Goal: Task Accomplishment & Management: Complete application form

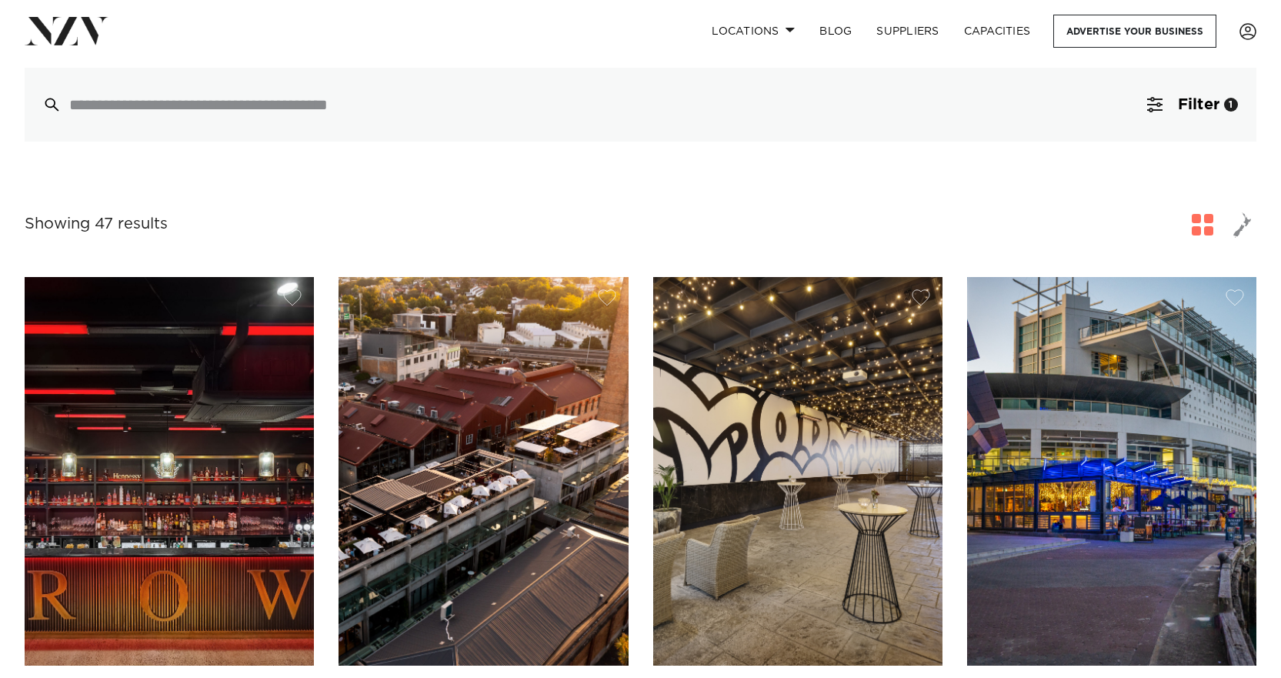
scroll to position [231, 0]
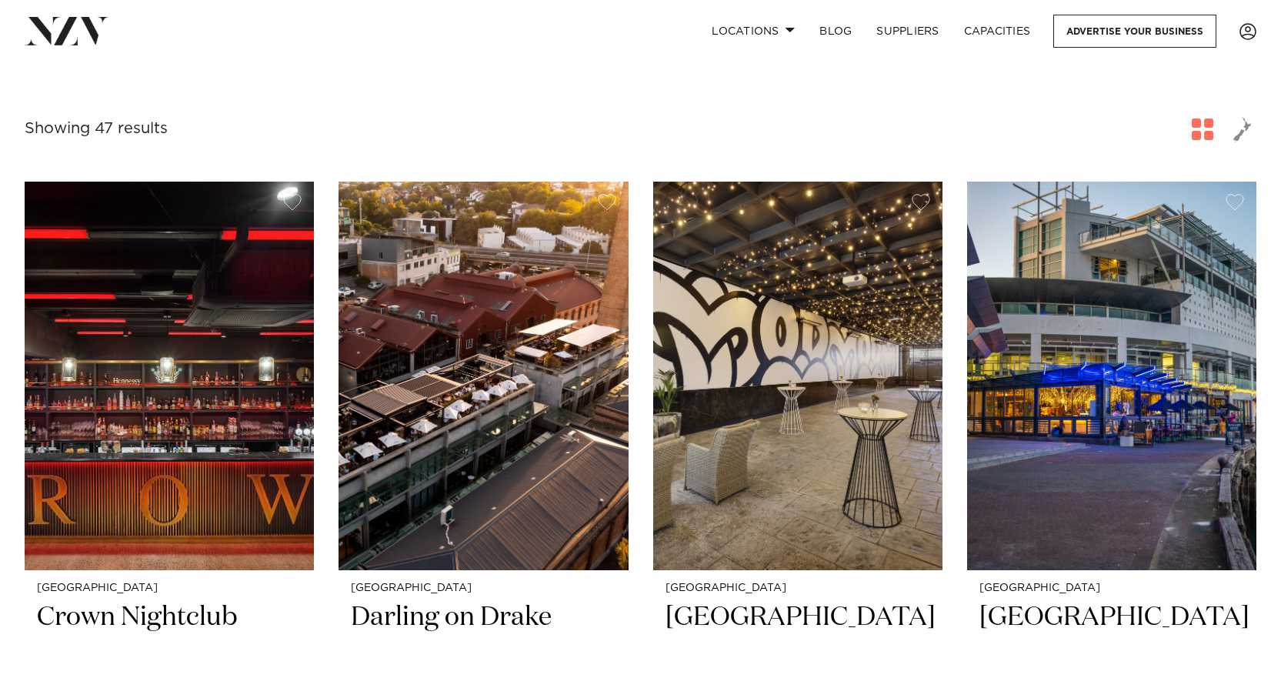
click at [1206, 130] on span "button" at bounding box center [1203, 129] width 22 height 22
click at [1202, 134] on span "button" at bounding box center [1203, 129] width 22 height 22
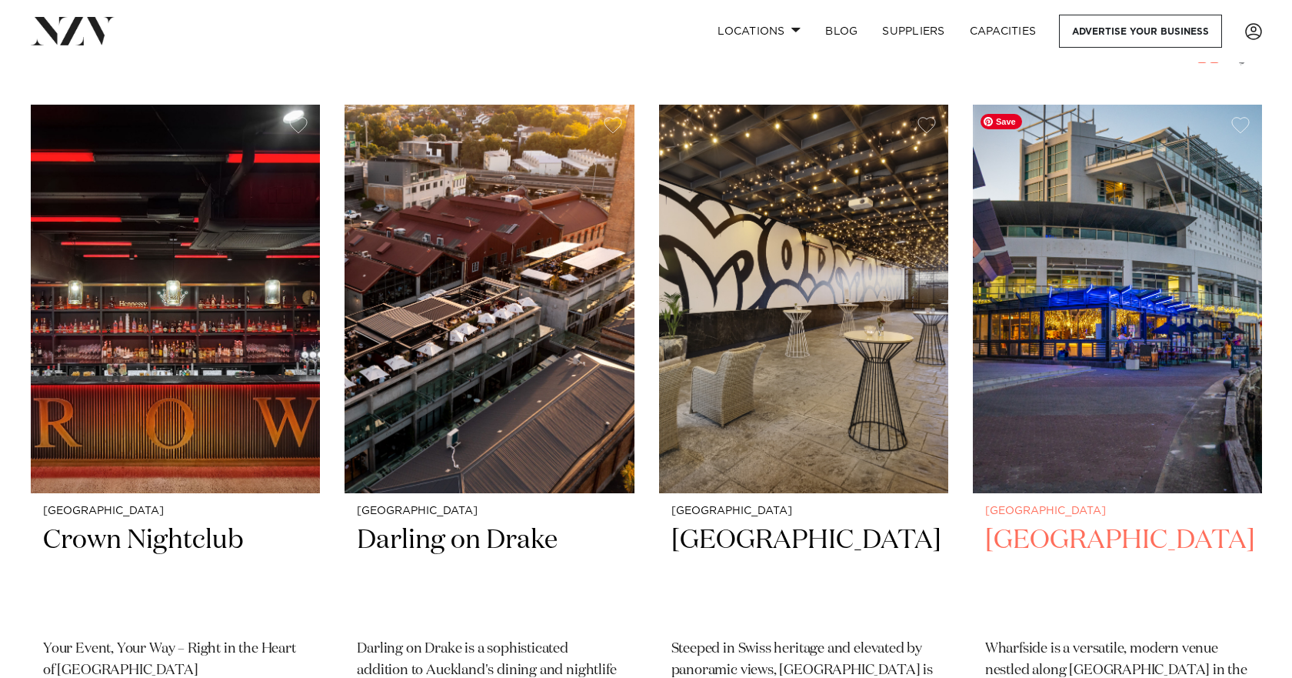
scroll to position [0, 0]
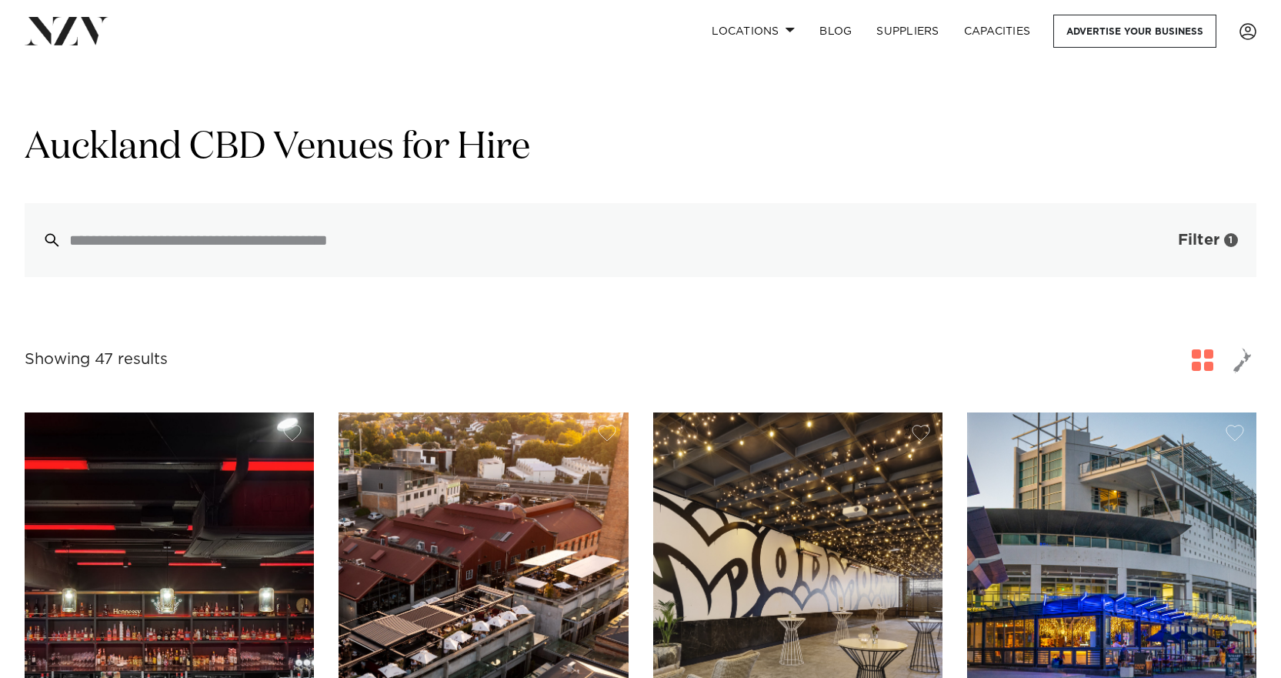
click at [1195, 236] on span "Filter" at bounding box center [1199, 239] width 42 height 15
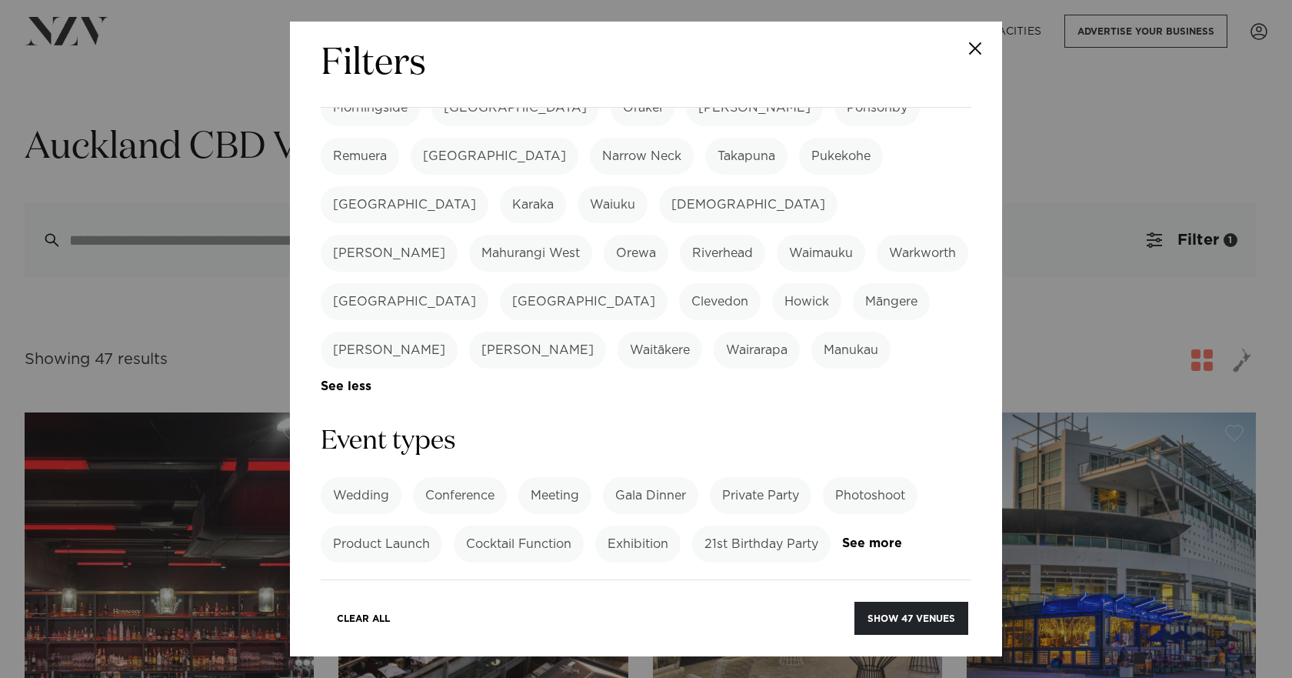
scroll to position [535, 0]
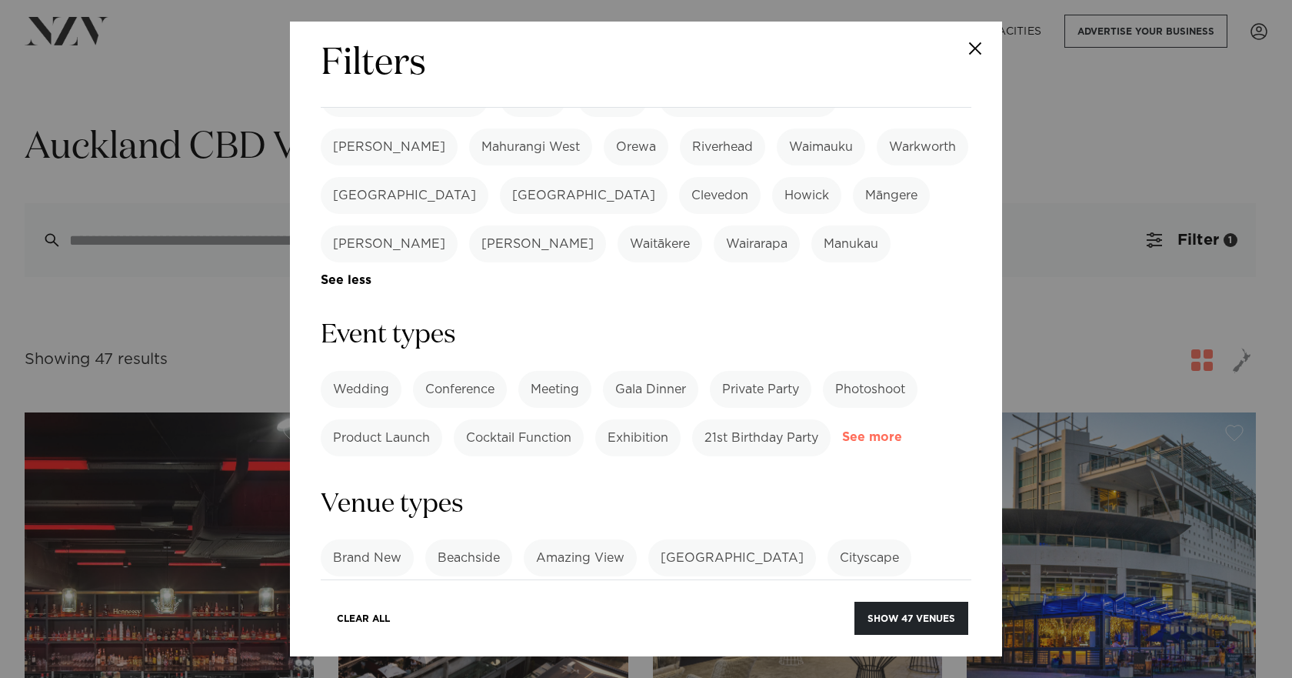
click at [842, 431] on link "See more" at bounding box center [902, 437] width 120 height 13
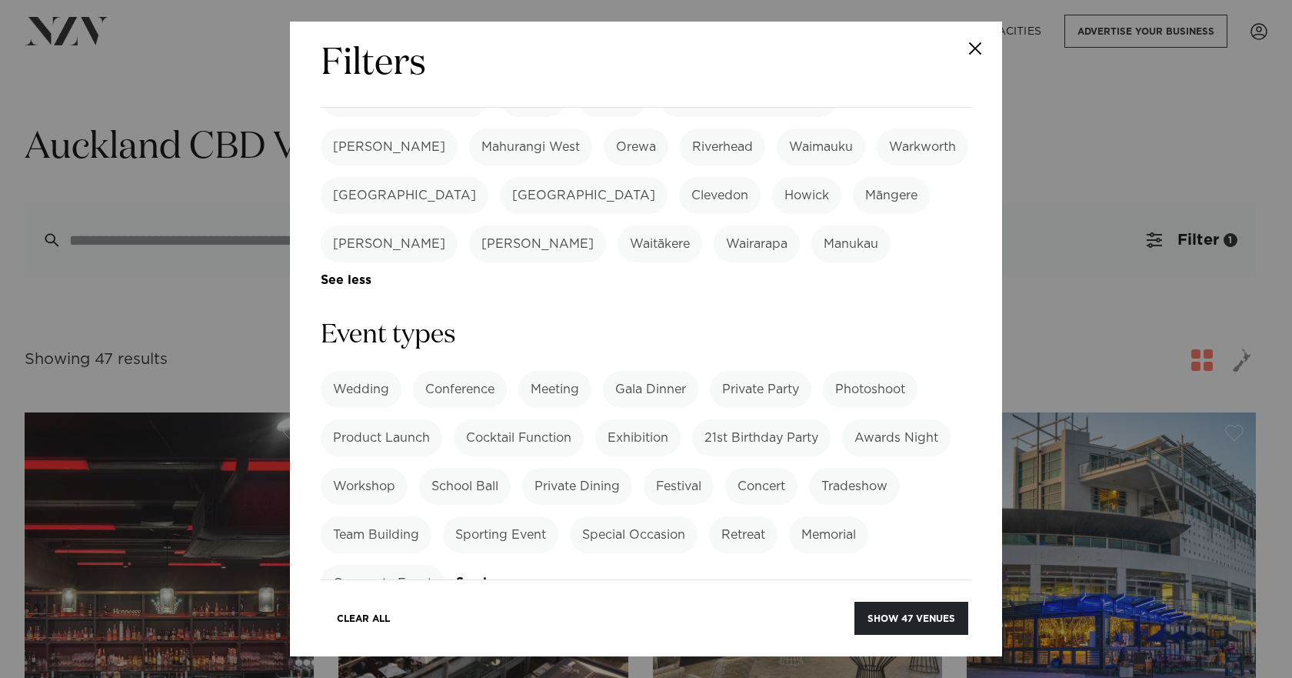
click at [379, 516] on label "Team Building" at bounding box center [376, 534] width 111 height 37
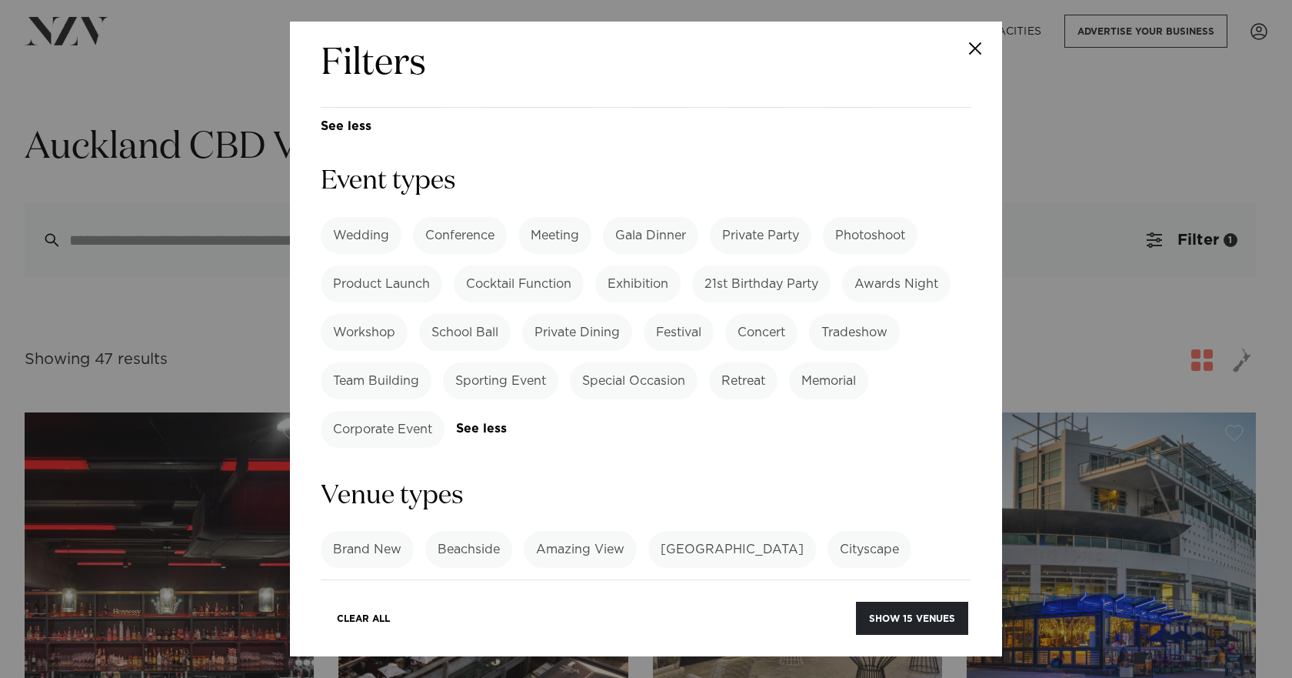
scroll to position [920, 0]
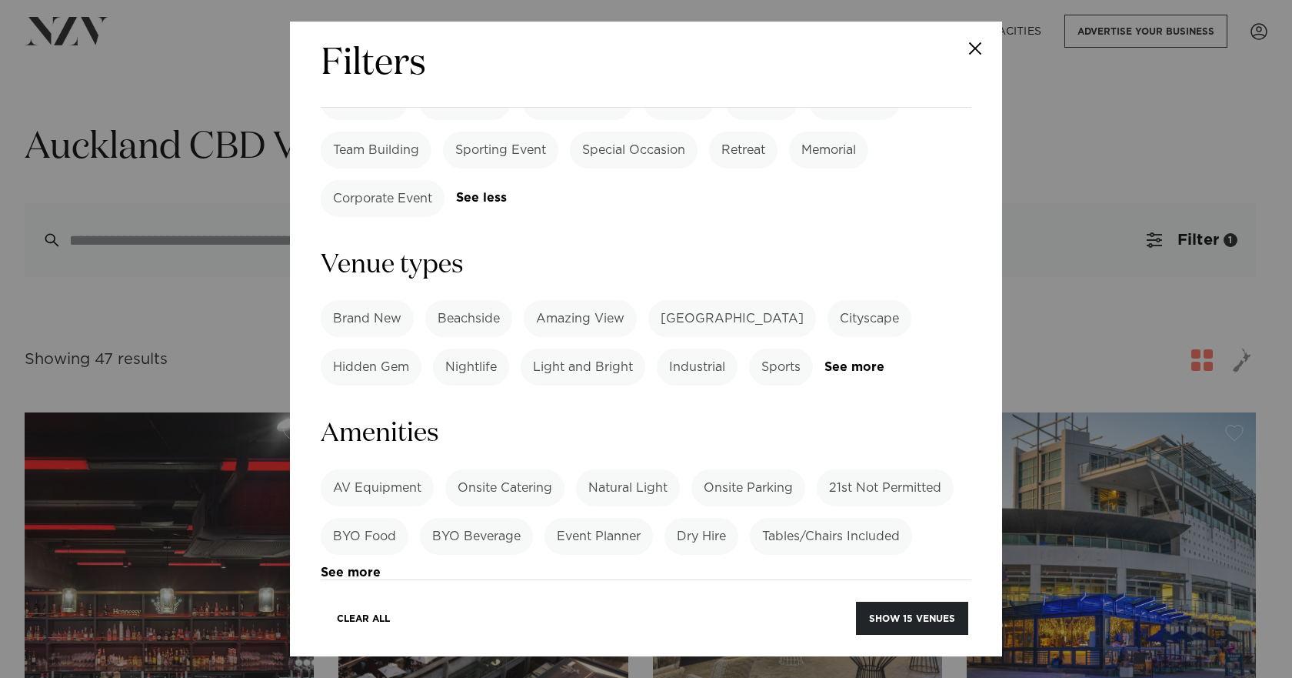
click at [859, 518] on label "Tables/Chairs Included" at bounding box center [831, 536] width 162 height 37
click at [347, 566] on link "See more" at bounding box center [381, 572] width 120 height 13
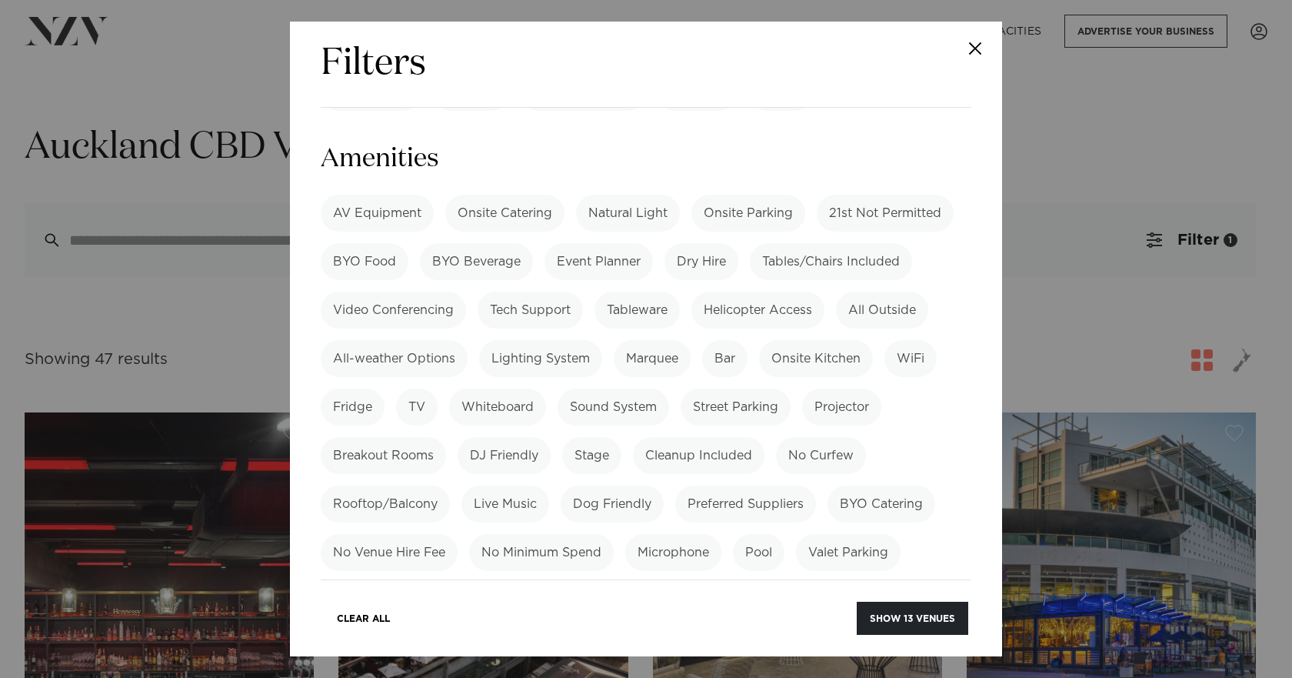
scroll to position [964, 0]
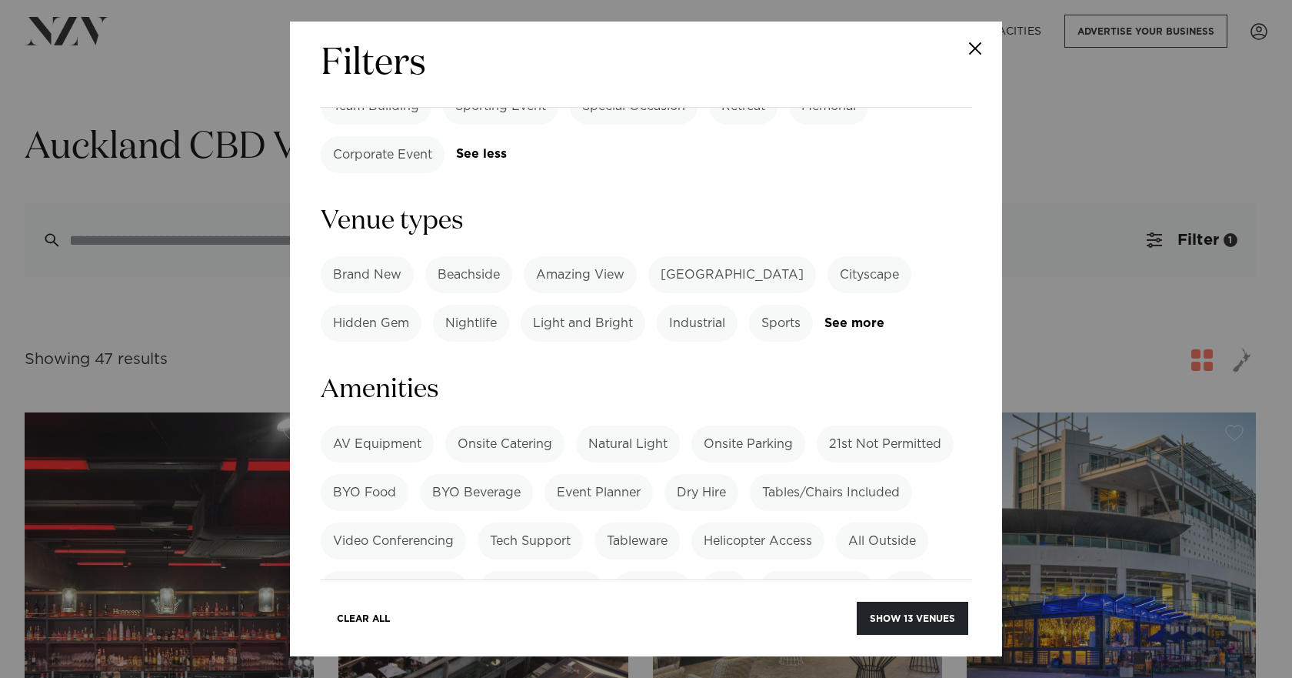
click at [521, 425] on label "Onsite Catering" at bounding box center [504, 443] width 119 height 37
click at [906, 571] on label "WiFi" at bounding box center [911, 589] width 52 height 37
click at [858, 619] on label "Projector" at bounding box center [841, 637] width 79 height 37
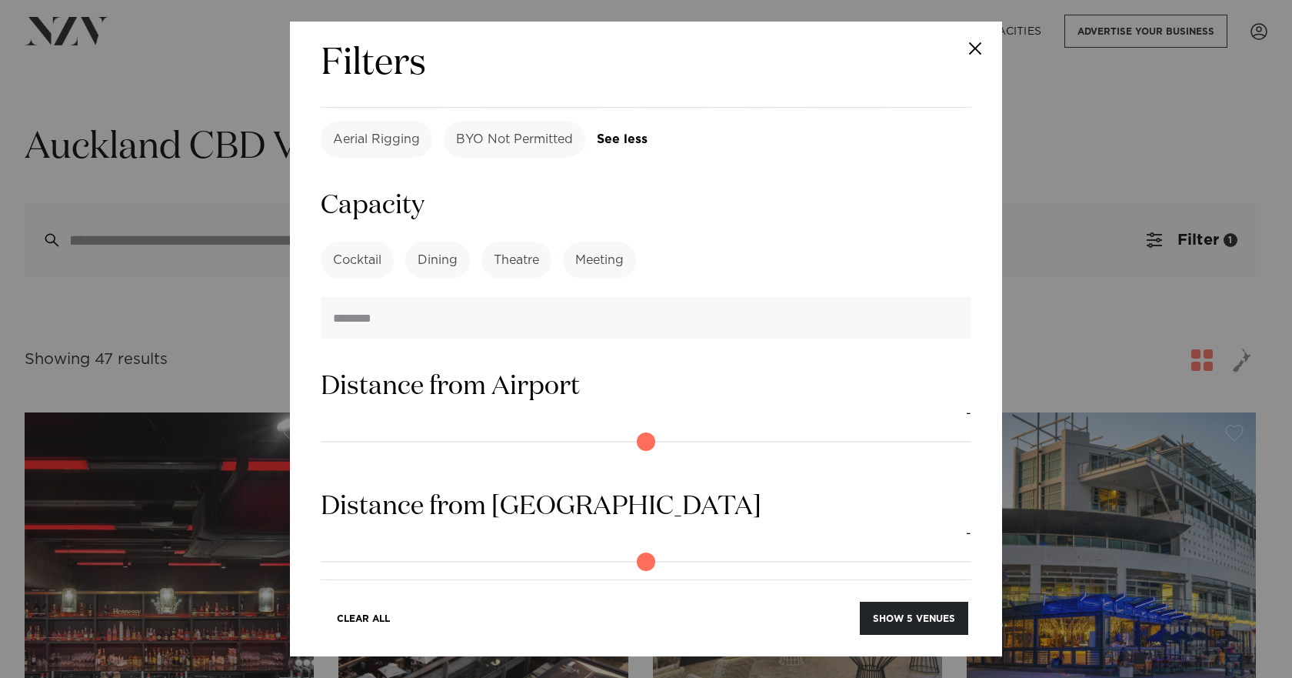
scroll to position [1761, 0]
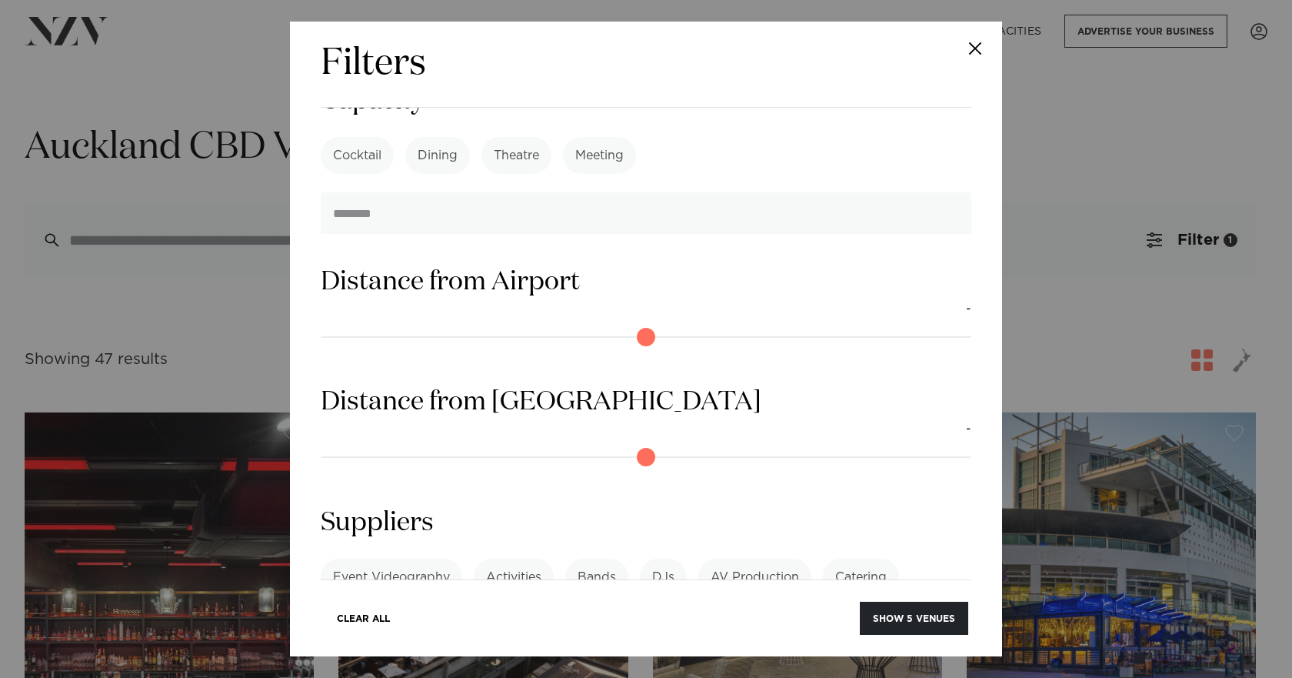
click at [441, 655] on link "See more" at bounding box center [381, 661] width 120 height 13
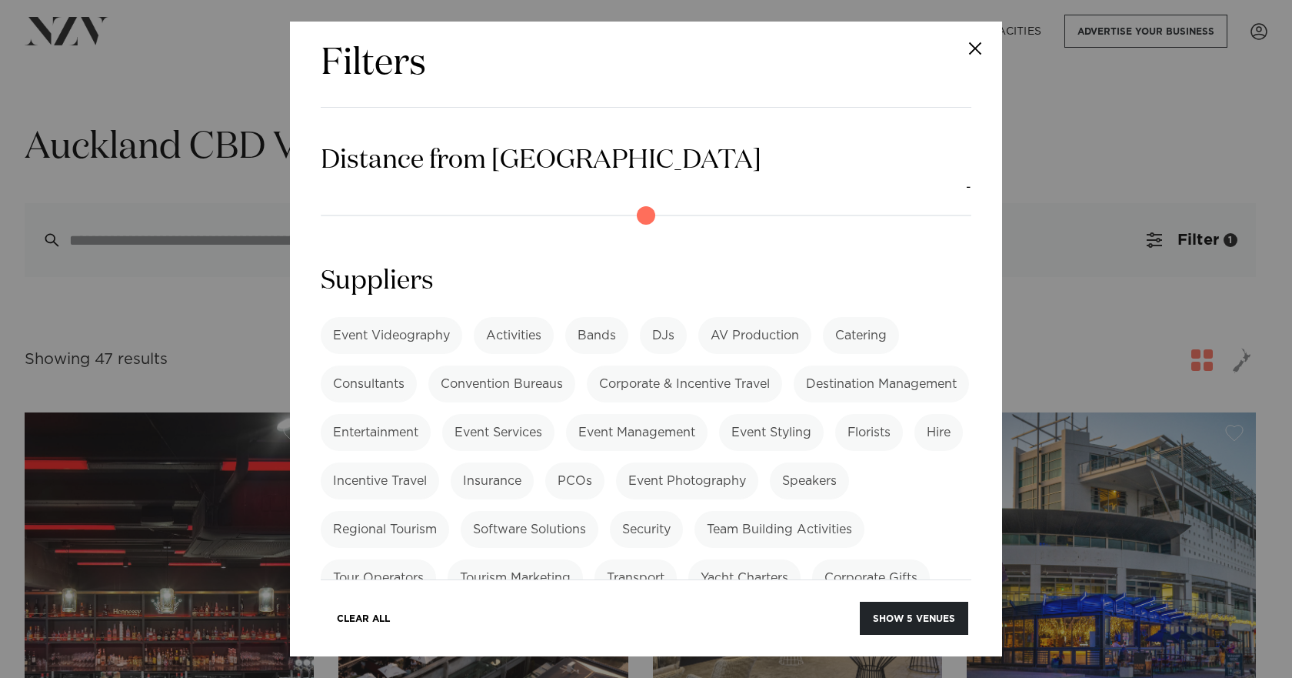
scroll to position [2003, 0]
click at [895, 628] on button "Show 5 venues" at bounding box center [914, 618] width 108 height 33
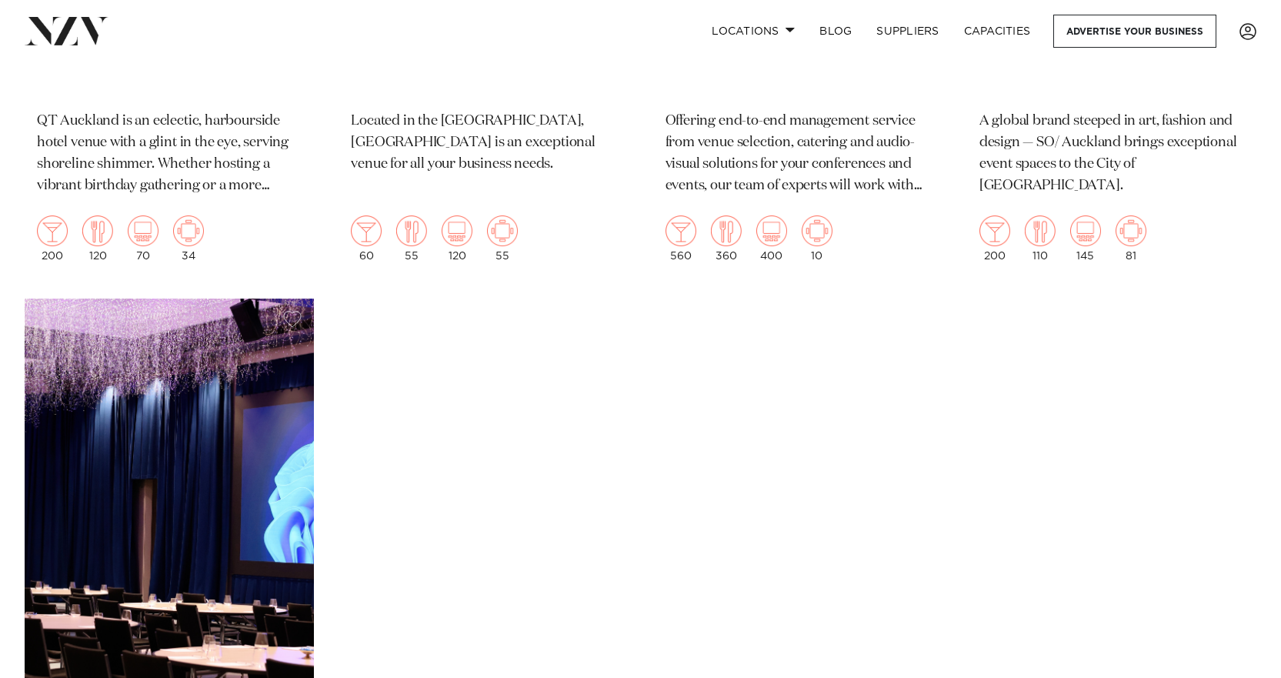
scroll to position [692, 0]
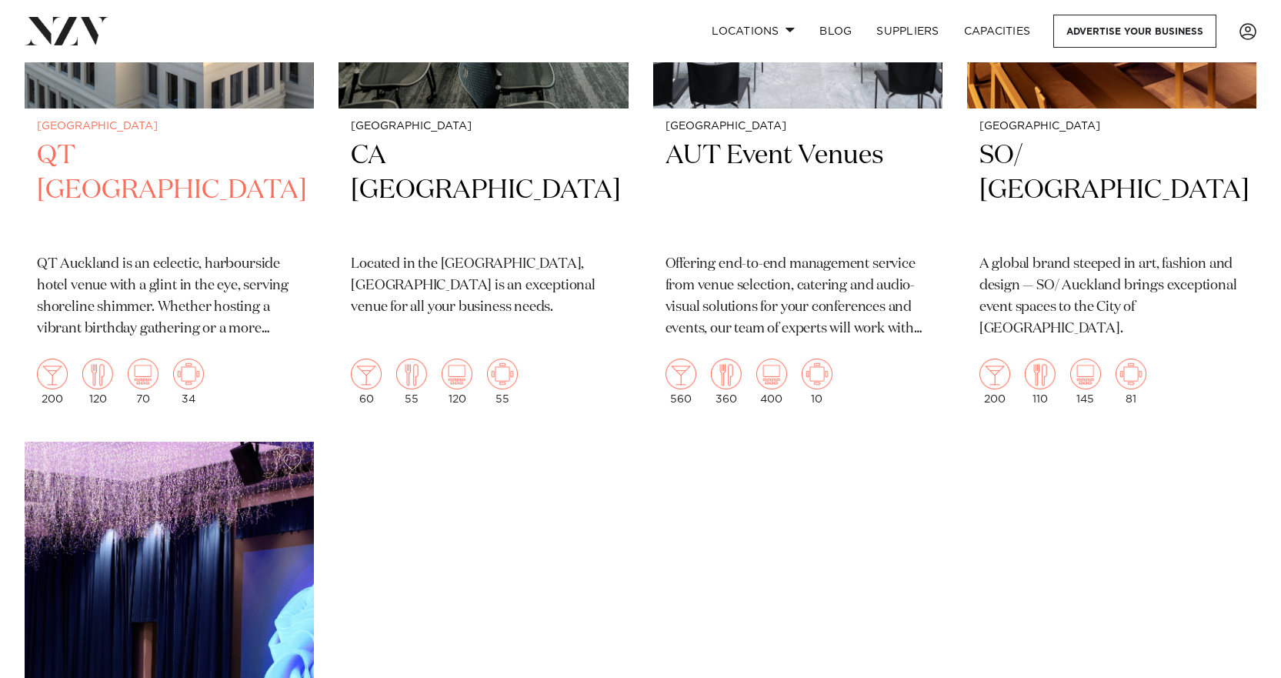
click at [168, 310] on p "QT Auckland is an eclectic, harbourside hotel venue with a glint in the eye, se…" at bounding box center [169, 297] width 265 height 86
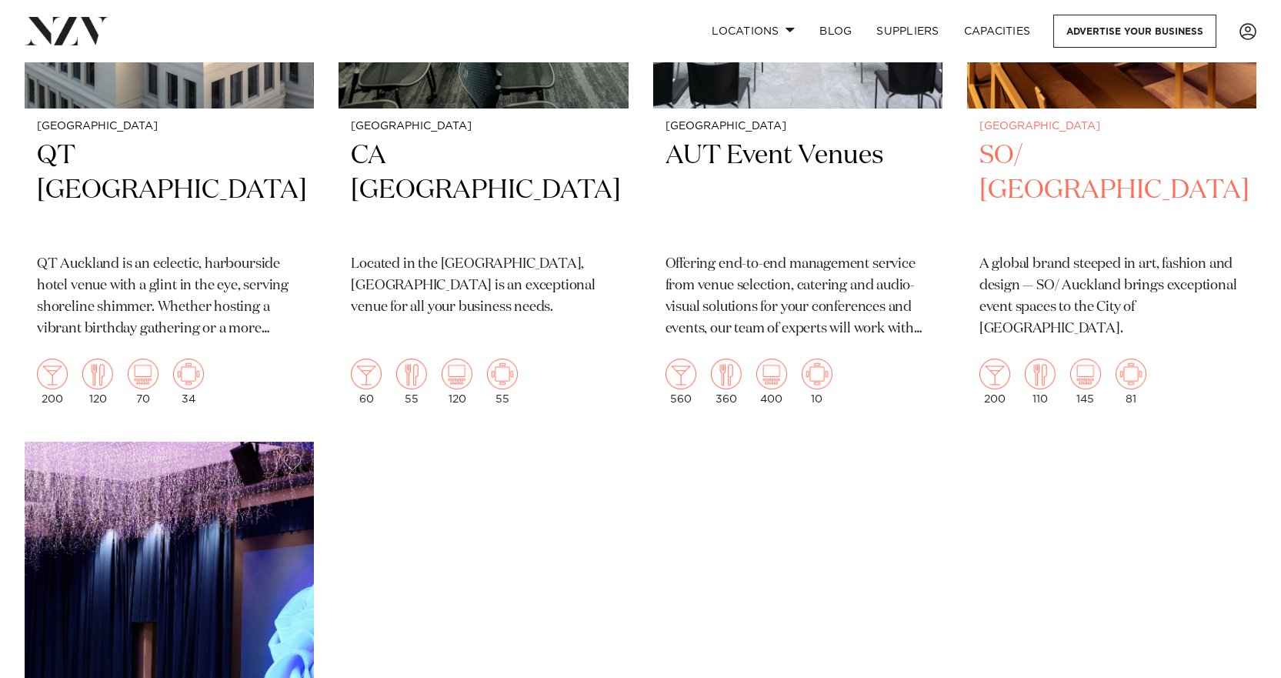
click at [1064, 164] on h2 "SO/ [GEOGRAPHIC_DATA]" at bounding box center [1111, 190] width 265 height 104
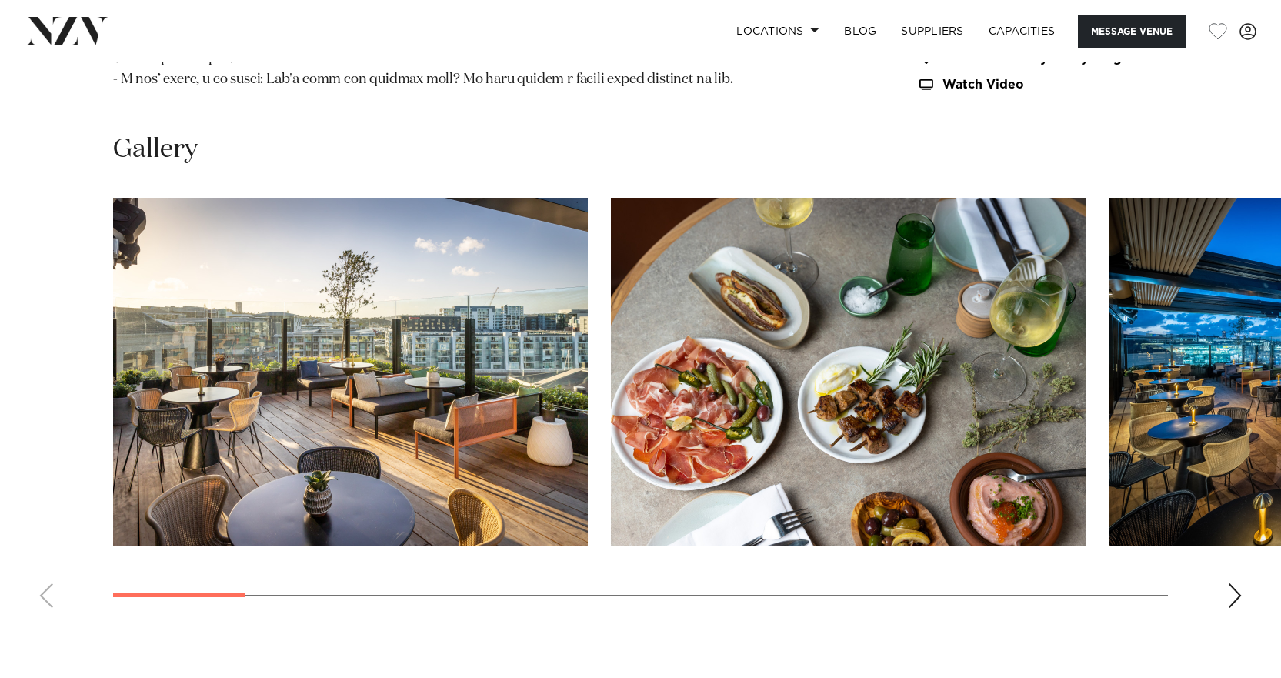
scroll to position [1923, 0]
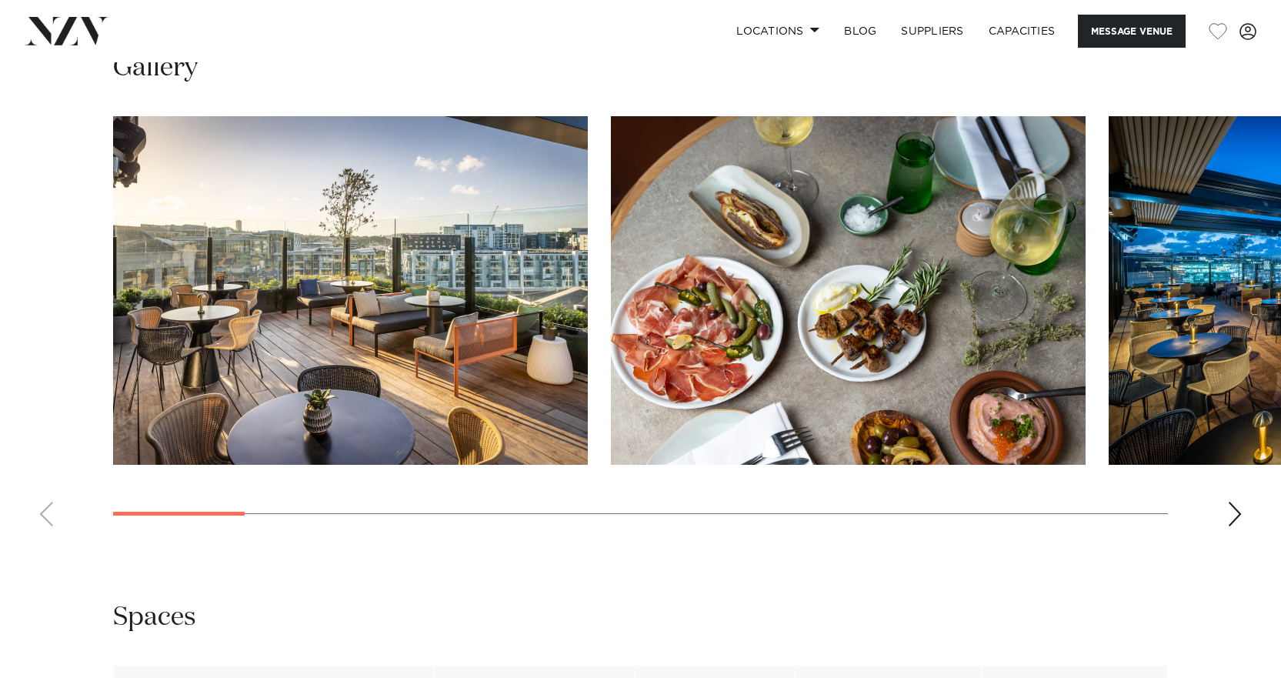
click at [1231, 513] on div "Next slide" at bounding box center [1234, 514] width 15 height 25
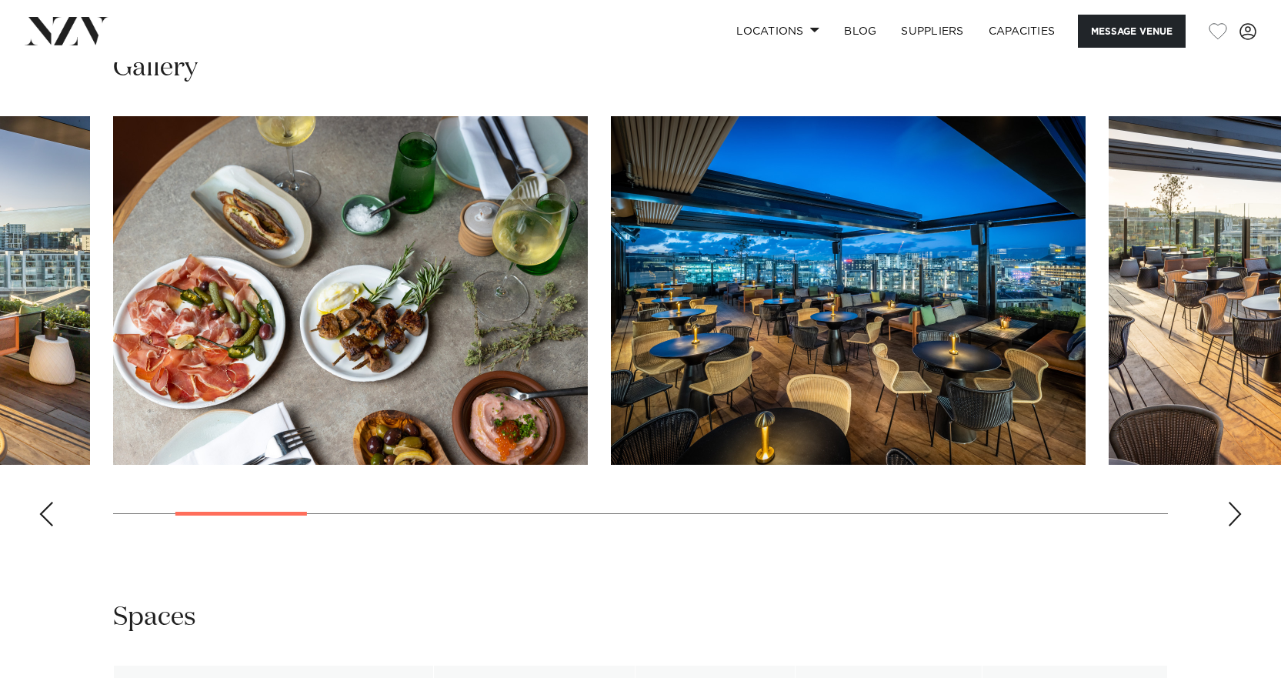
click at [1231, 513] on div "Next slide" at bounding box center [1234, 514] width 15 height 25
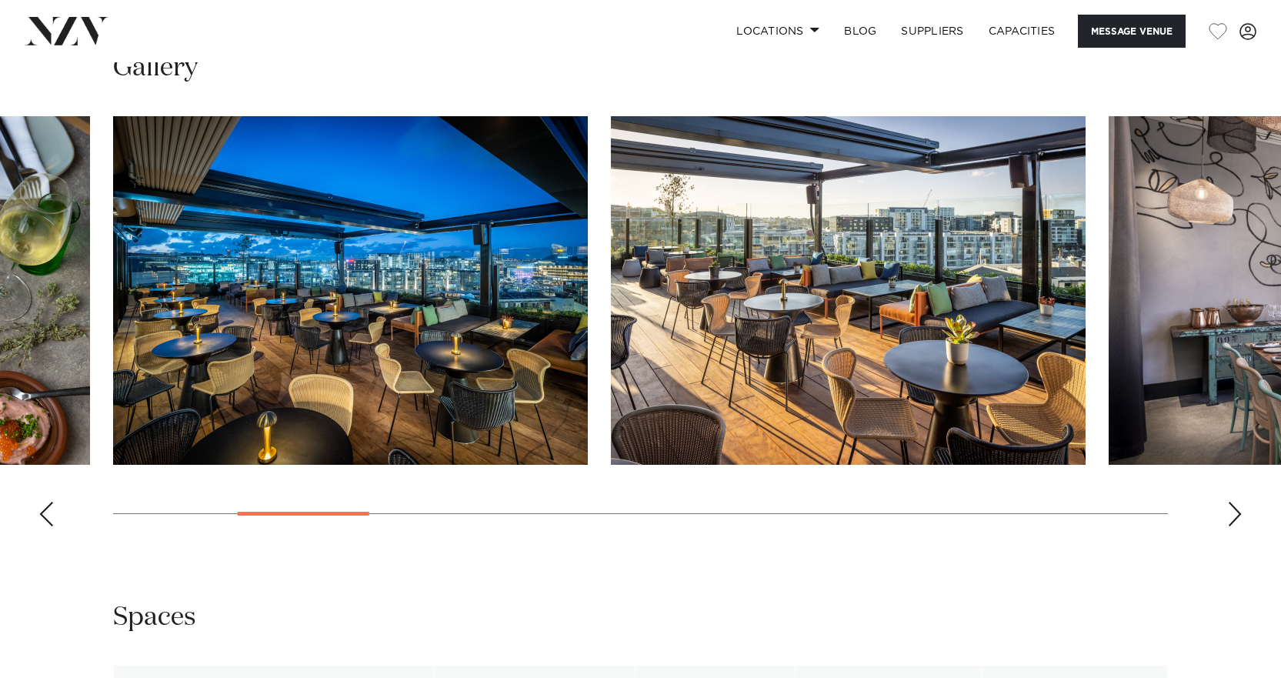
click at [1231, 513] on div "Next slide" at bounding box center [1234, 514] width 15 height 25
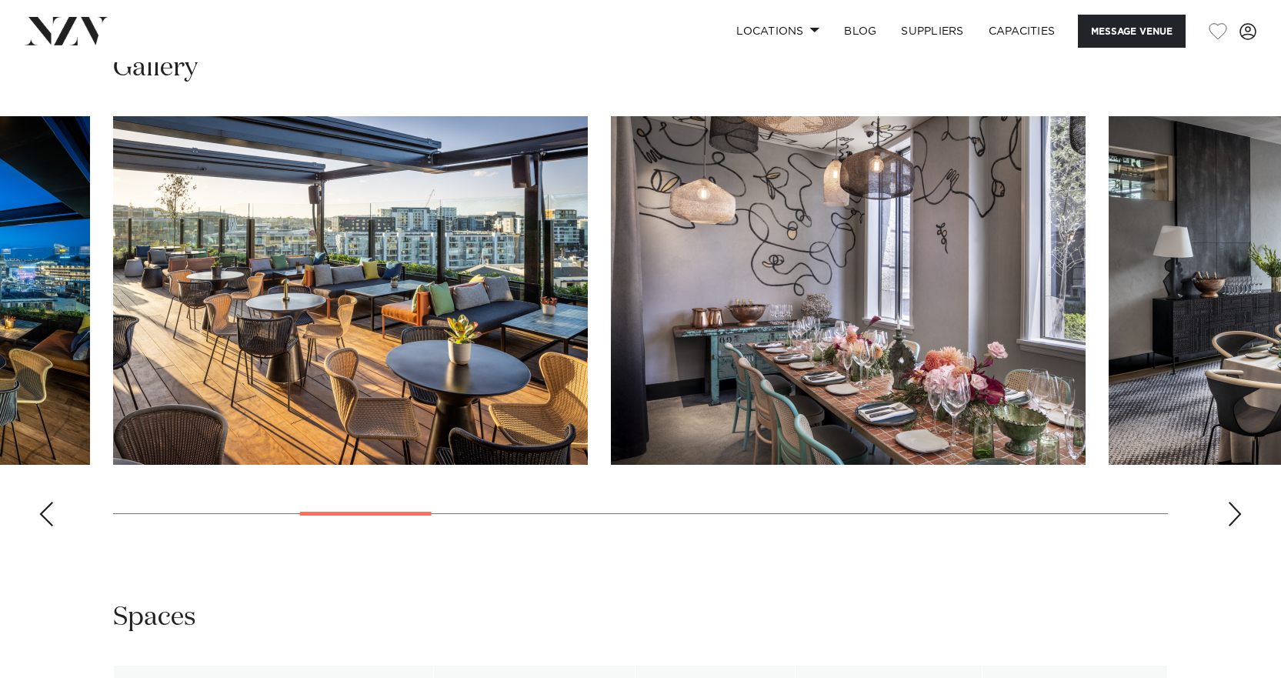
click at [1231, 513] on div "Next slide" at bounding box center [1234, 514] width 15 height 25
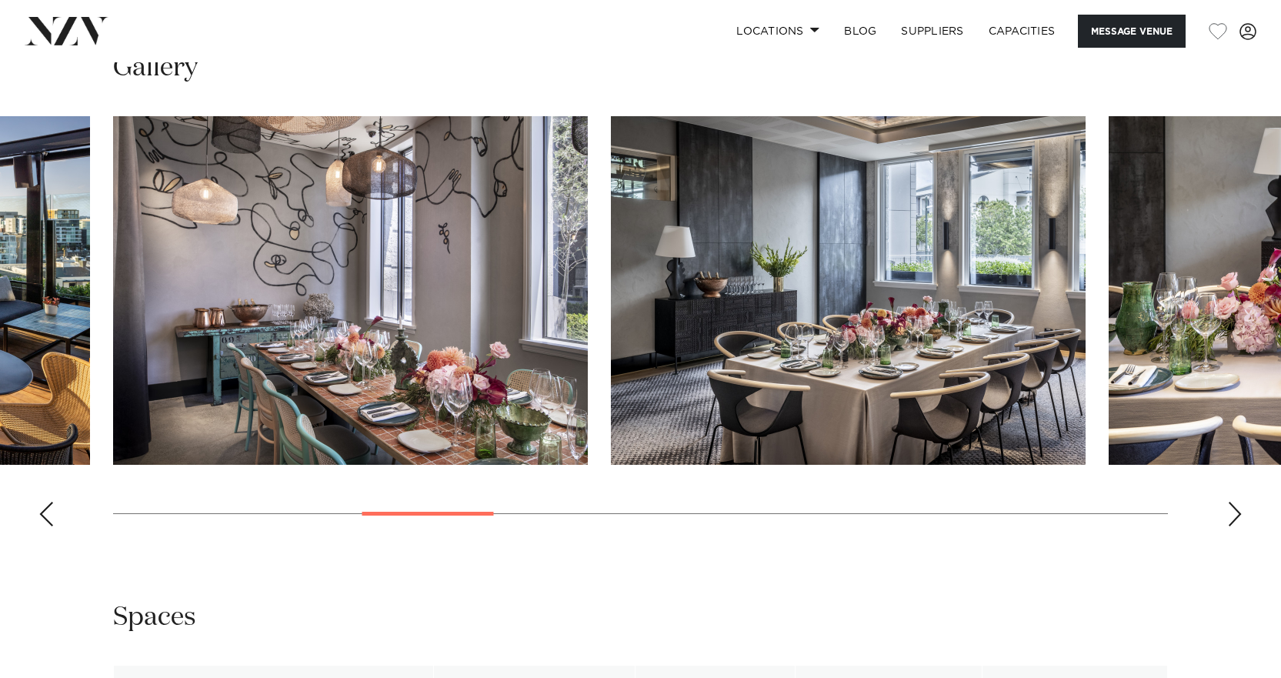
click at [1230, 513] on div "Next slide" at bounding box center [1234, 514] width 15 height 25
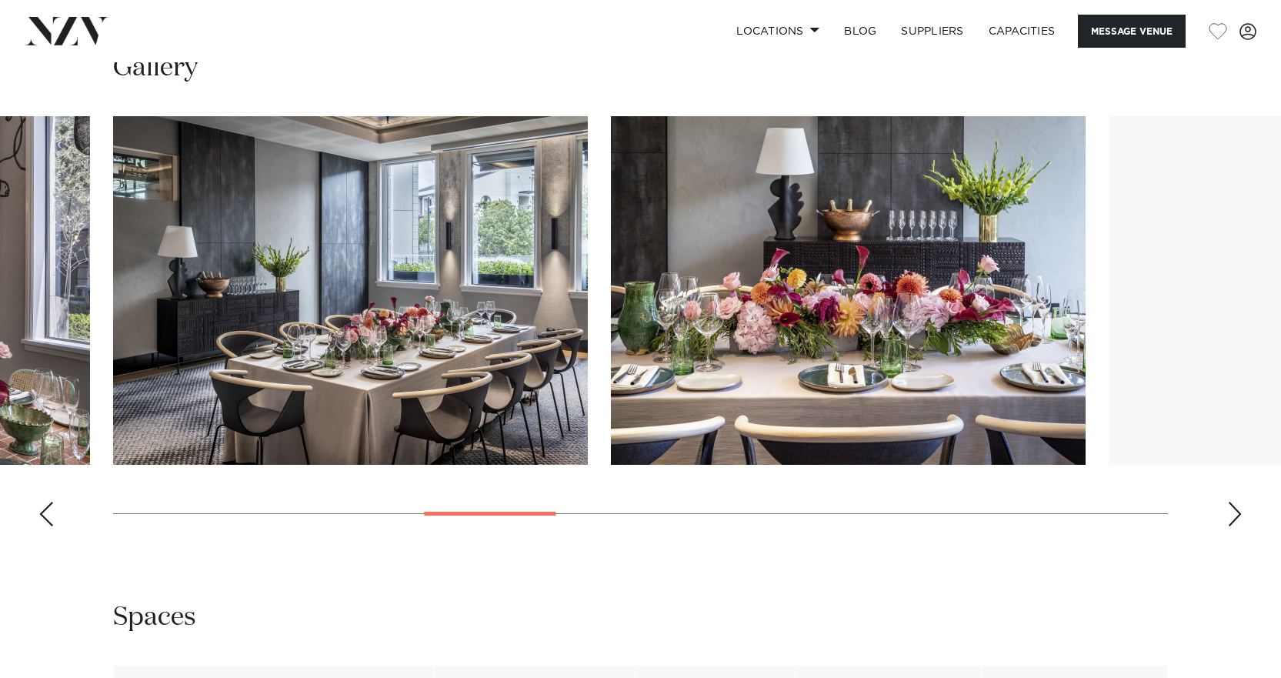
click at [1230, 513] on div "Next slide" at bounding box center [1234, 514] width 15 height 25
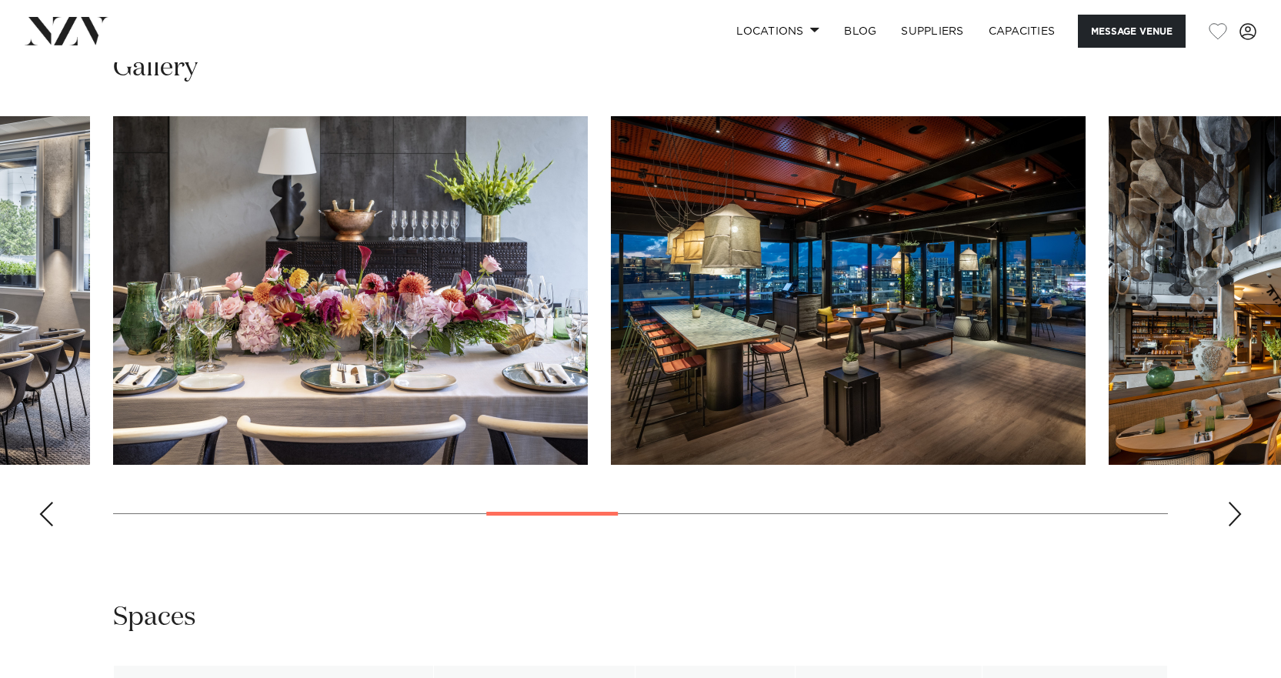
click at [1230, 513] on div "Next slide" at bounding box center [1234, 514] width 15 height 25
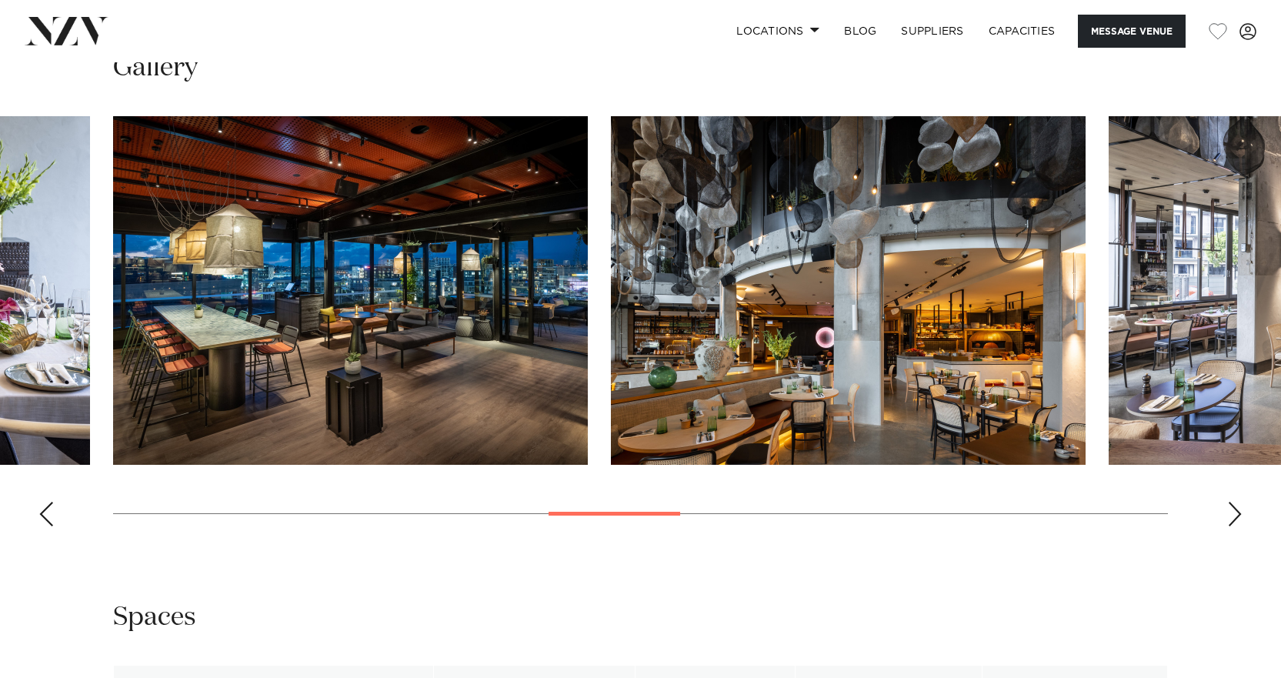
click at [1236, 513] on div "Next slide" at bounding box center [1234, 514] width 15 height 25
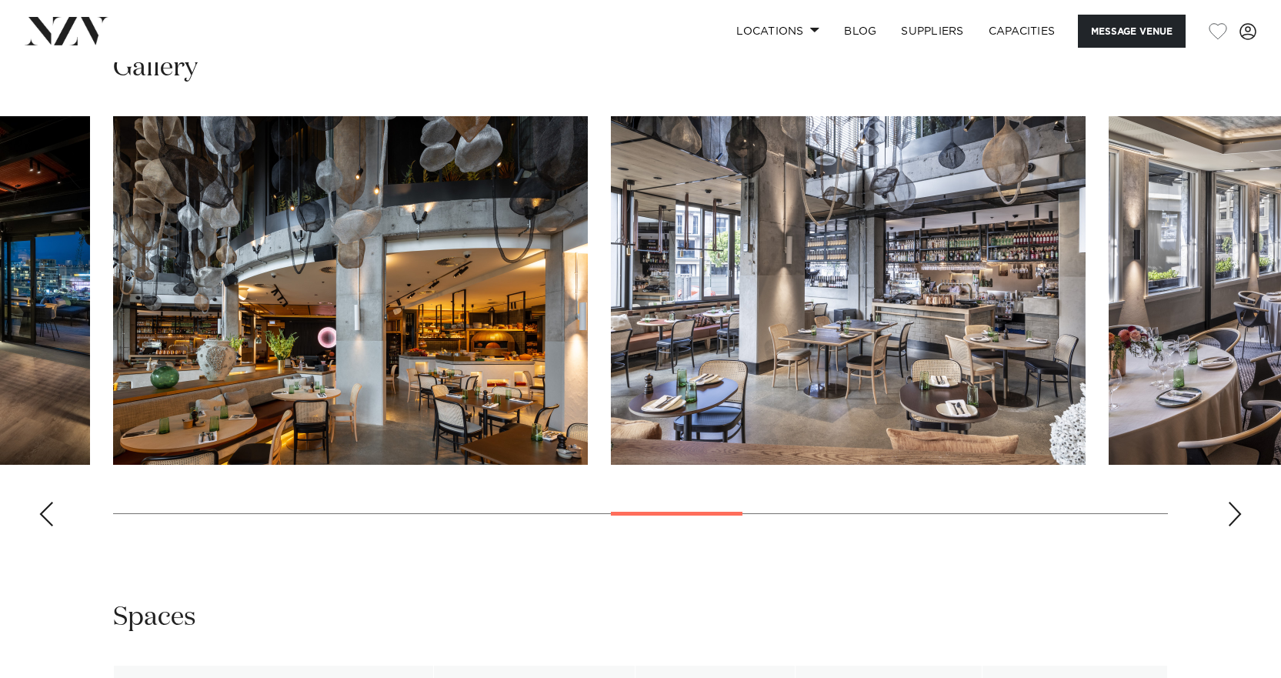
click at [1236, 513] on div "Next slide" at bounding box center [1234, 514] width 15 height 25
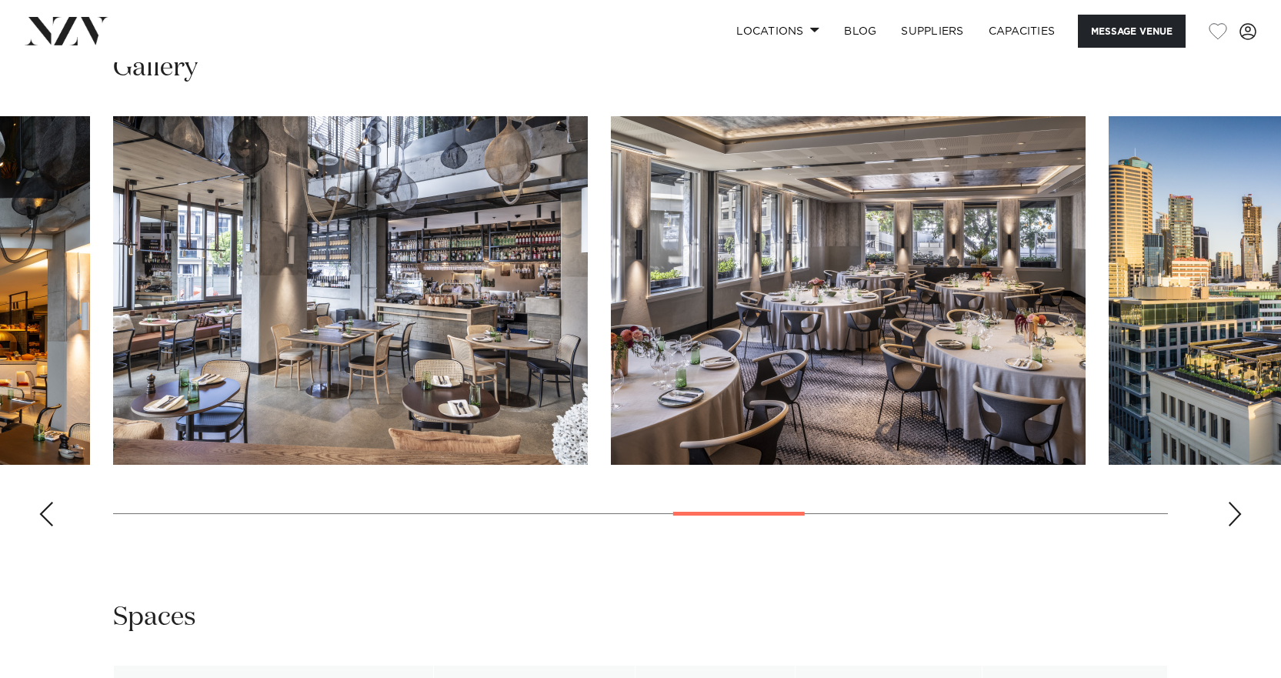
click at [1236, 513] on div "Next slide" at bounding box center [1234, 514] width 15 height 25
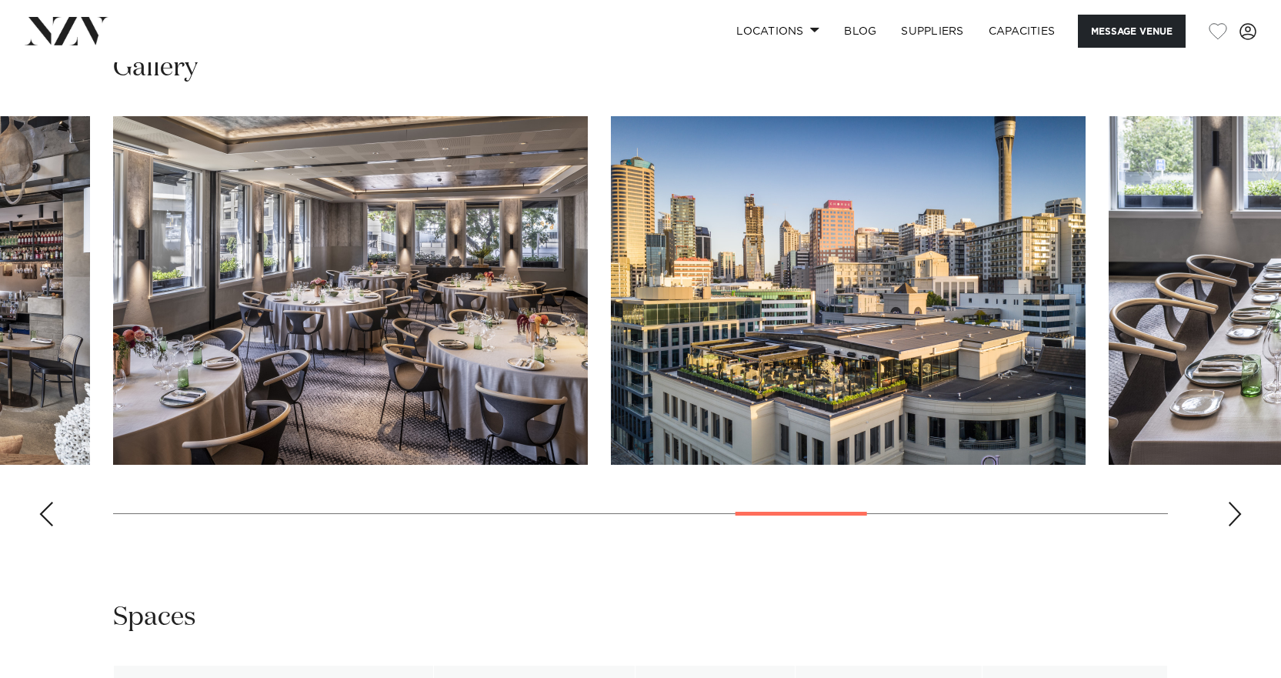
click at [1236, 513] on div "Next slide" at bounding box center [1234, 514] width 15 height 25
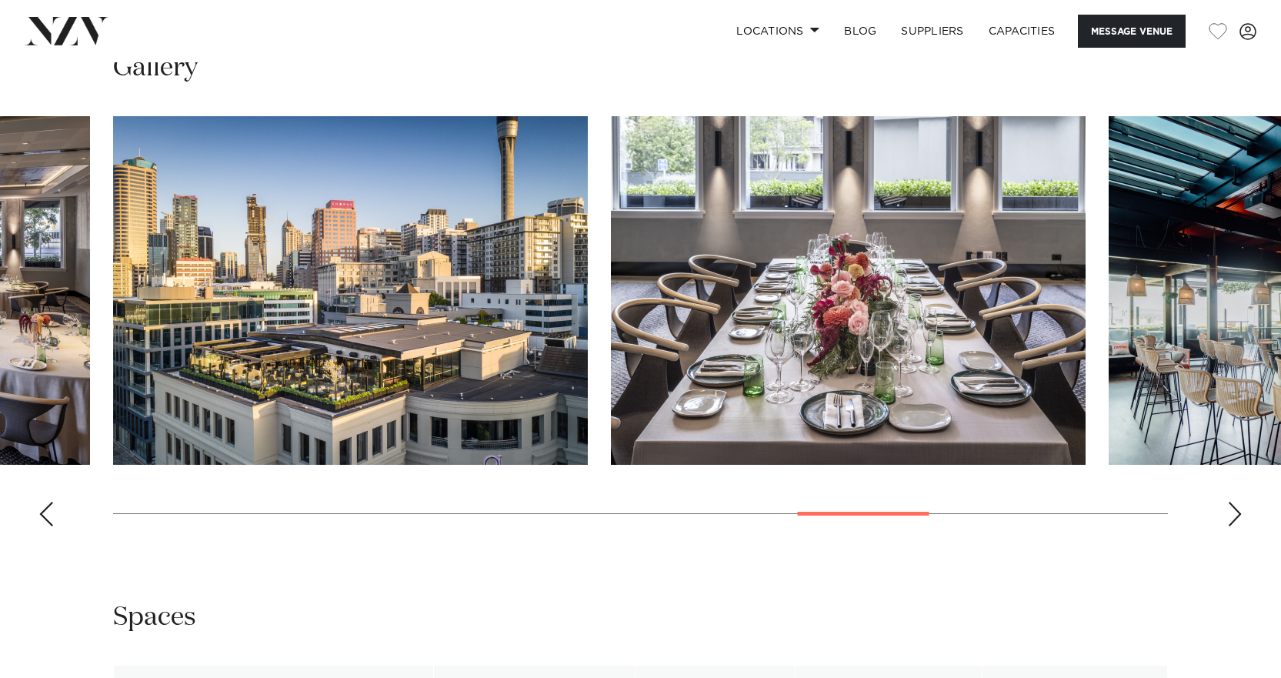
click at [1236, 513] on div "Next slide" at bounding box center [1234, 514] width 15 height 25
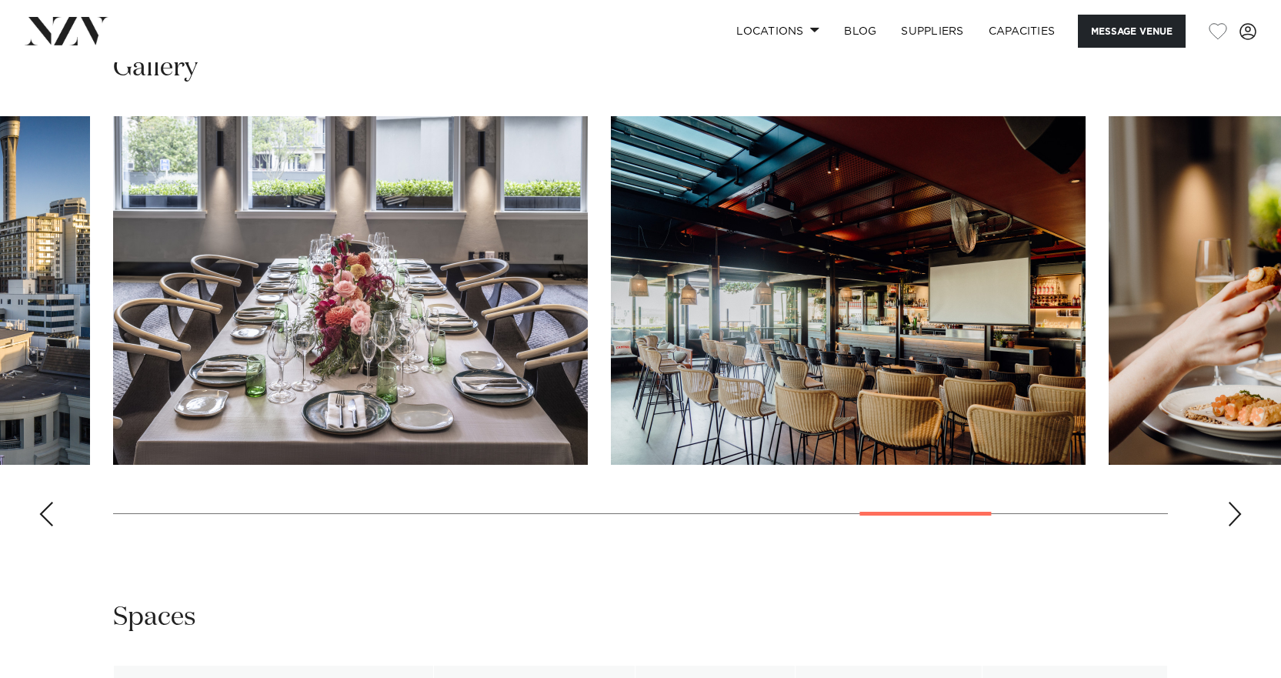
click at [1236, 513] on div "Next slide" at bounding box center [1234, 514] width 15 height 25
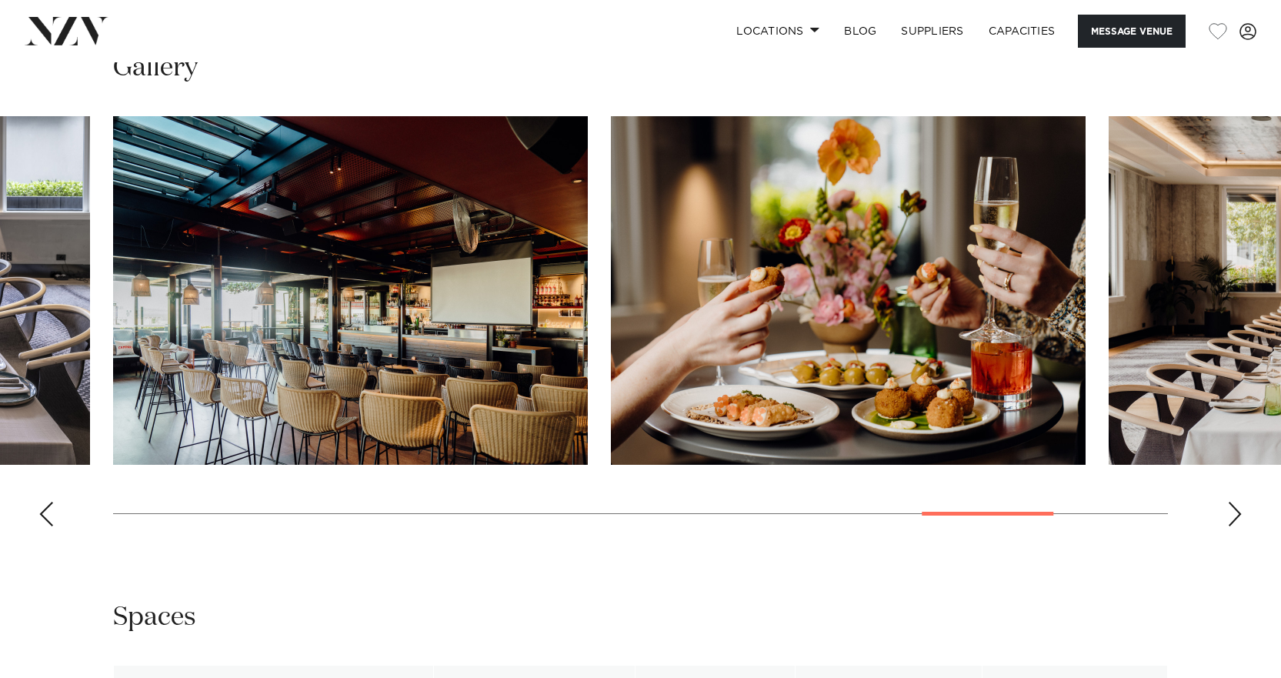
click at [1236, 513] on div "Next slide" at bounding box center [1234, 514] width 15 height 25
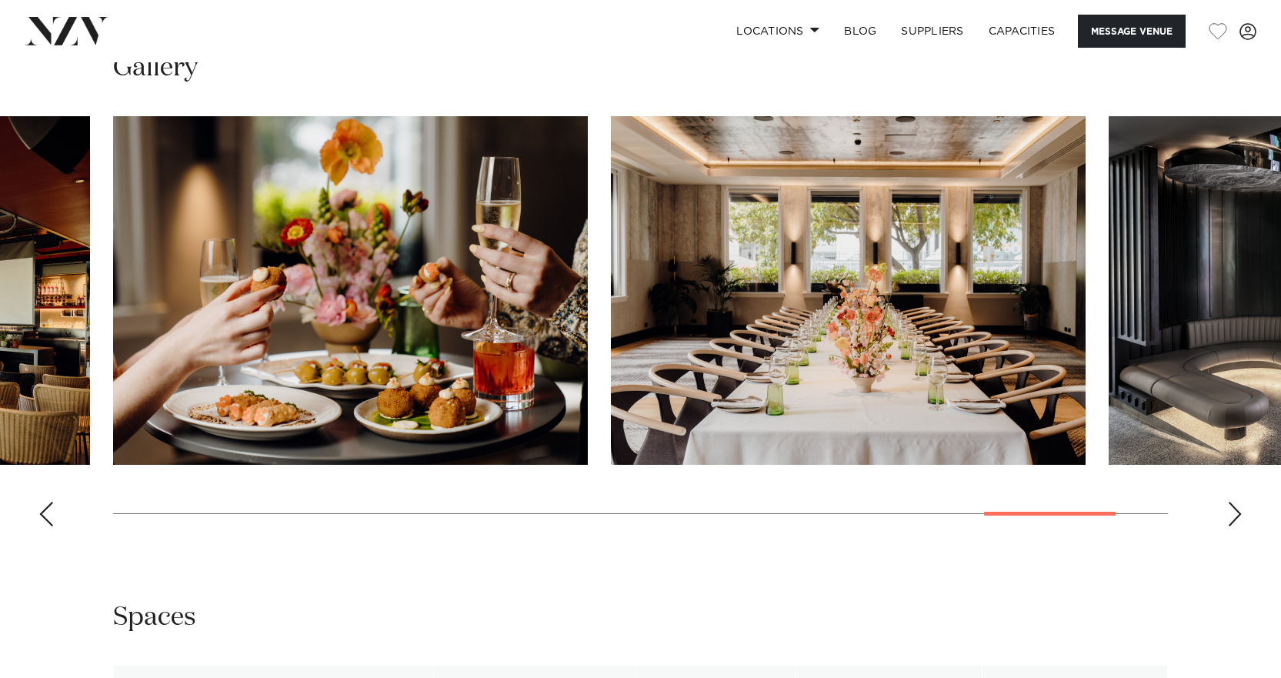
click at [1236, 513] on div "Next slide" at bounding box center [1234, 514] width 15 height 25
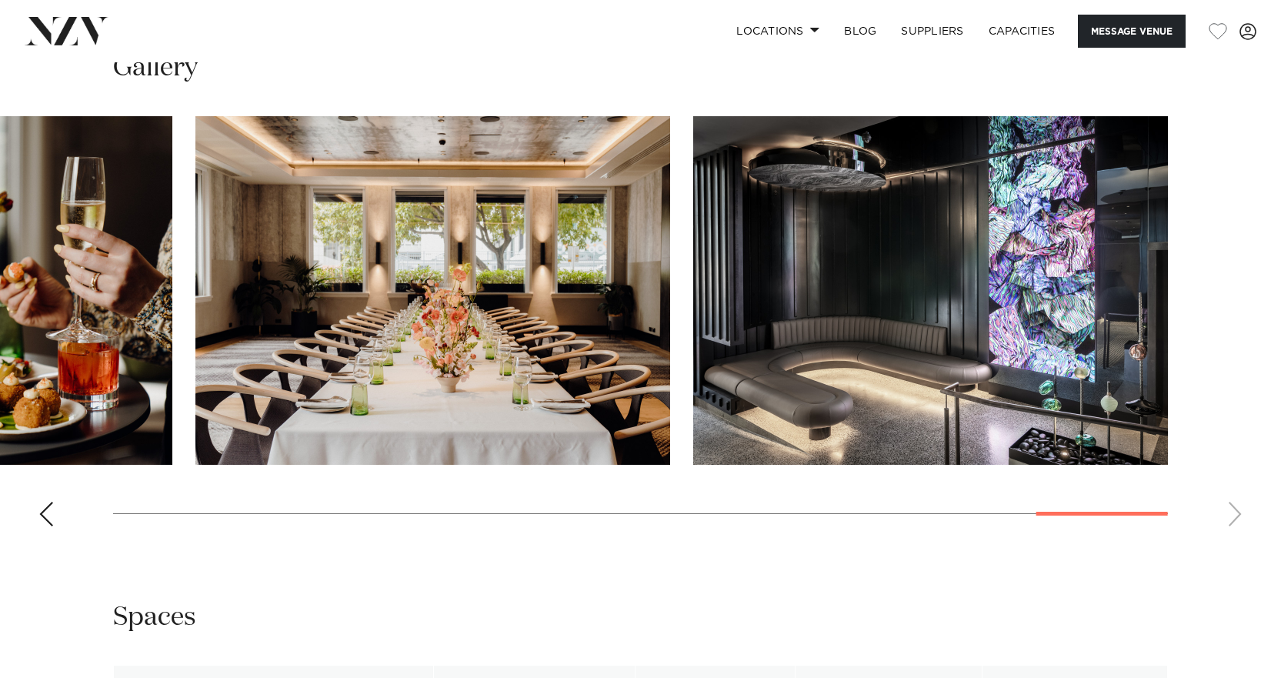
click at [1236, 513] on swiper-container at bounding box center [640, 327] width 1281 height 422
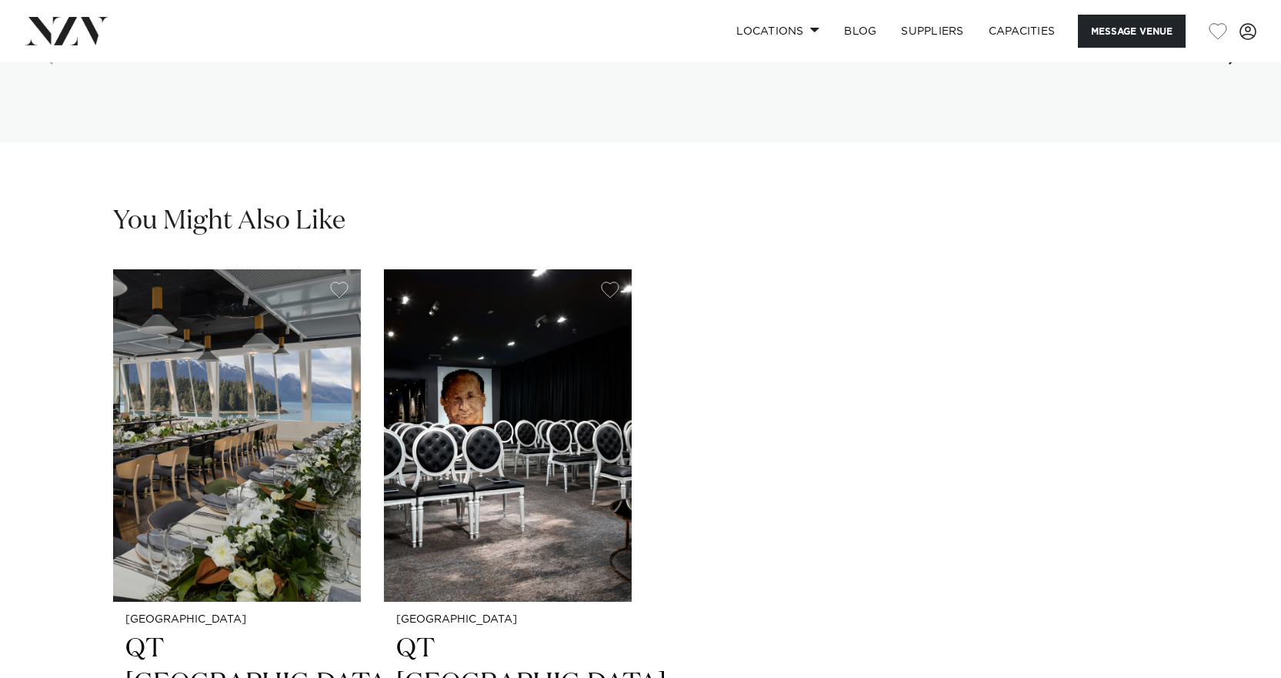
scroll to position [4077, 0]
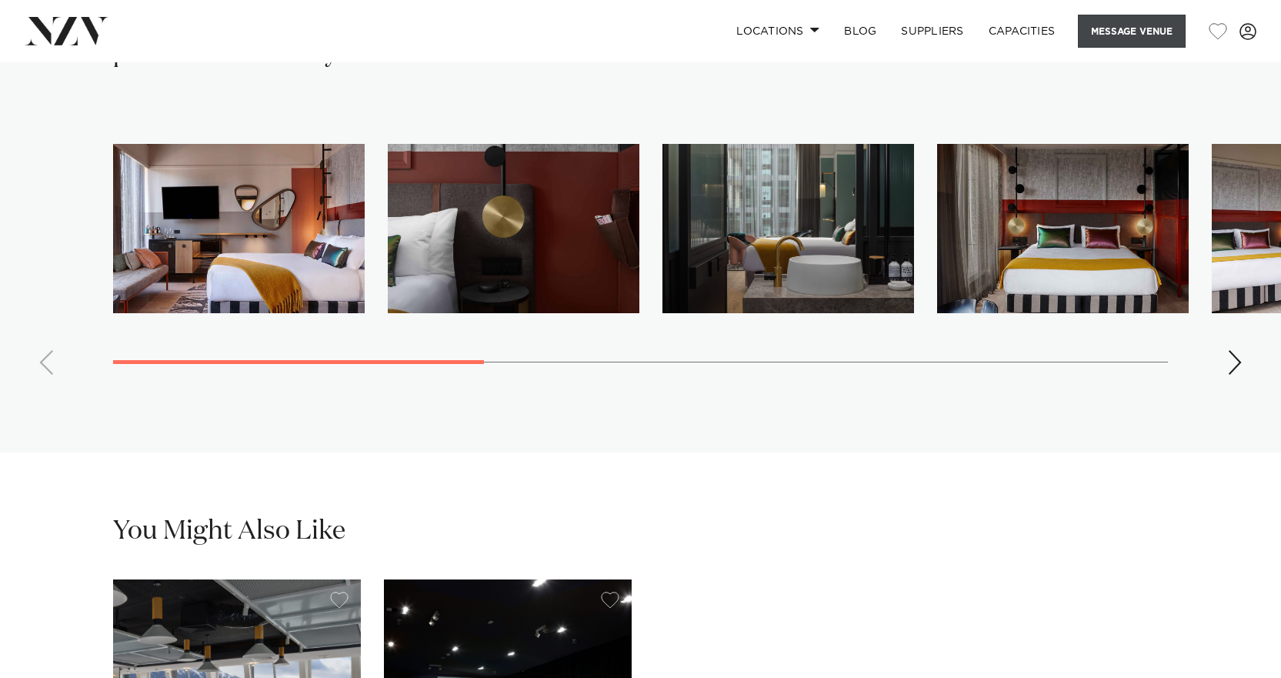
click at [1102, 33] on button "Message Venue" at bounding box center [1132, 31] width 108 height 33
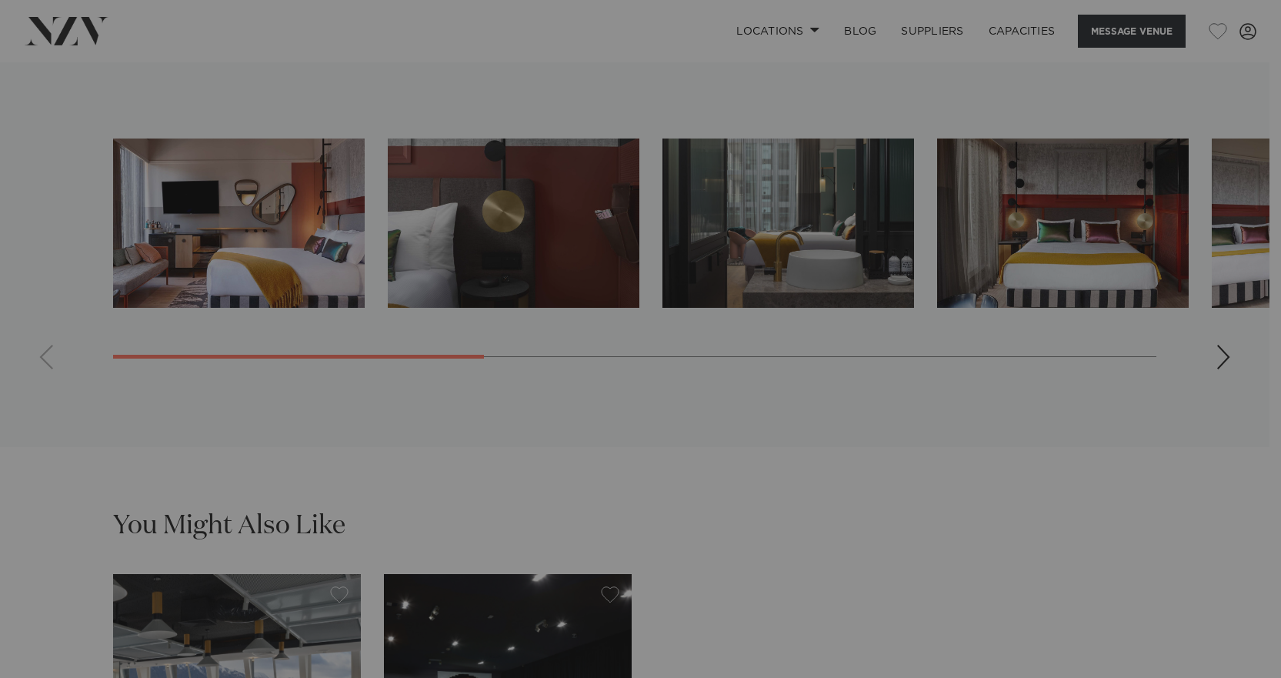
scroll to position [3744, 0]
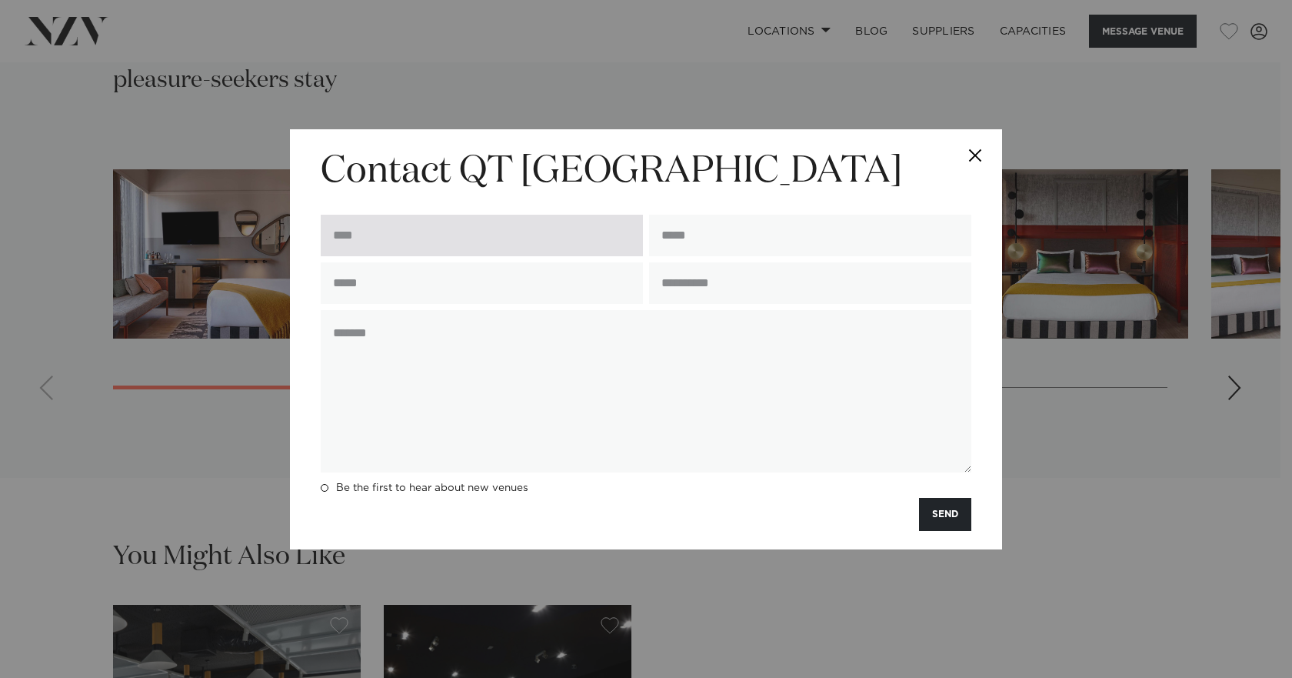
click at [552, 219] on input "text" at bounding box center [482, 236] width 322 height 42
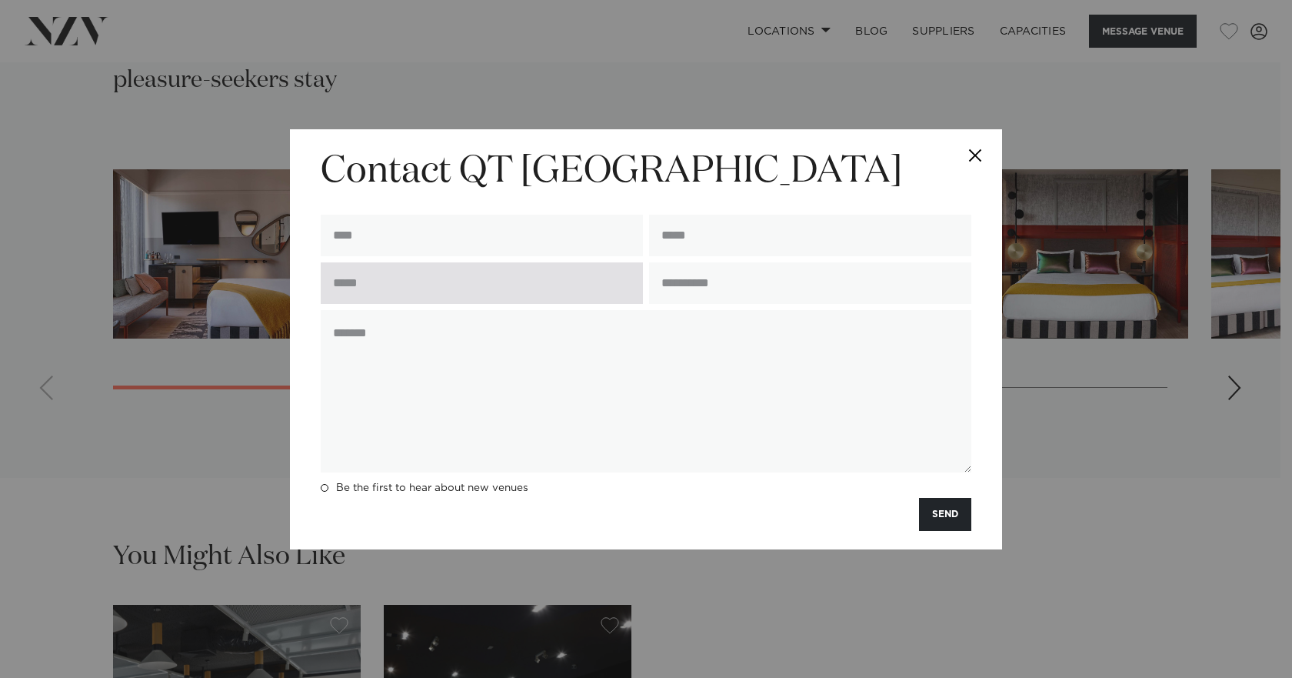
type input "**********"
type input "*********"
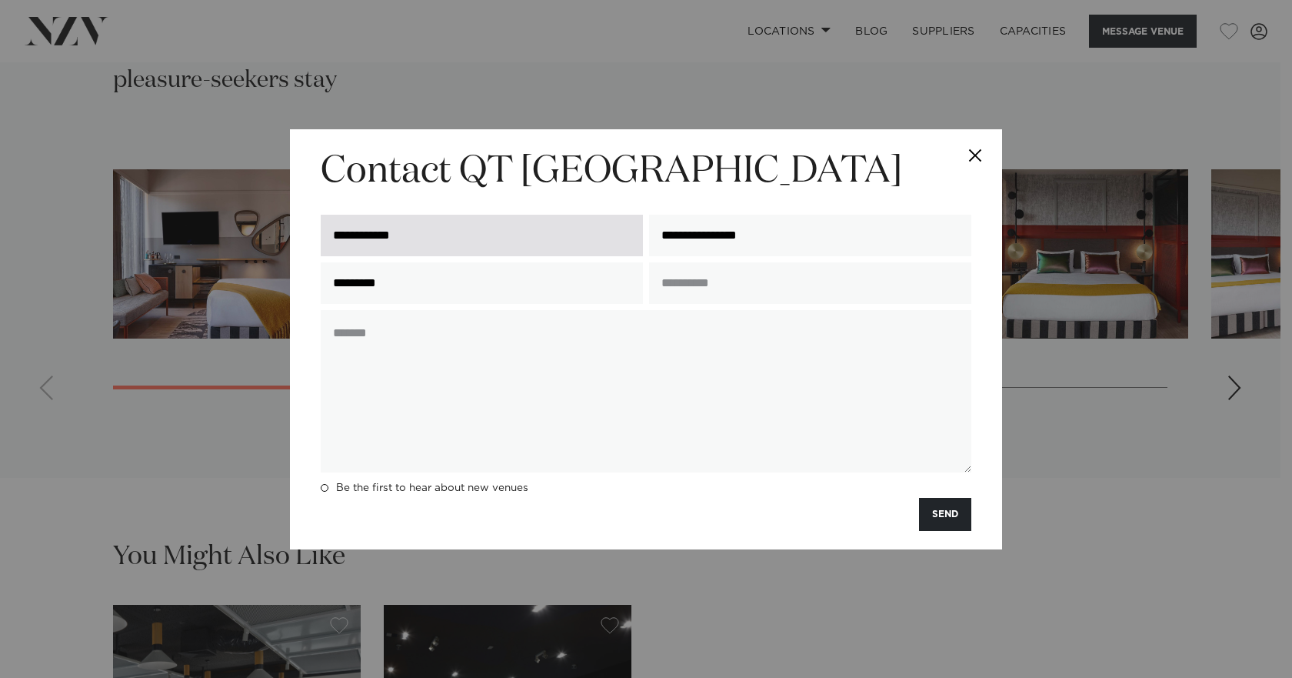
drag, startPoint x: 801, startPoint y: 231, endPoint x: 606, endPoint y: 233, distance: 194.6
click at [606, 233] on div "**********" at bounding box center [646, 235] width 657 height 54
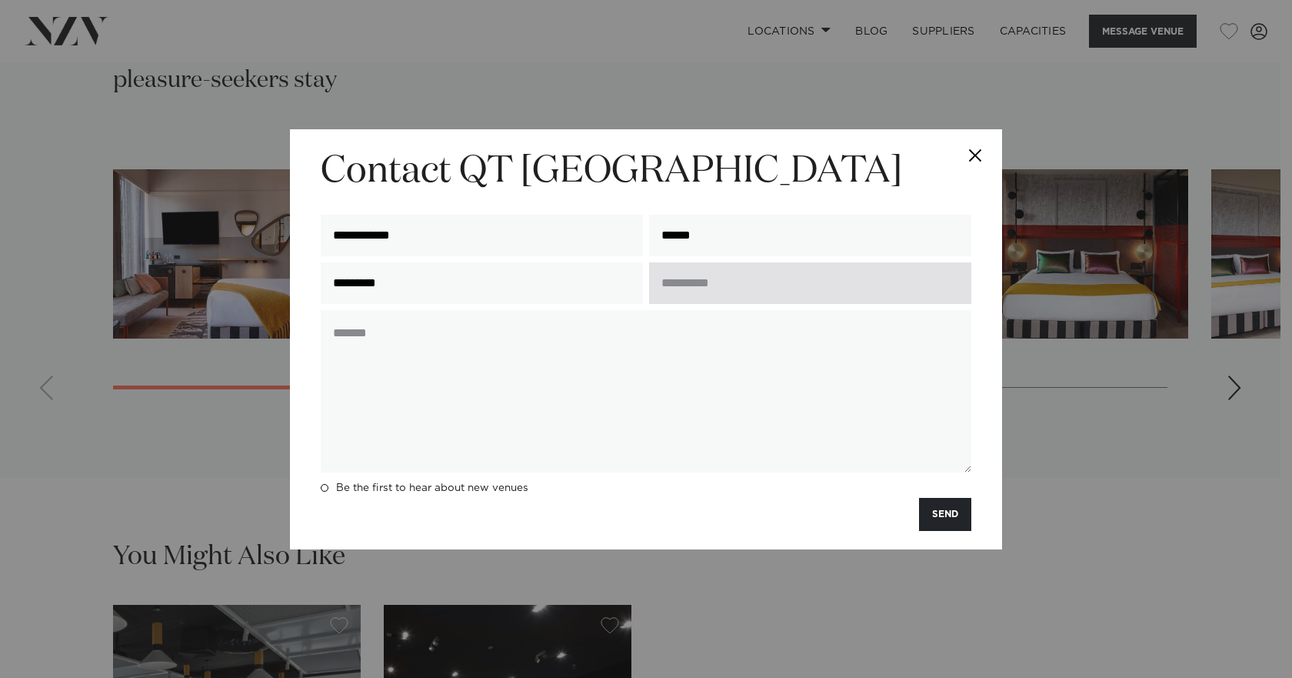
type input "**********"
click at [784, 292] on input "text" at bounding box center [810, 283] width 322 height 42
click at [798, 287] on input "text" at bounding box center [810, 283] width 322 height 42
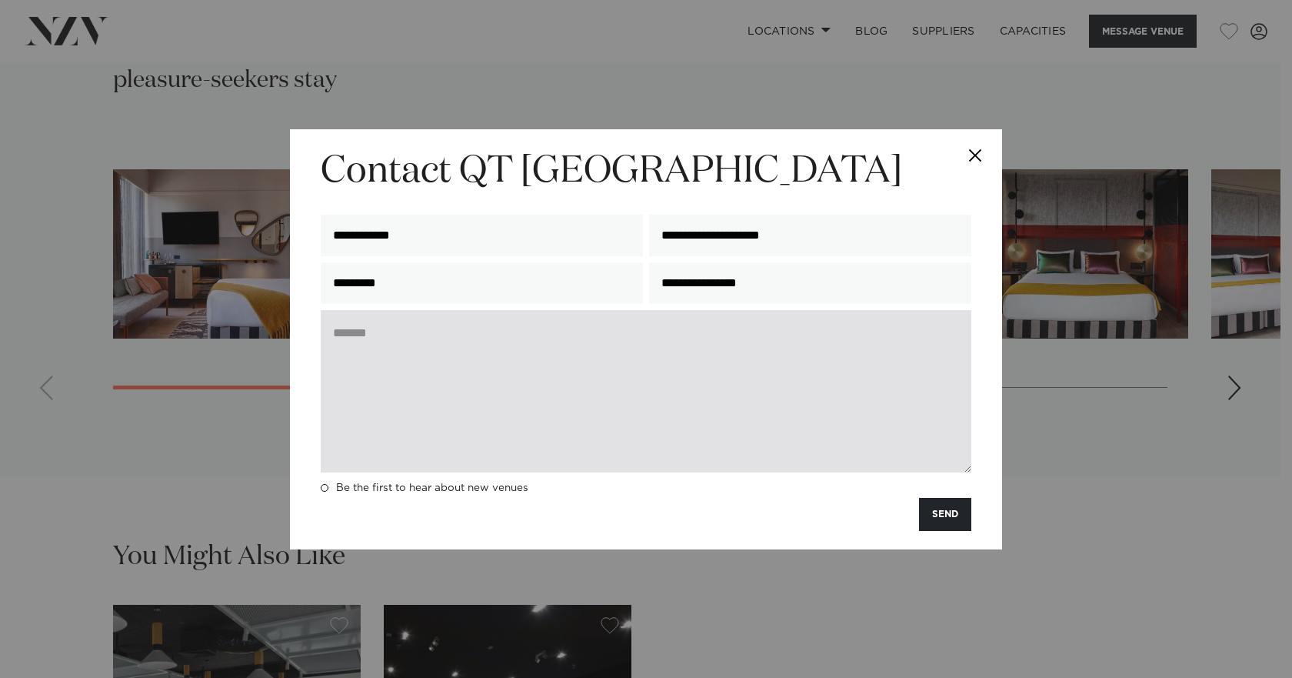
type input "**********"
click at [380, 347] on textarea at bounding box center [646, 391] width 651 height 162
click at [375, 338] on textarea at bounding box center [646, 391] width 651 height 162
paste textarea "**********"
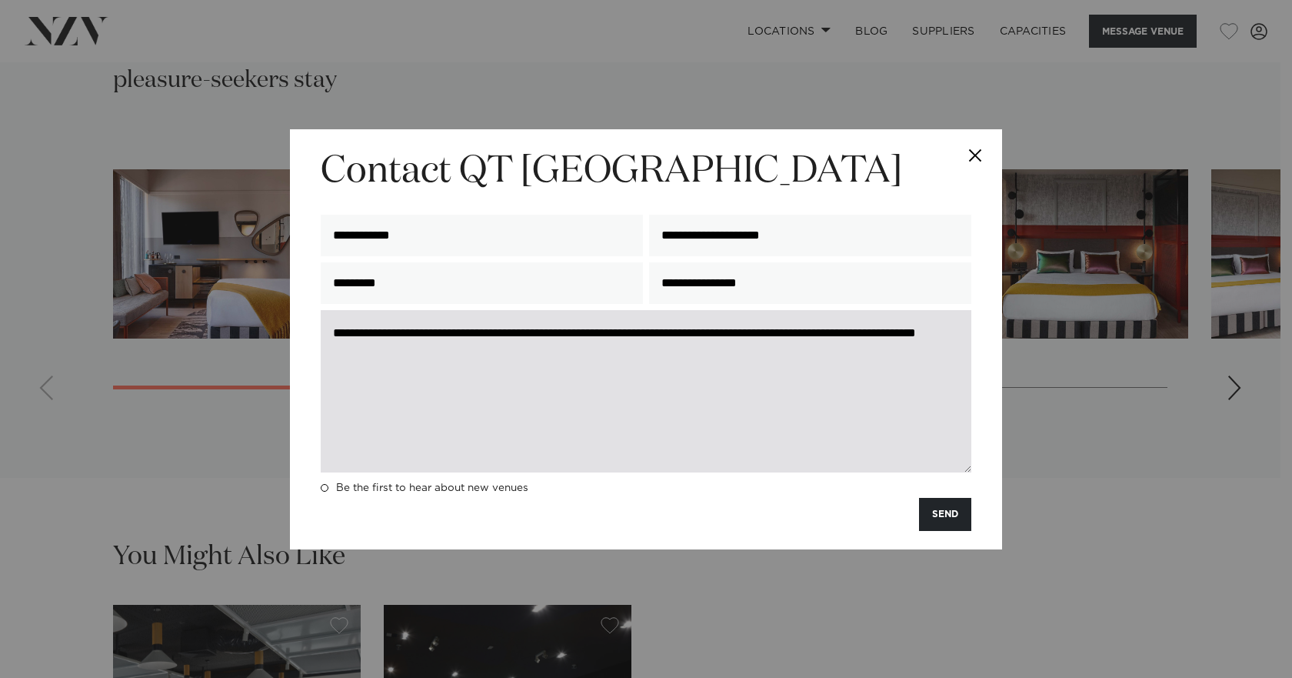
click at [571, 336] on textarea "**********" at bounding box center [646, 391] width 651 height 162
click at [618, 353] on textarea "**********" at bounding box center [646, 391] width 651 height 162
drag, startPoint x: 402, startPoint y: 393, endPoint x: 332, endPoint y: 339, distance: 88.3
click at [332, 339] on textarea "**********" at bounding box center [646, 391] width 651 height 162
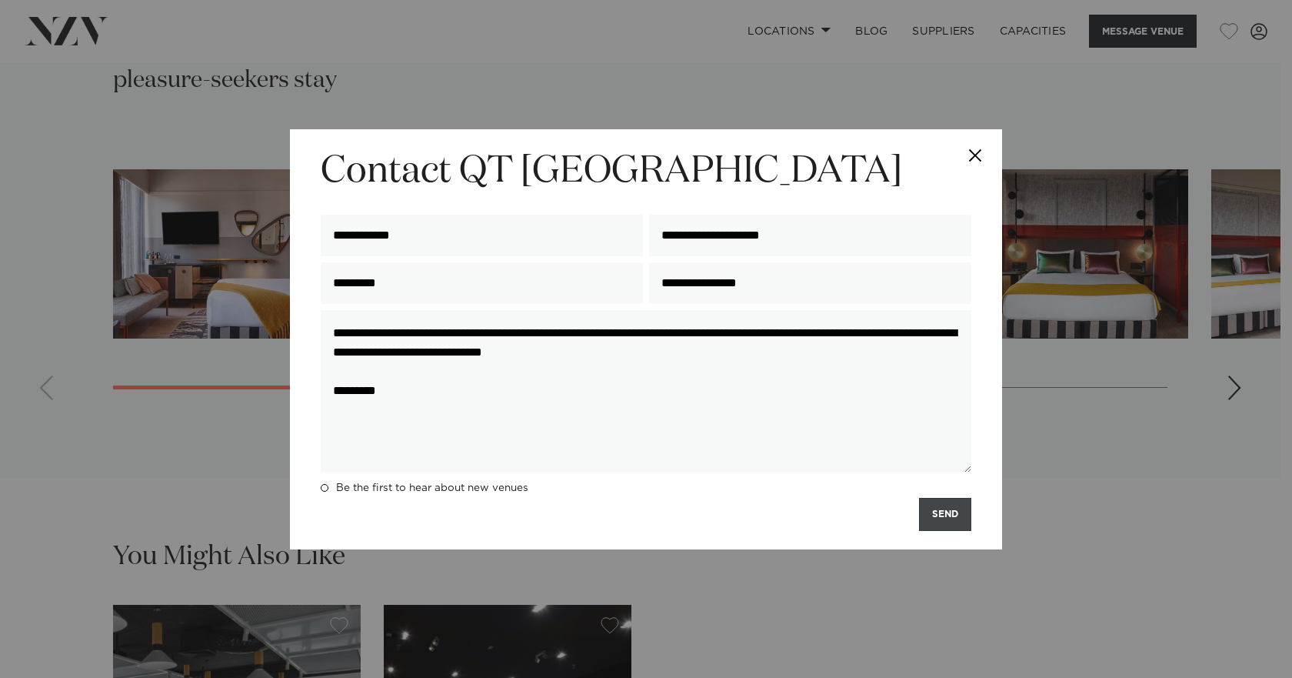
type textarea "**********"
click at [948, 519] on button "SEND" at bounding box center [945, 514] width 52 height 33
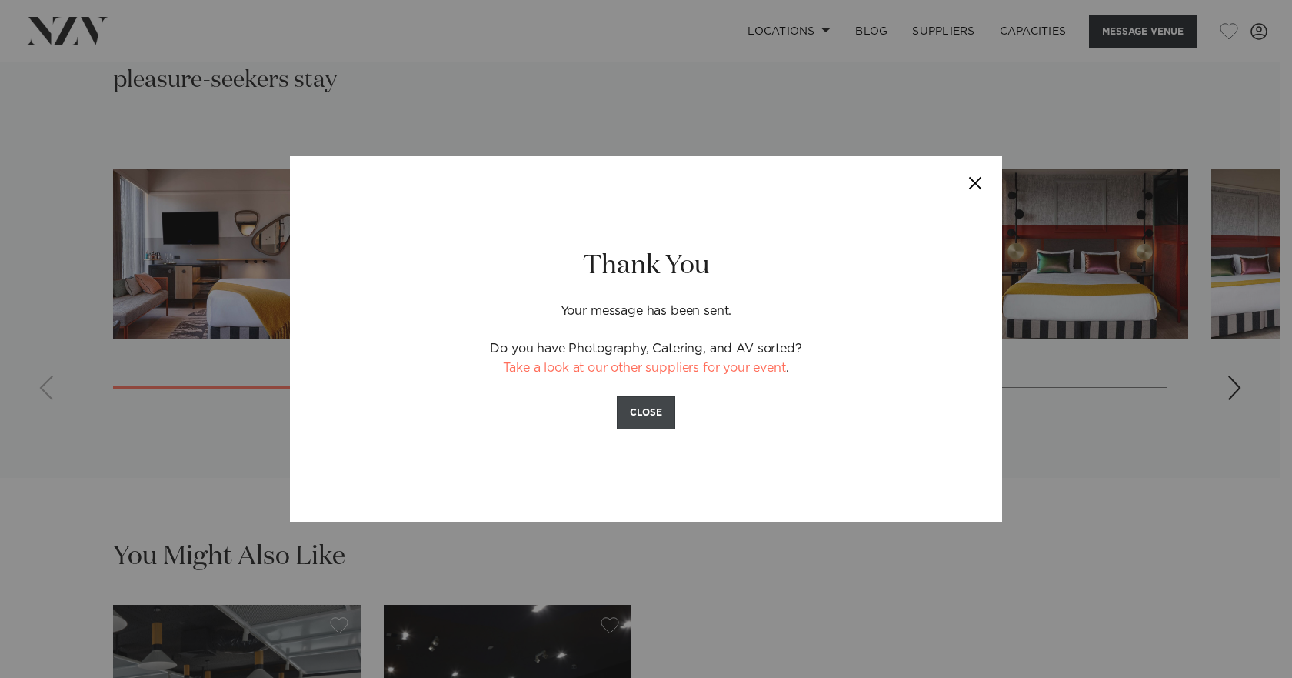
click at [652, 412] on button "CLOSE" at bounding box center [646, 412] width 58 height 33
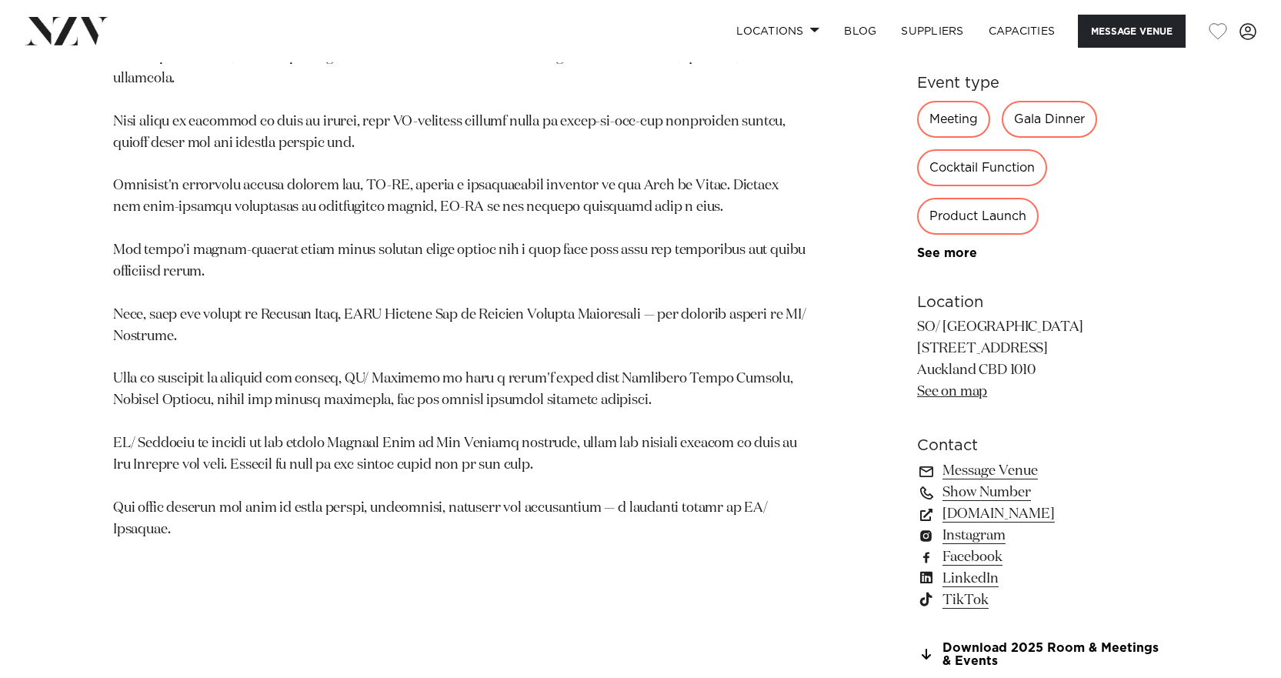
scroll to position [1077, 0]
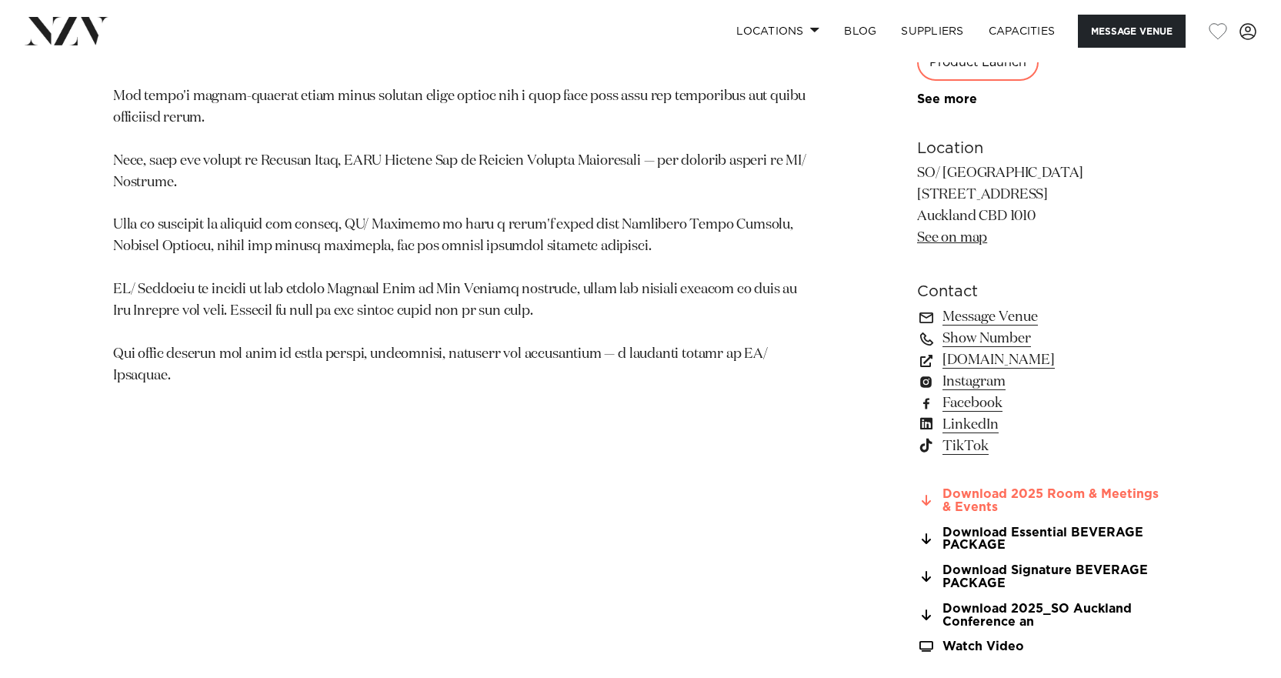
click at [971, 503] on link "Download 2025 Room & Meetings & Events" at bounding box center [1042, 501] width 251 height 26
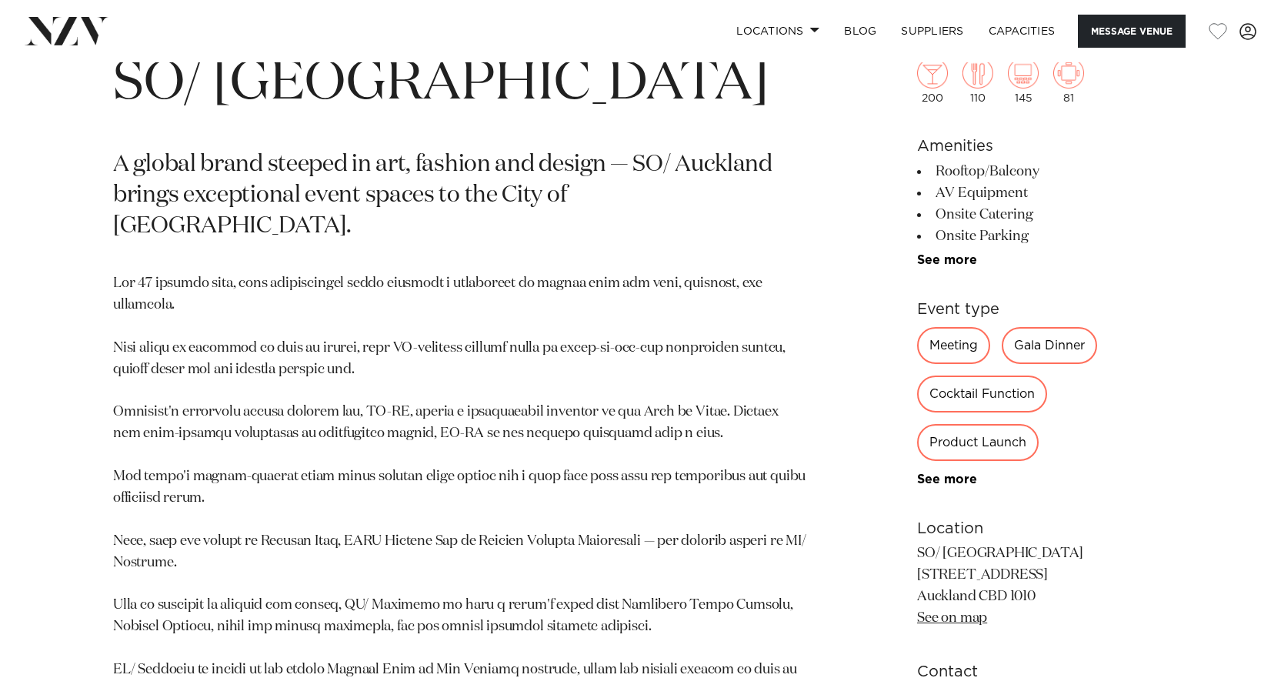
scroll to position [692, 0]
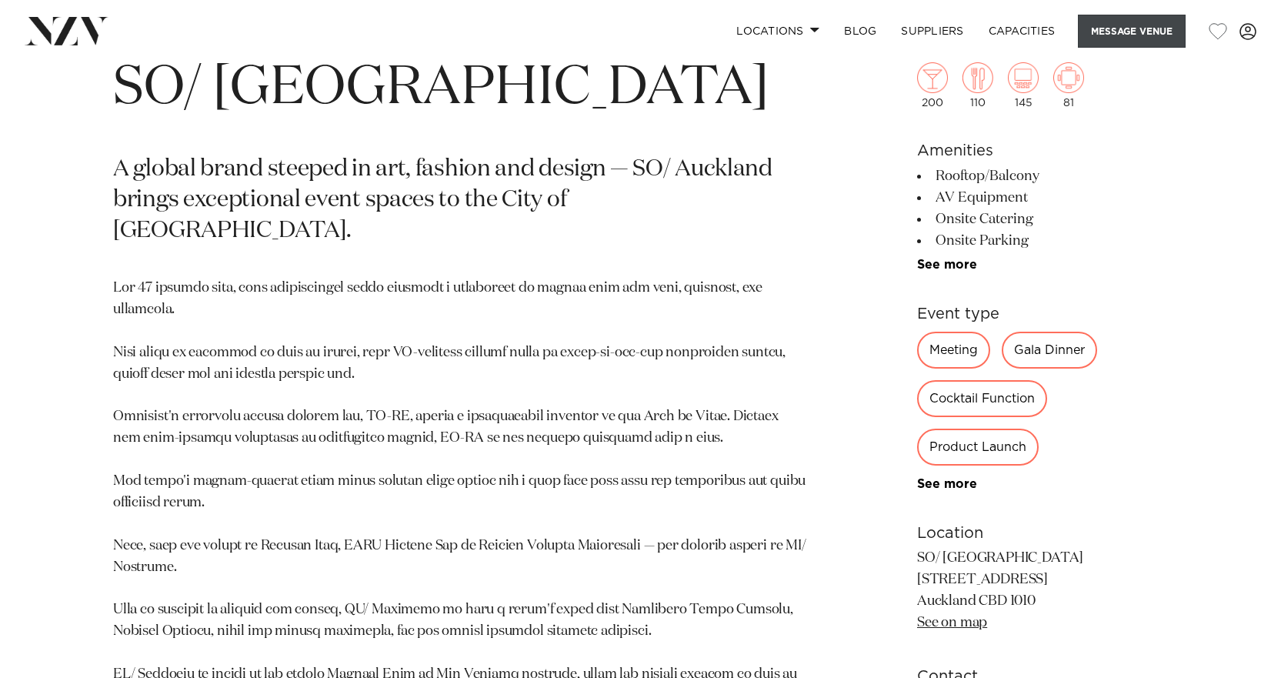
click at [1122, 32] on button "Message Venue" at bounding box center [1132, 31] width 108 height 33
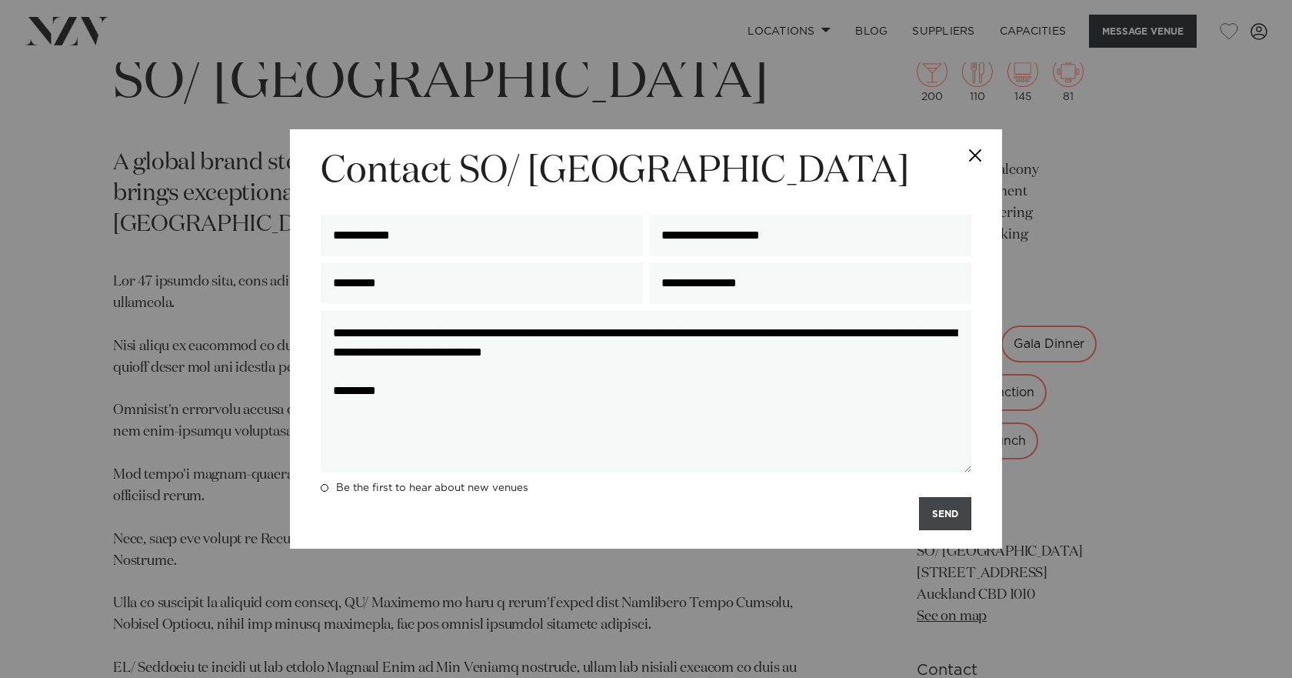
click at [952, 521] on button "SEND" at bounding box center [945, 513] width 52 height 33
click at [942, 514] on button "SEND" at bounding box center [945, 513] width 52 height 33
click at [975, 151] on button "Close" at bounding box center [975, 156] width 54 height 54
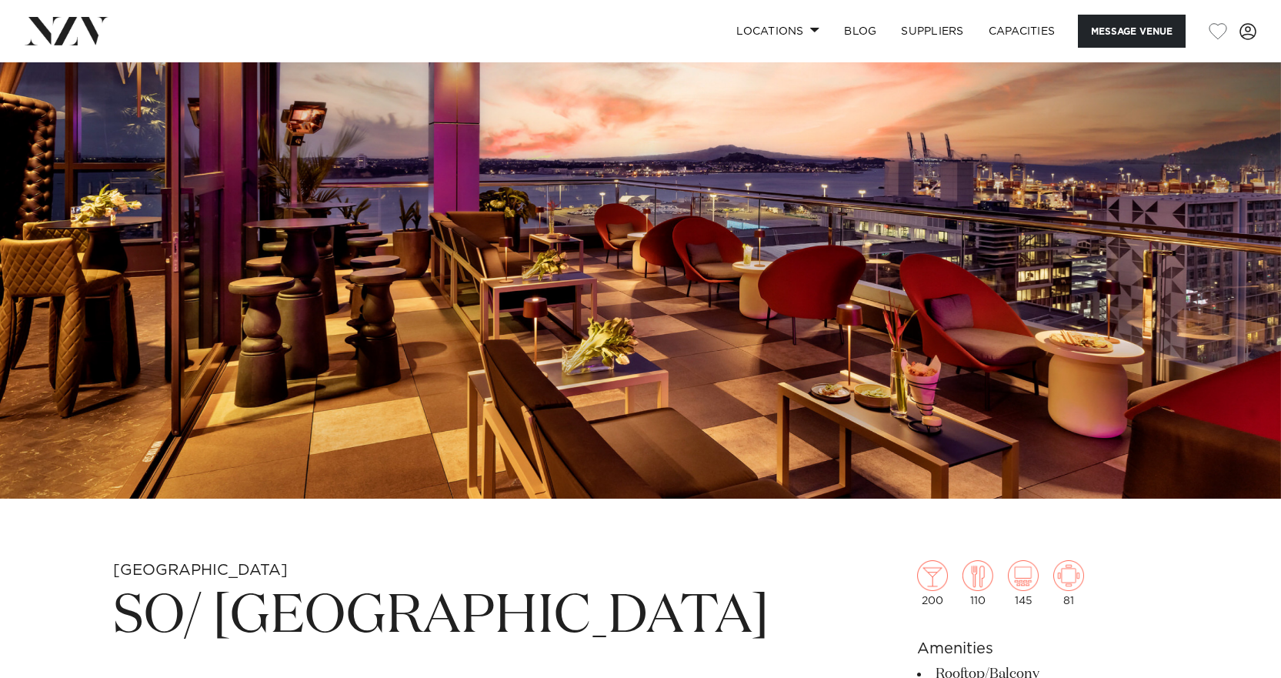
scroll to position [231, 0]
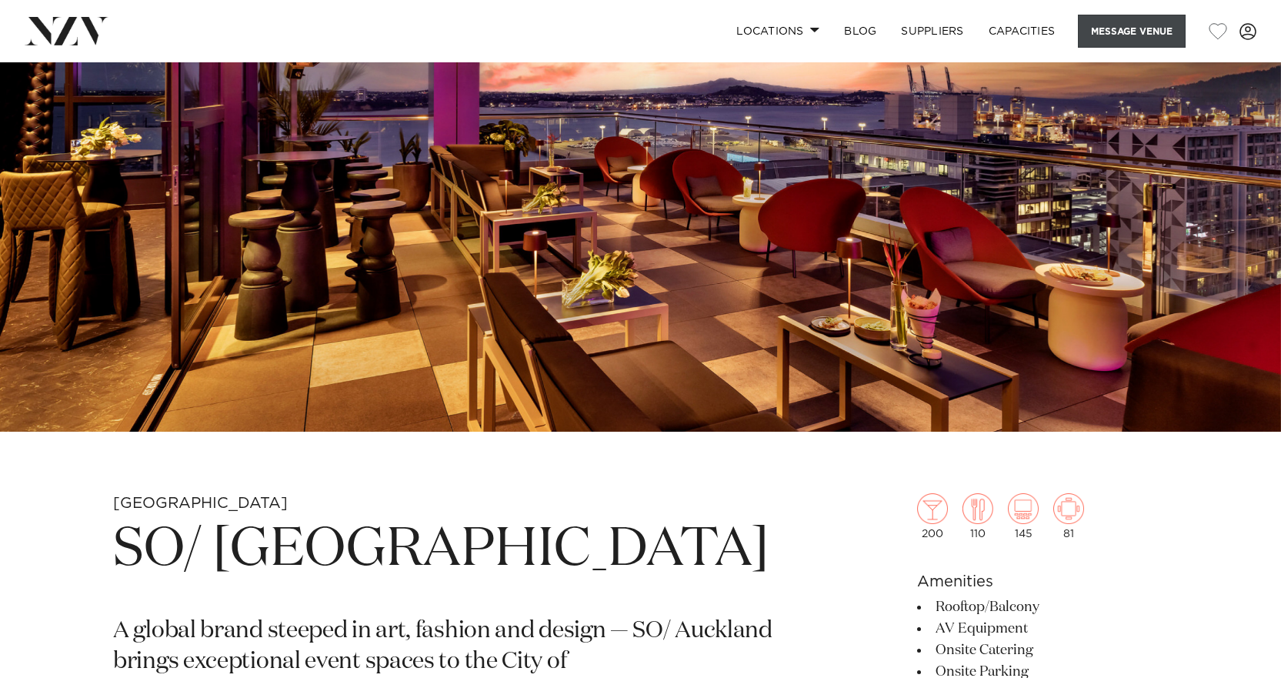
click at [1114, 25] on button "Message Venue" at bounding box center [1132, 31] width 108 height 33
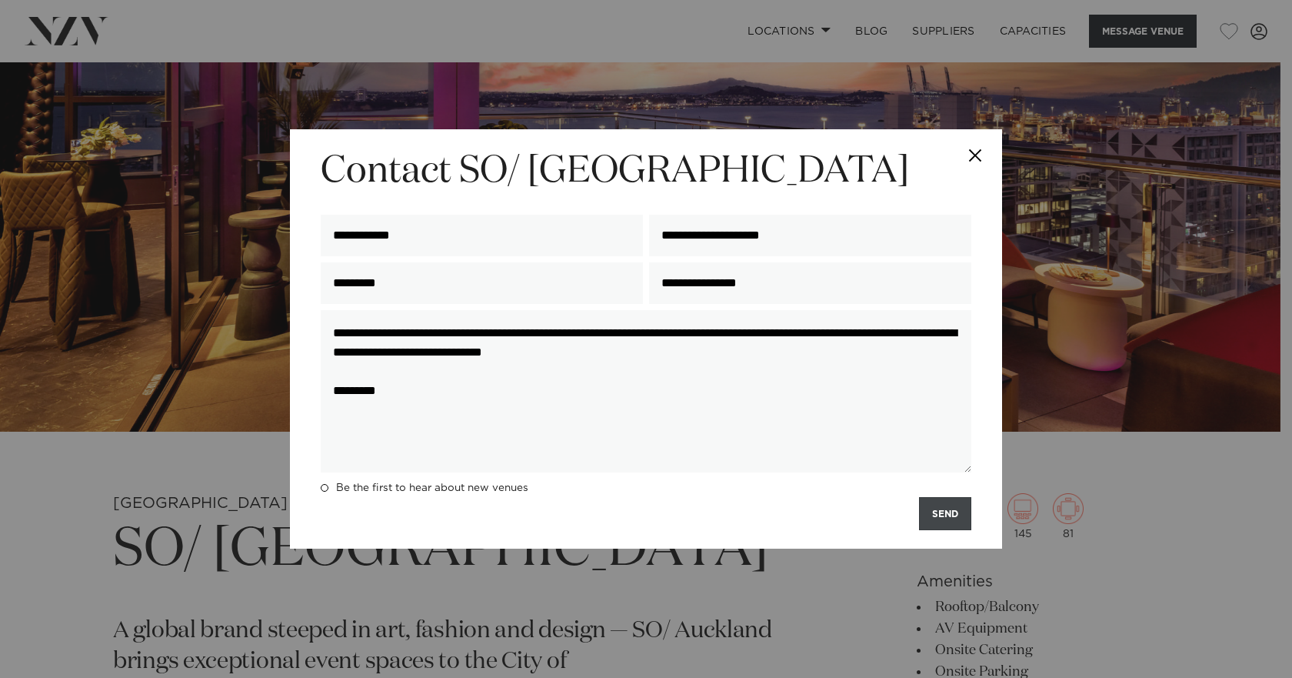
click at [936, 516] on button "SEND" at bounding box center [945, 513] width 52 height 33
click at [978, 153] on button "Close" at bounding box center [975, 156] width 54 height 54
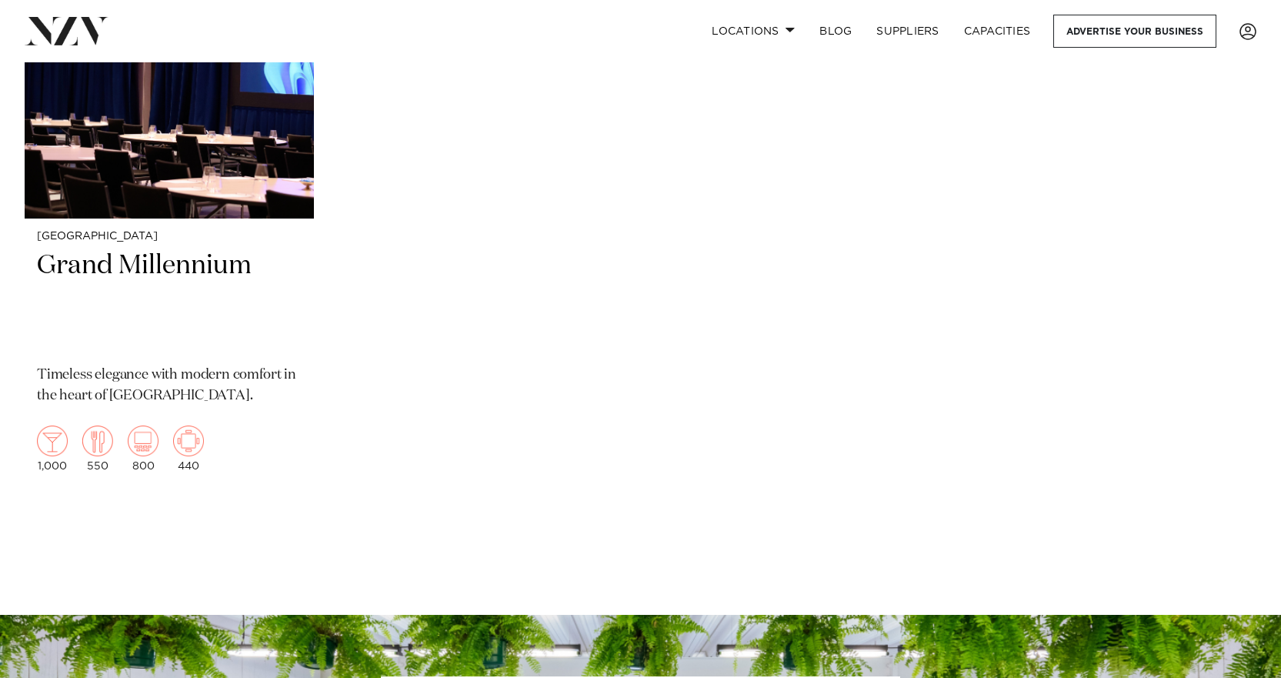
scroll to position [1308, 0]
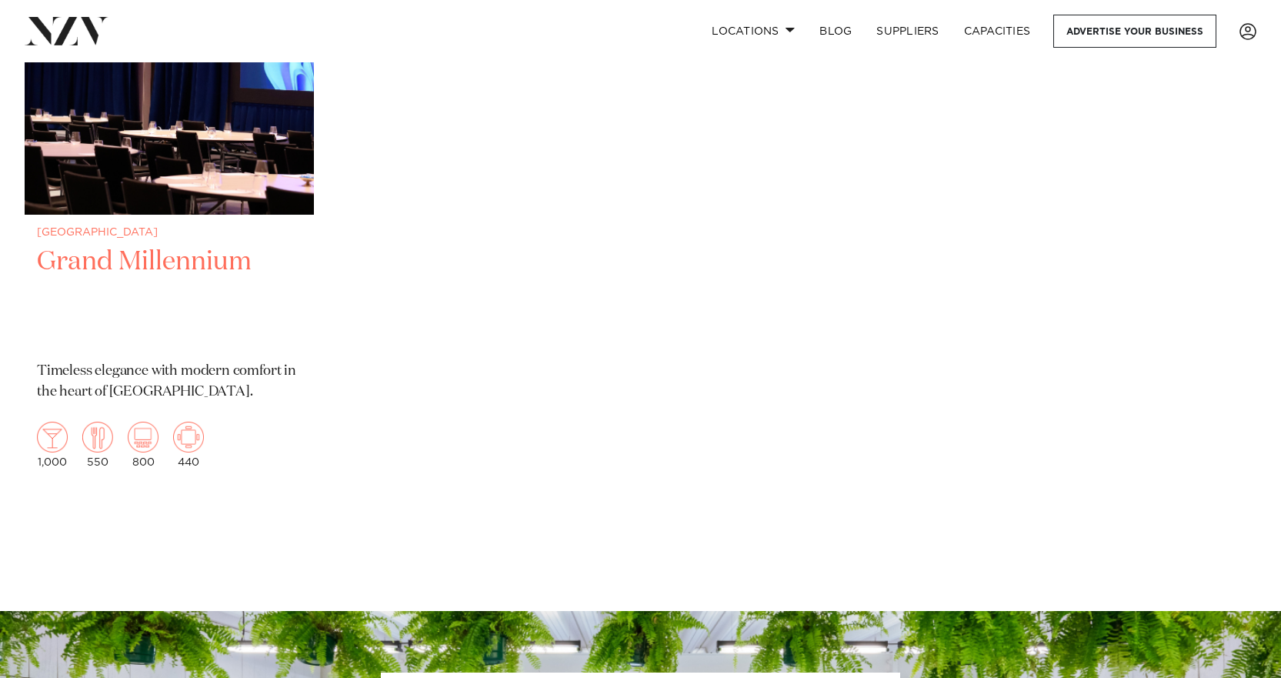
click at [90, 270] on h2 "Grand Millennium" at bounding box center [169, 297] width 265 height 104
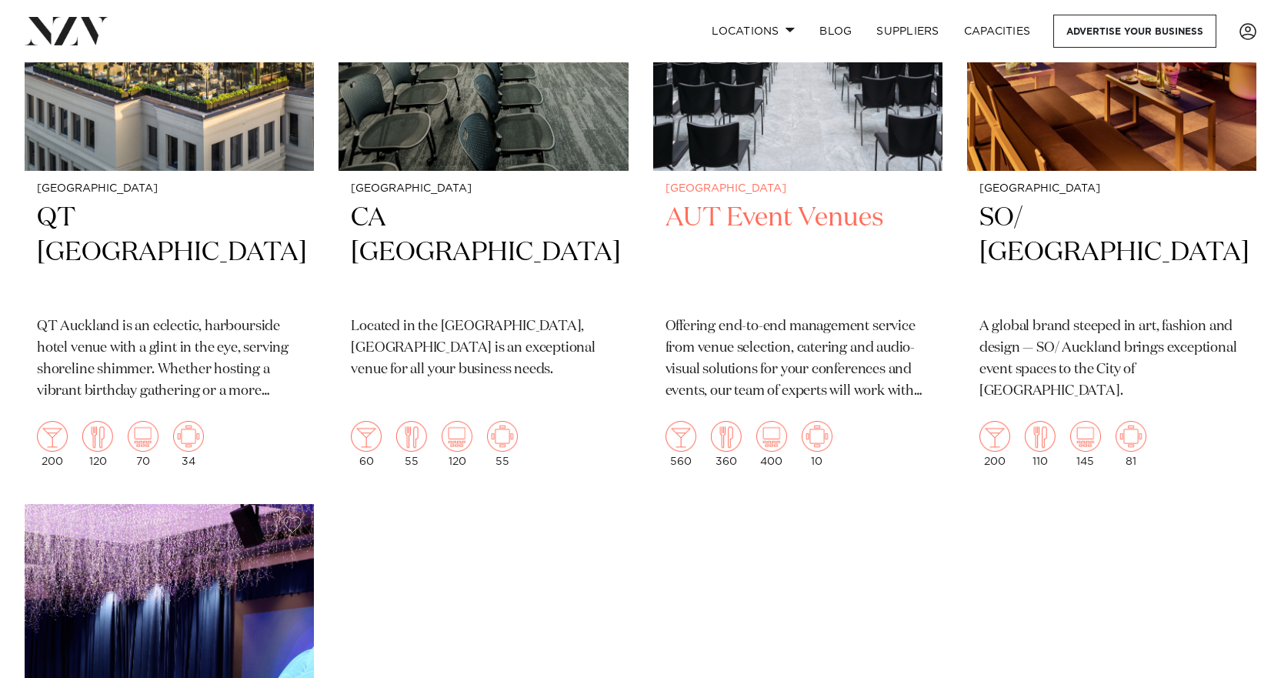
scroll to position [615, 0]
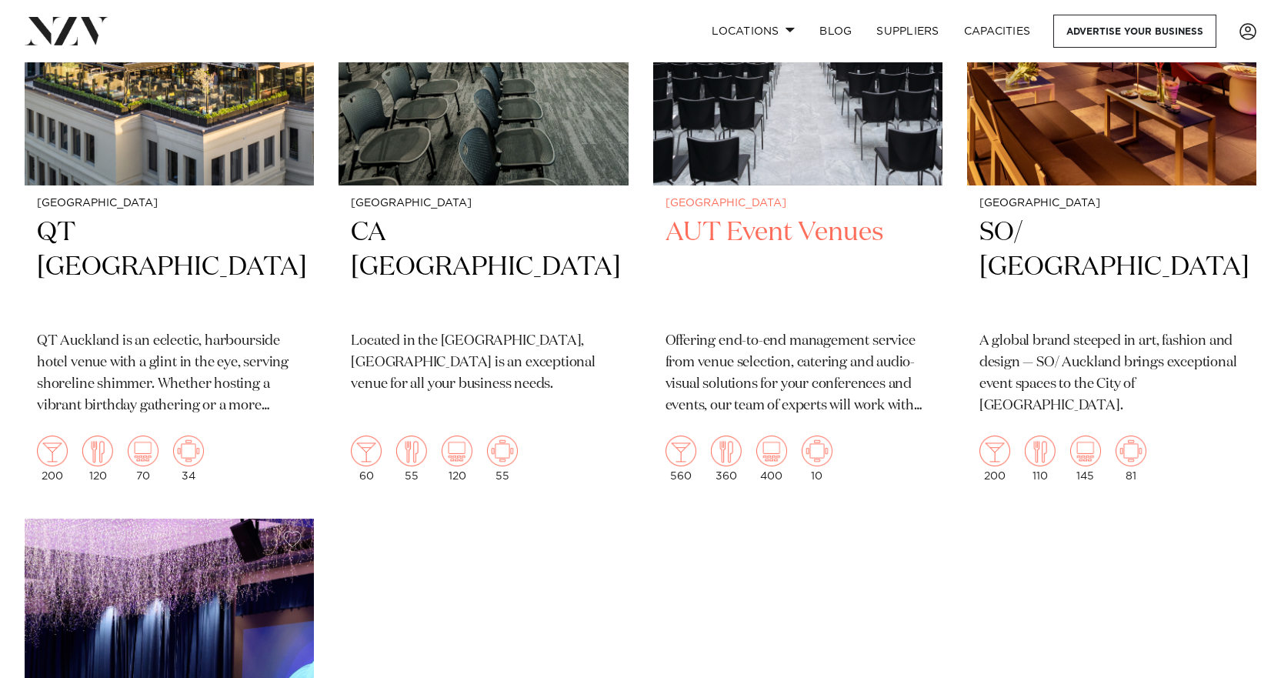
scroll to position [462, 0]
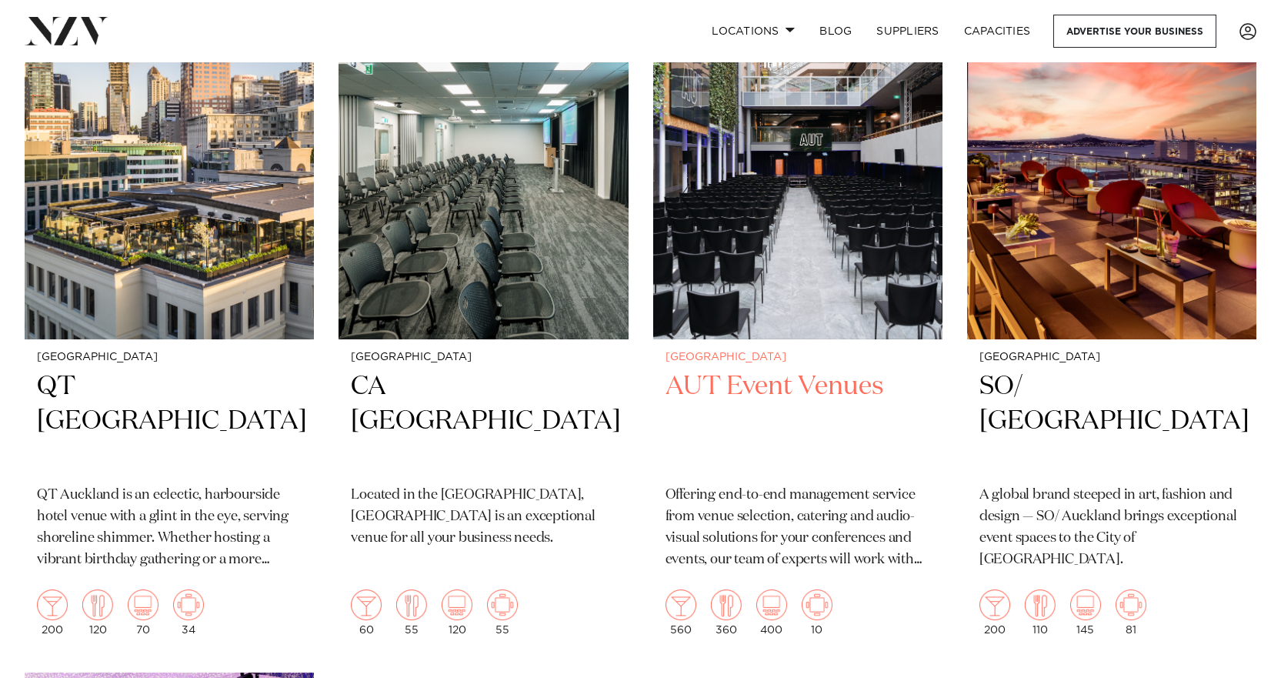
click at [815, 219] on img at bounding box center [797, 145] width 289 height 388
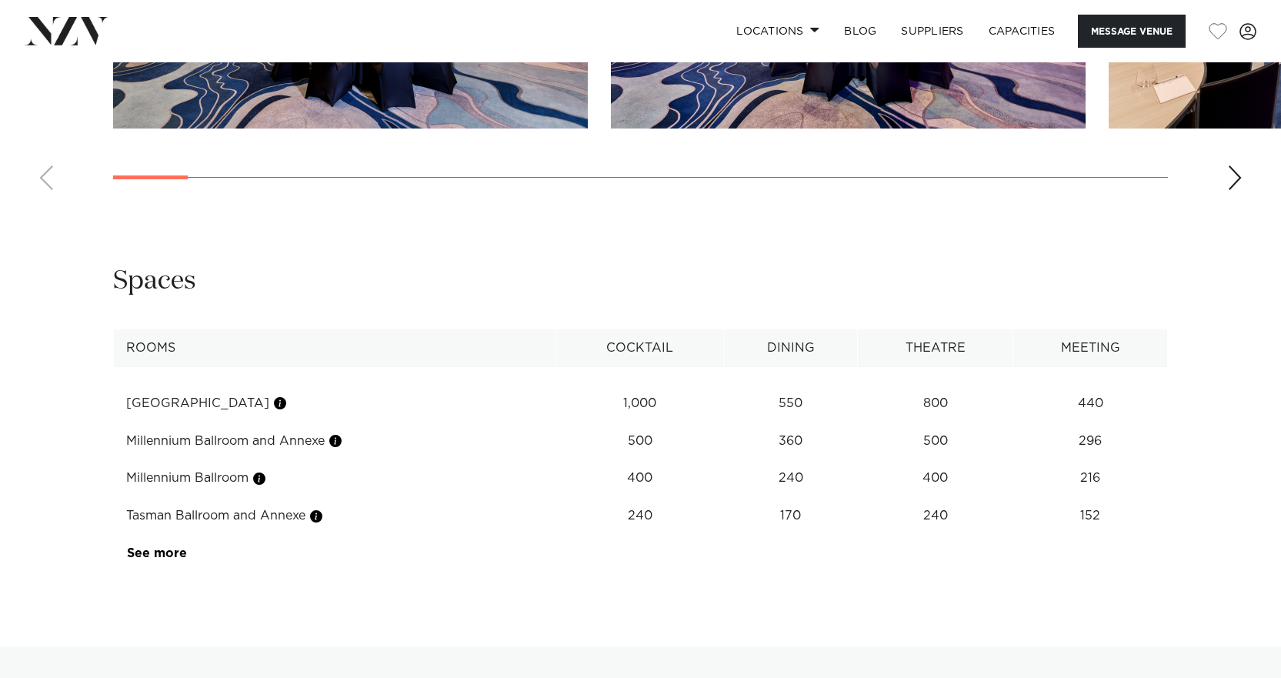
scroll to position [1846, 0]
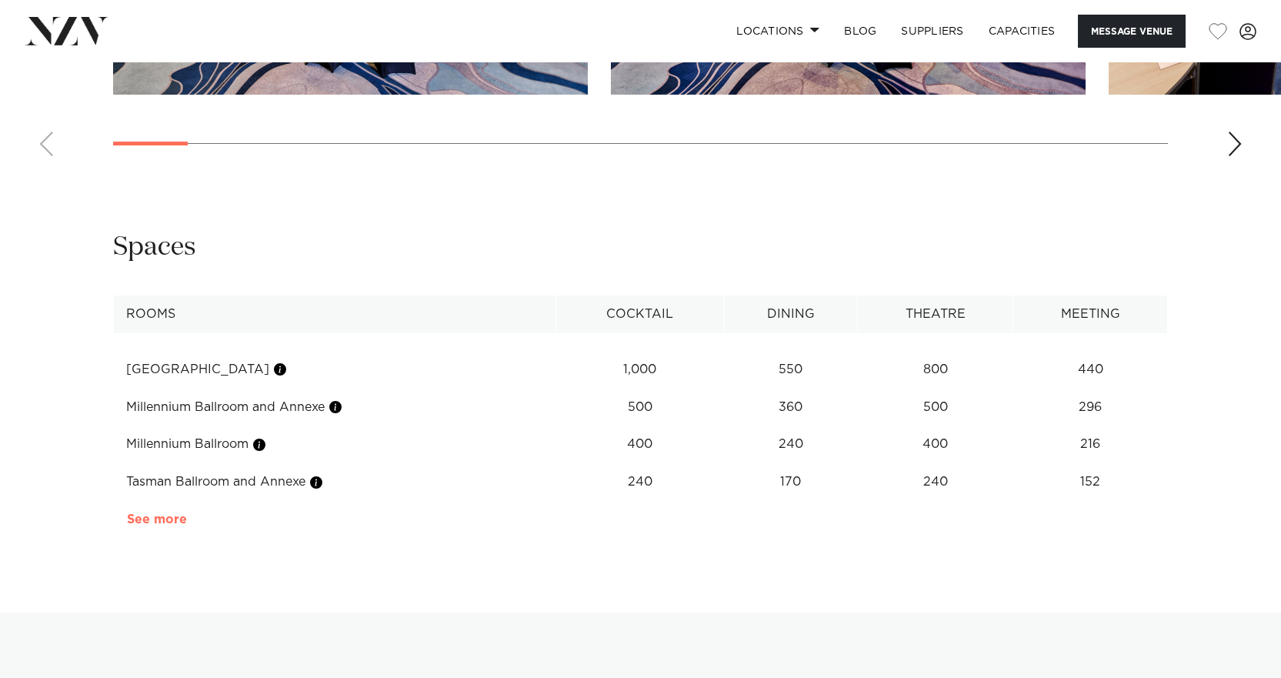
click at [180, 518] on link "See more" at bounding box center [187, 519] width 120 height 12
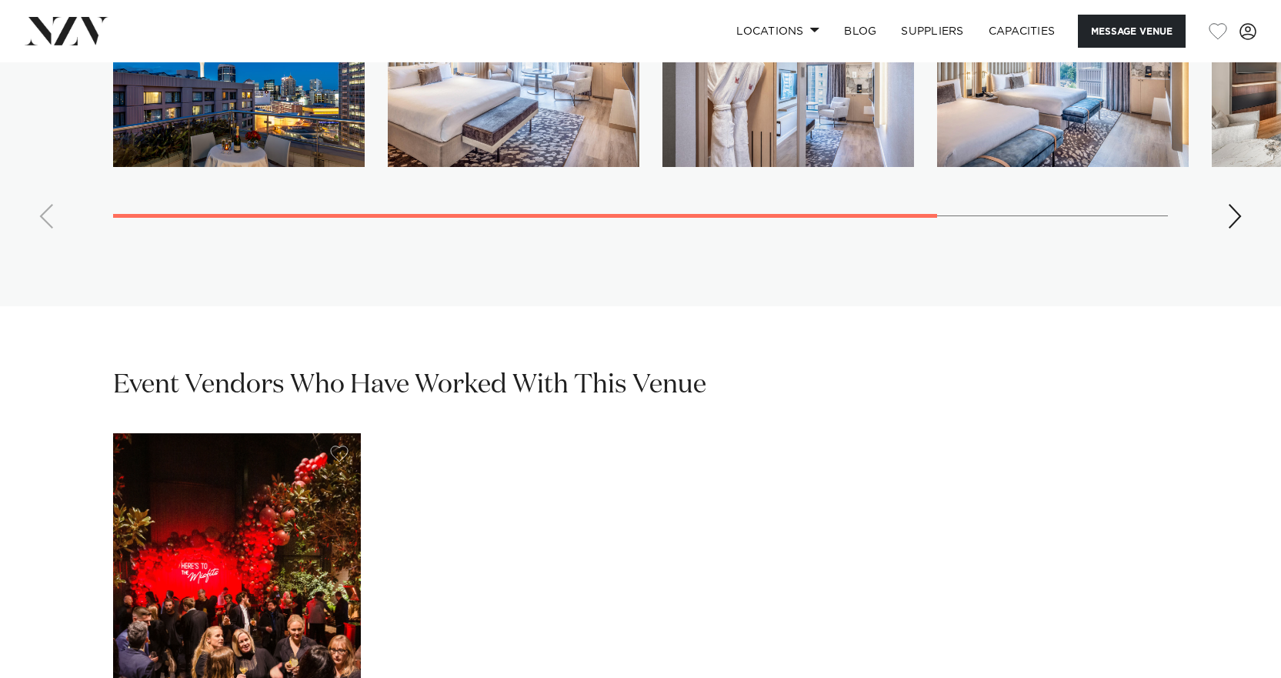
scroll to position [3385, 0]
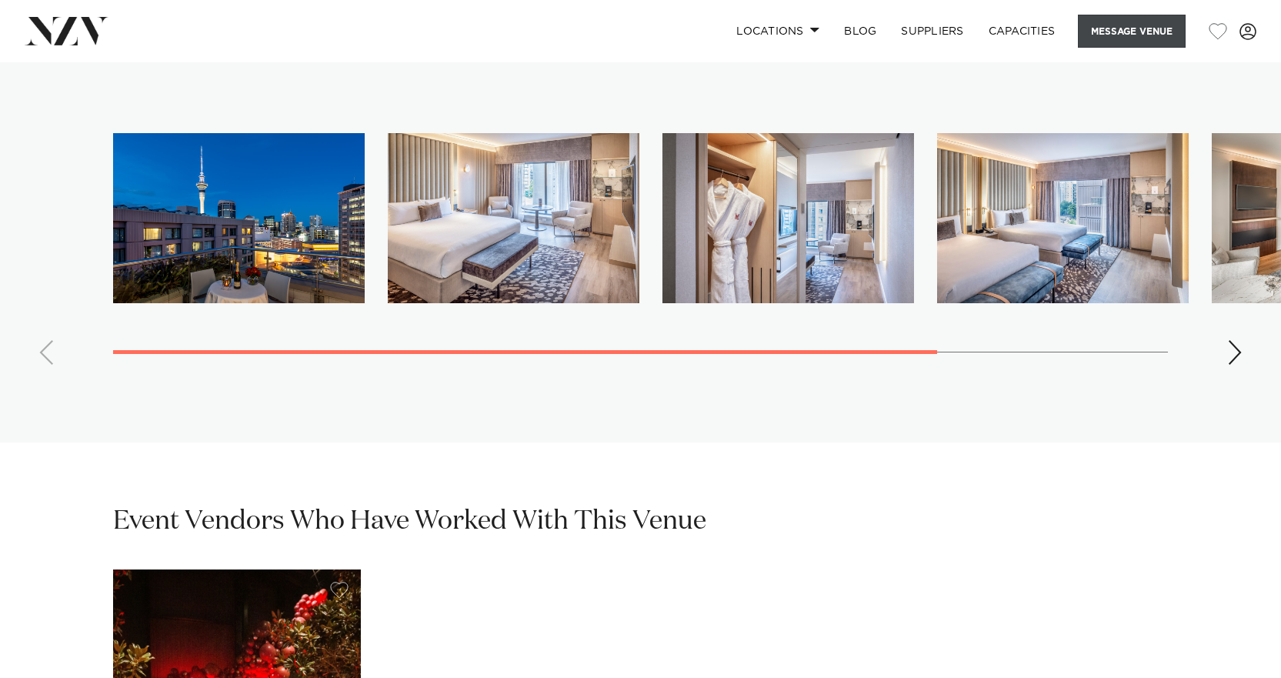
click at [1111, 33] on button "Message Venue" at bounding box center [1132, 31] width 108 height 33
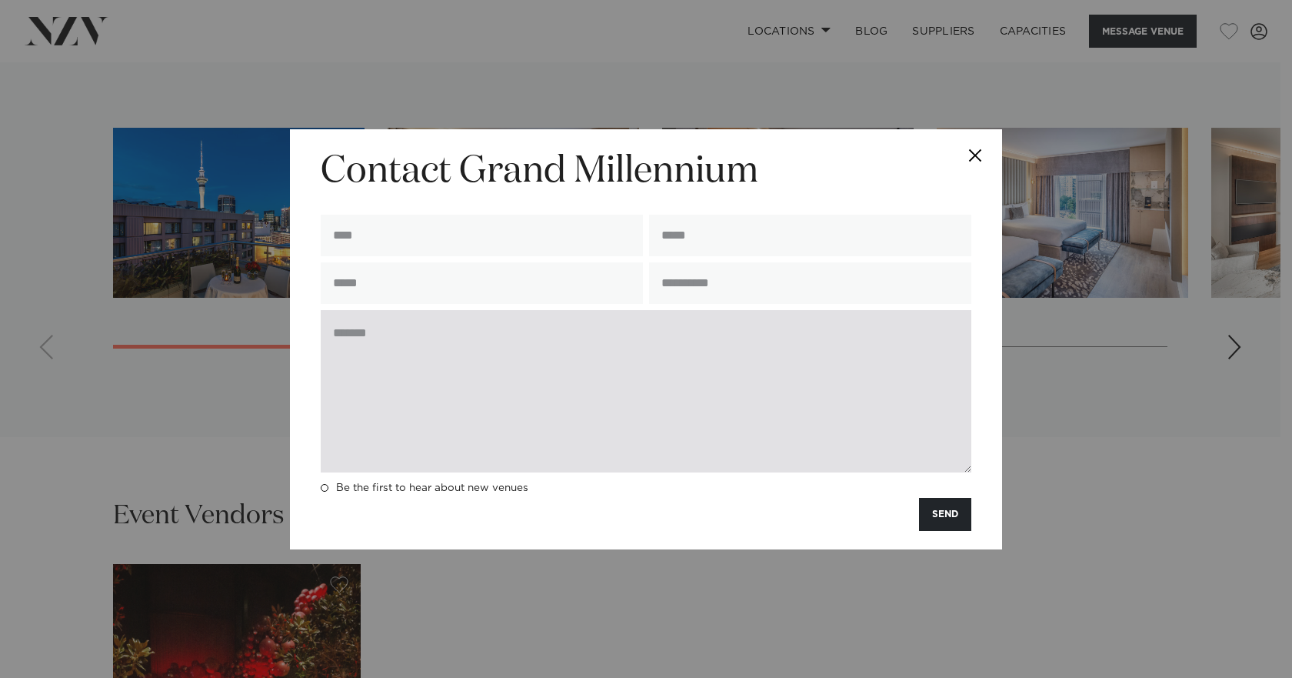
click at [509, 352] on textarea at bounding box center [646, 391] width 651 height 162
paste textarea "**********"
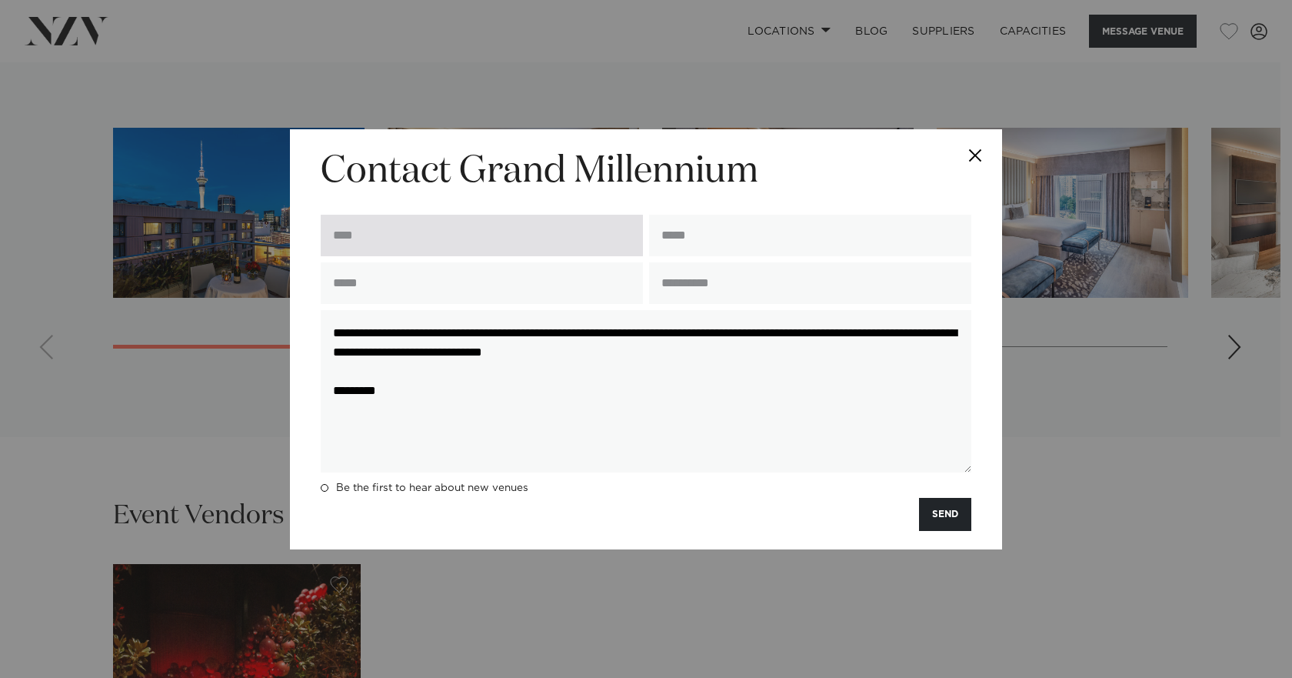
type textarea "**********"
click at [390, 228] on input "text" at bounding box center [482, 236] width 322 height 42
type input "**********"
type input "*********"
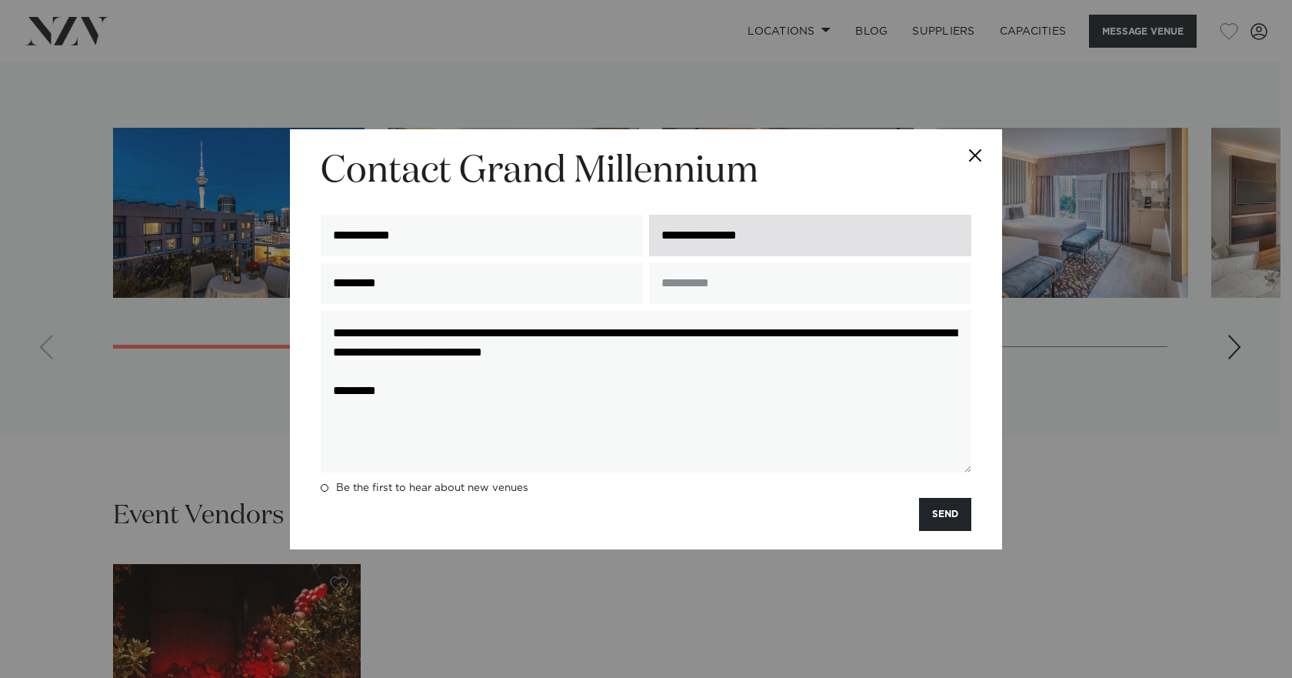
click at [816, 230] on input "**********" at bounding box center [810, 236] width 322 height 42
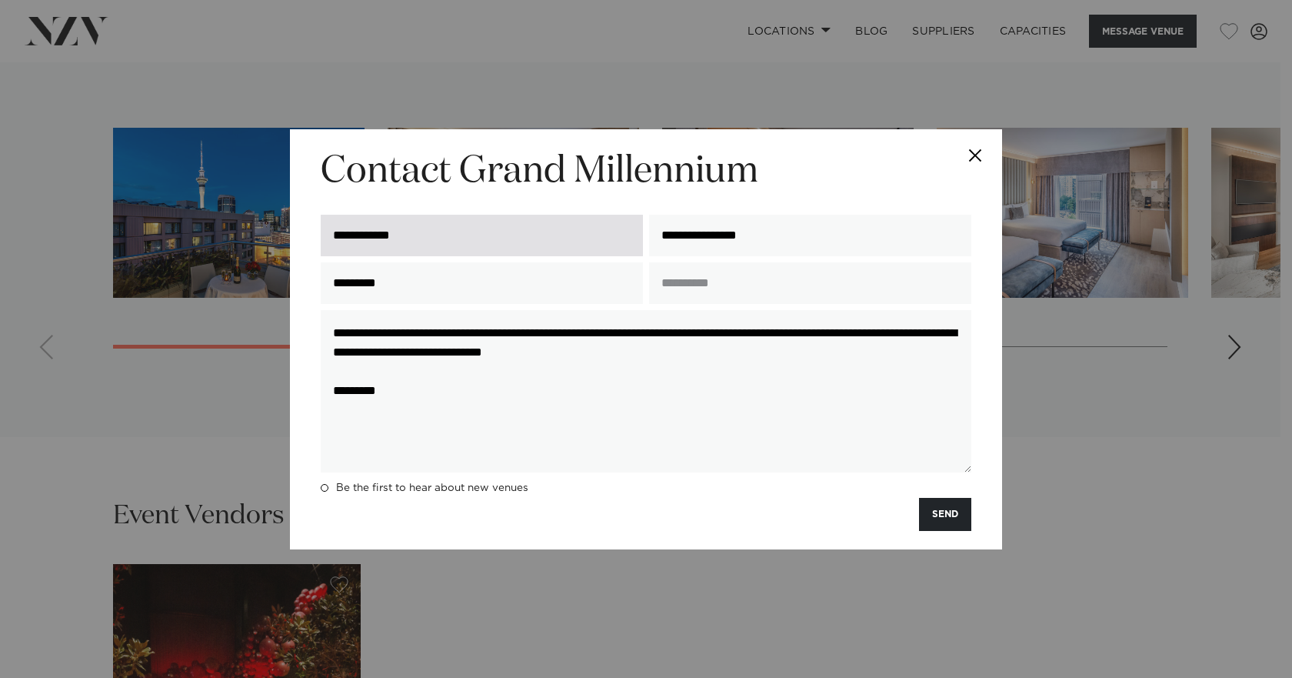
drag, startPoint x: 816, startPoint y: 230, endPoint x: 637, endPoint y: 235, distance: 179.3
click at [637, 235] on div "**********" at bounding box center [646, 235] width 657 height 54
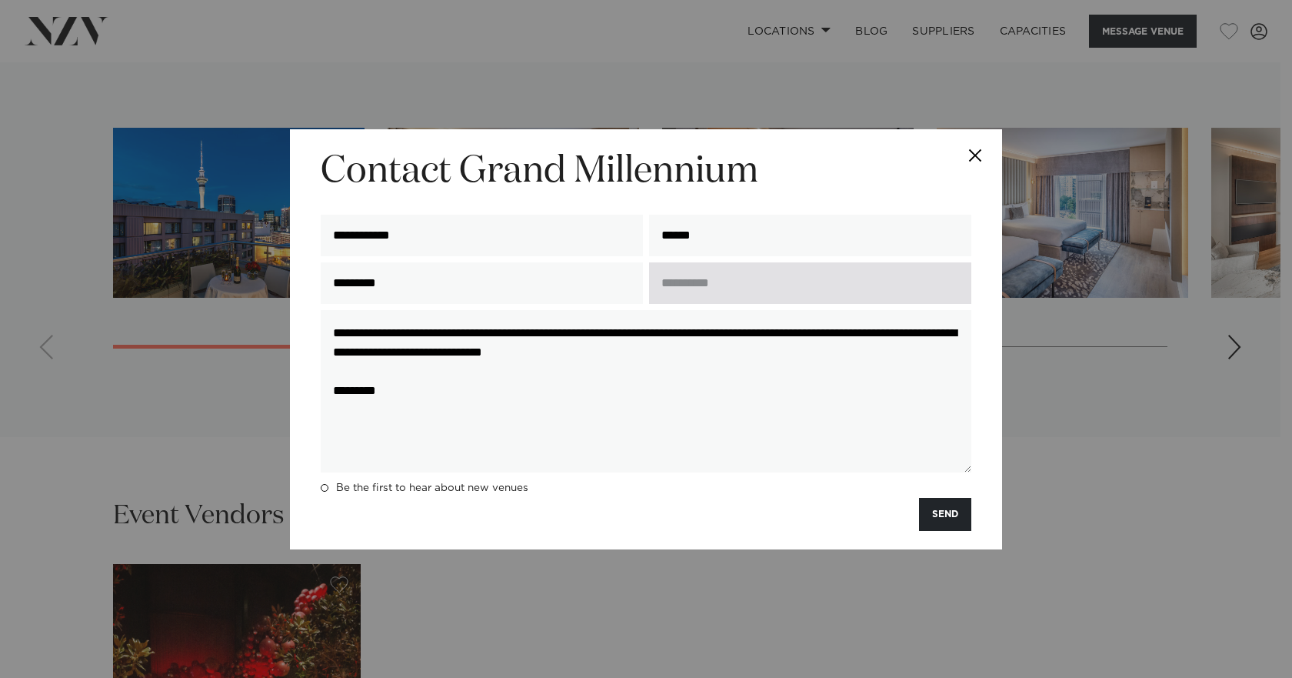
type input "**********"
click at [736, 292] on input "text" at bounding box center [810, 283] width 322 height 42
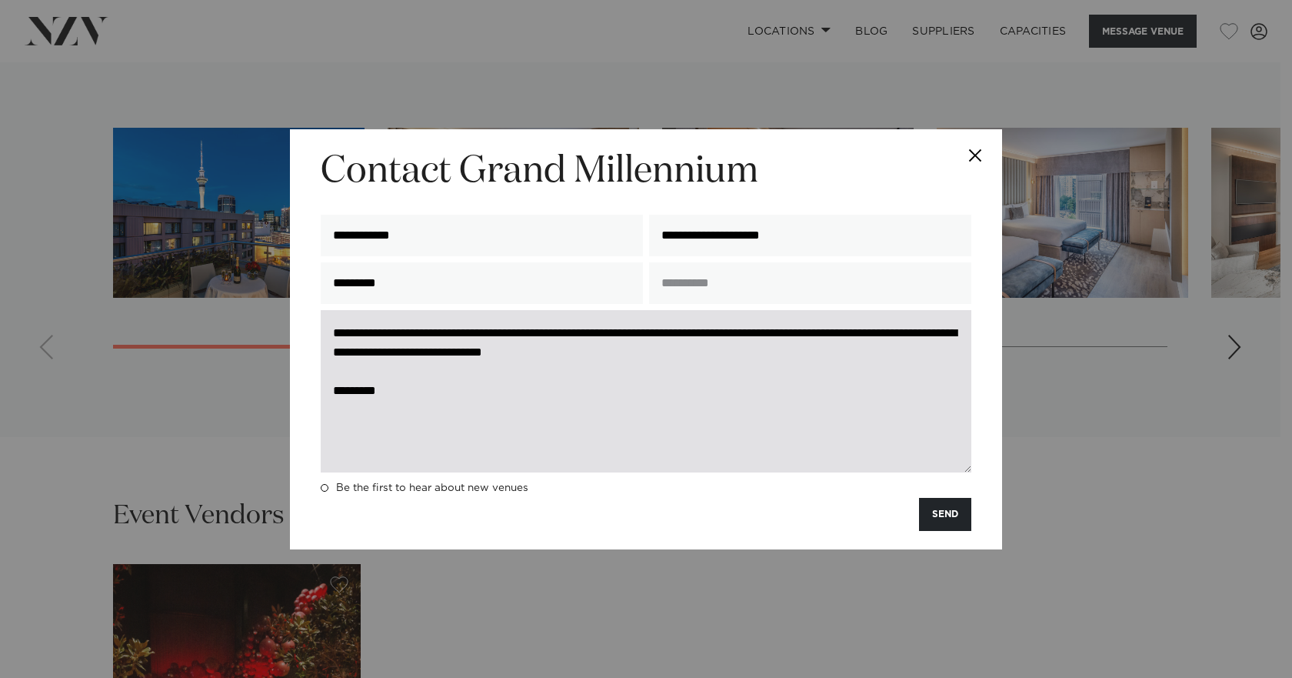
type input "**********"
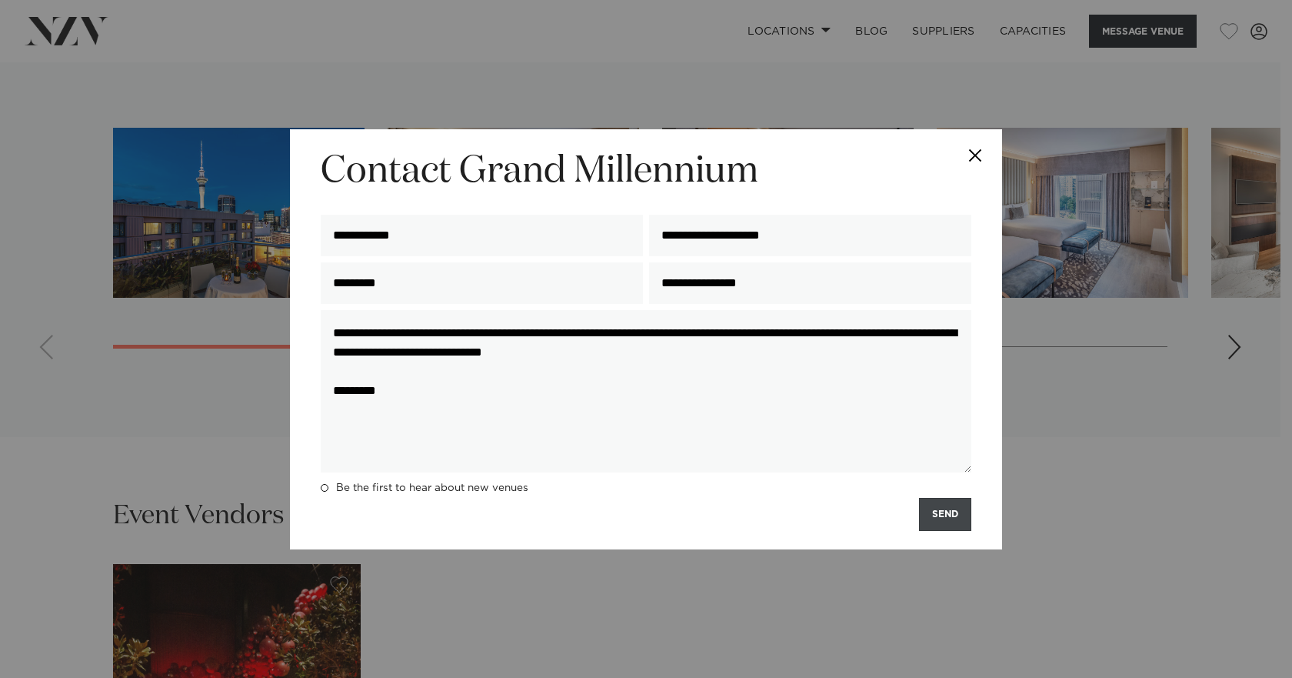
click at [933, 511] on button "SEND" at bounding box center [945, 514] width 52 height 33
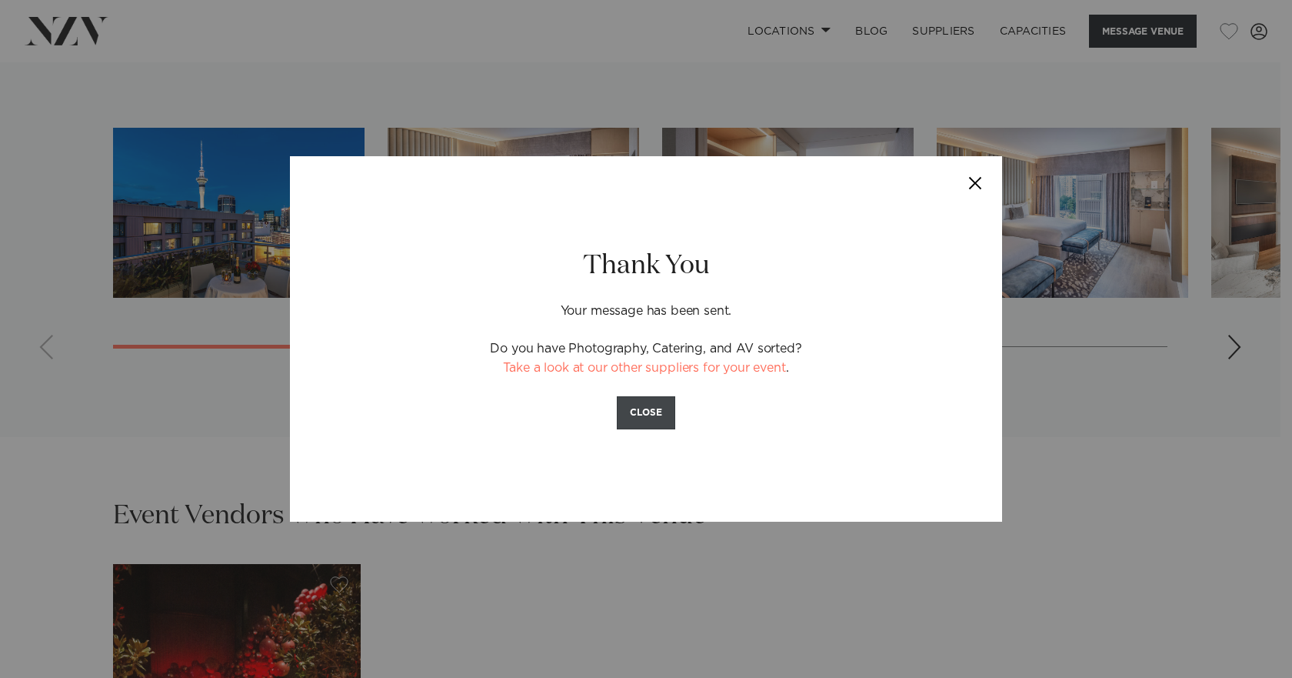
click at [645, 426] on button "CLOSE" at bounding box center [646, 412] width 58 height 33
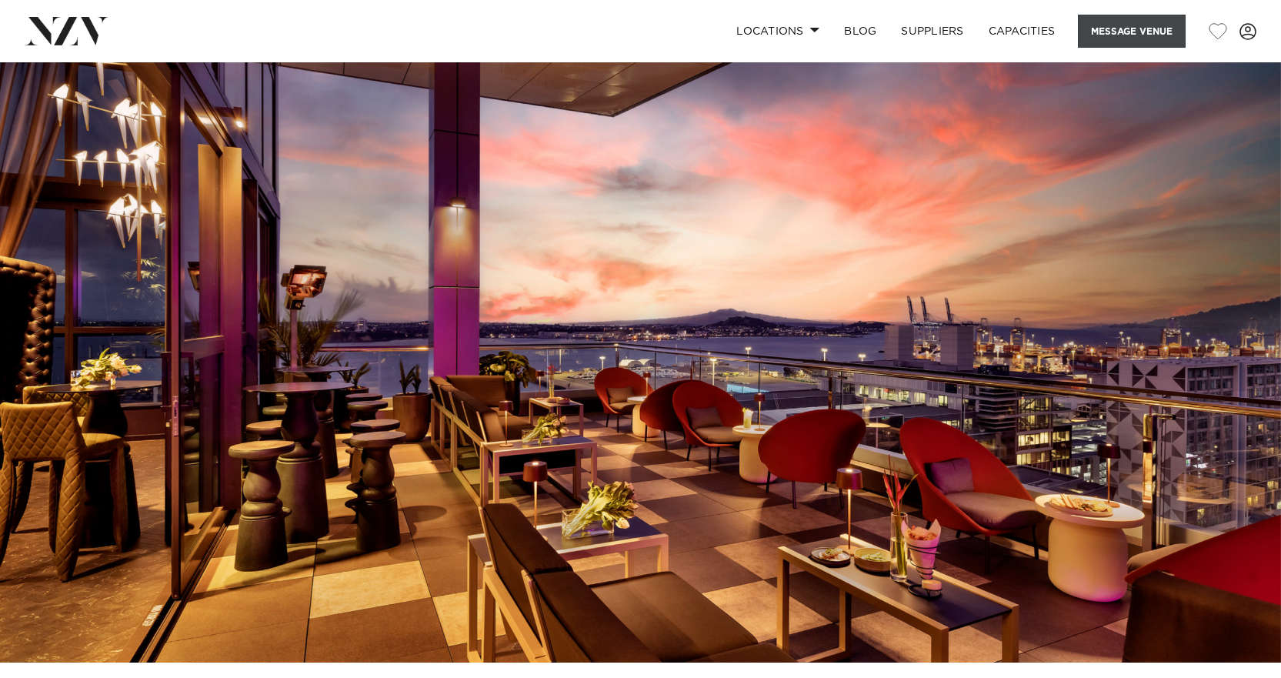
click at [1124, 34] on button "Message Venue" at bounding box center [1132, 31] width 108 height 33
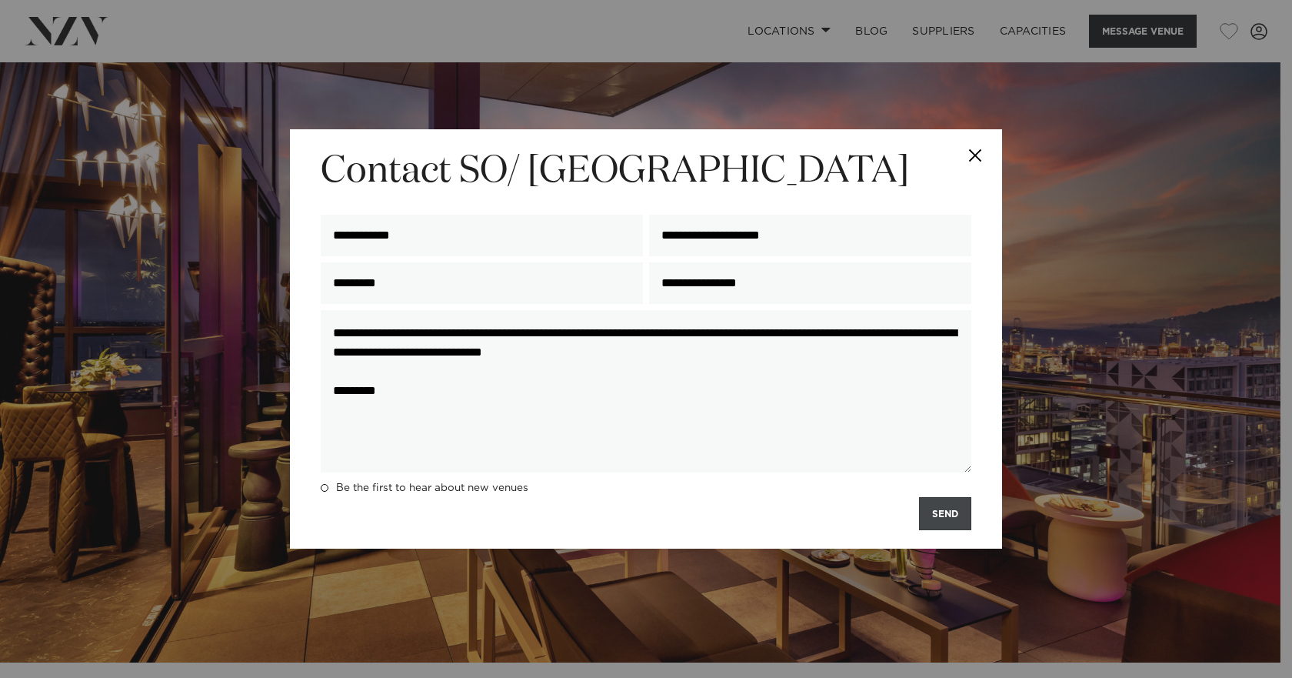
click at [944, 513] on button "SEND" at bounding box center [945, 513] width 52 height 33
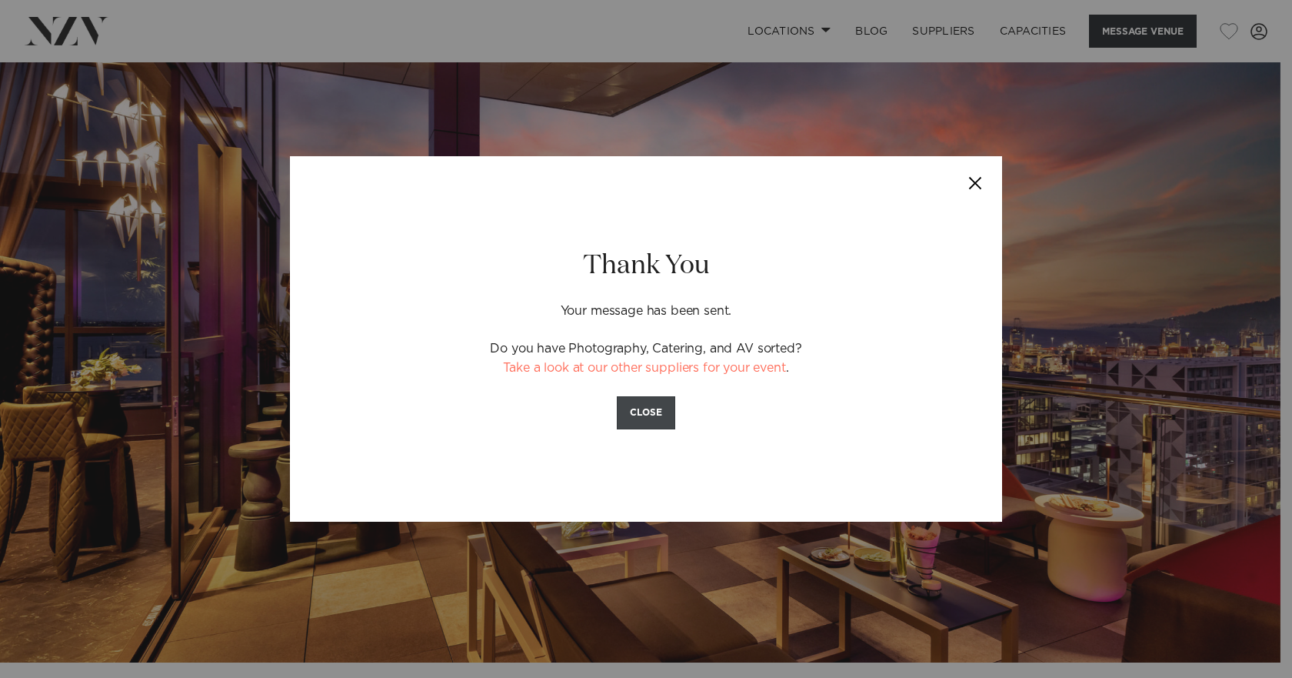
click at [646, 412] on button "CLOSE" at bounding box center [646, 412] width 58 height 33
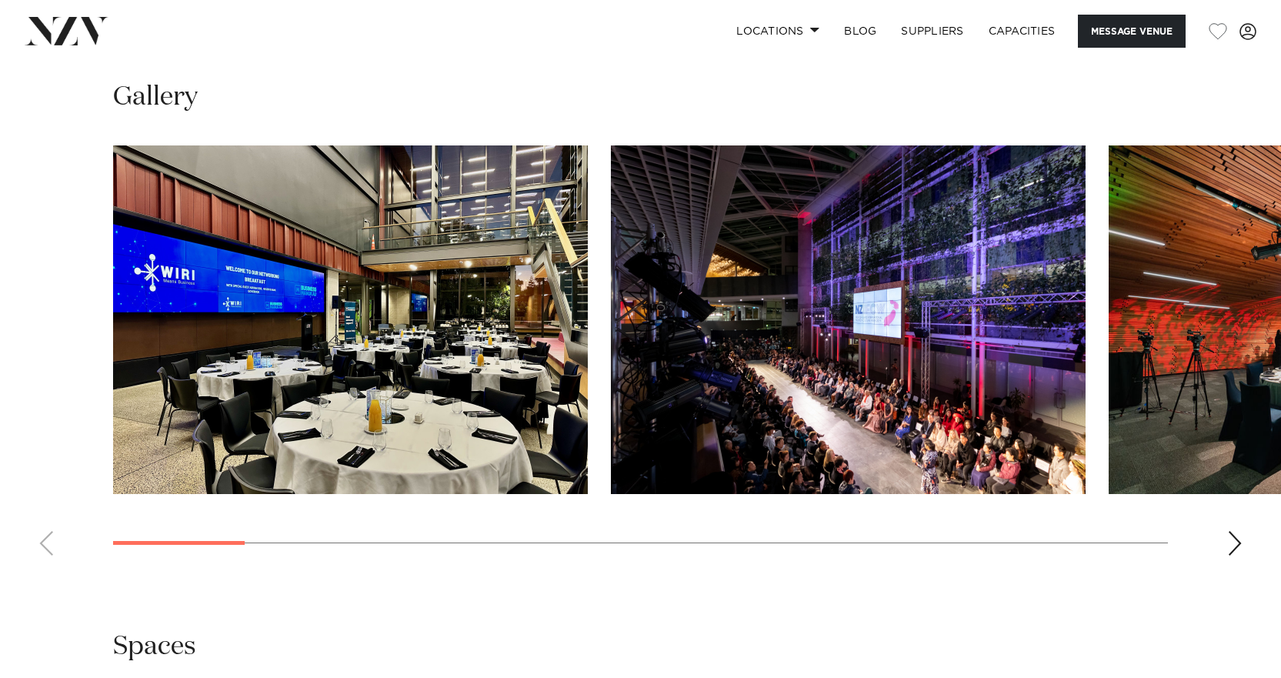
scroll to position [1462, 0]
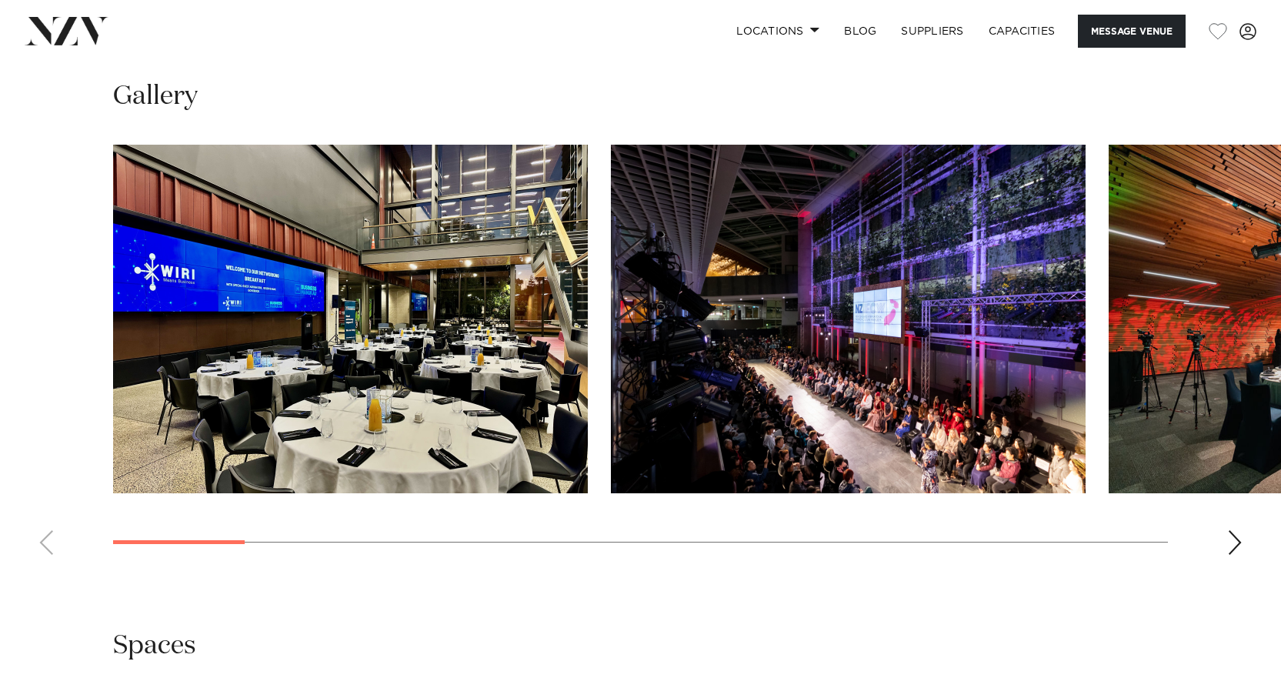
click at [1235, 548] on div "Next slide" at bounding box center [1234, 542] width 15 height 25
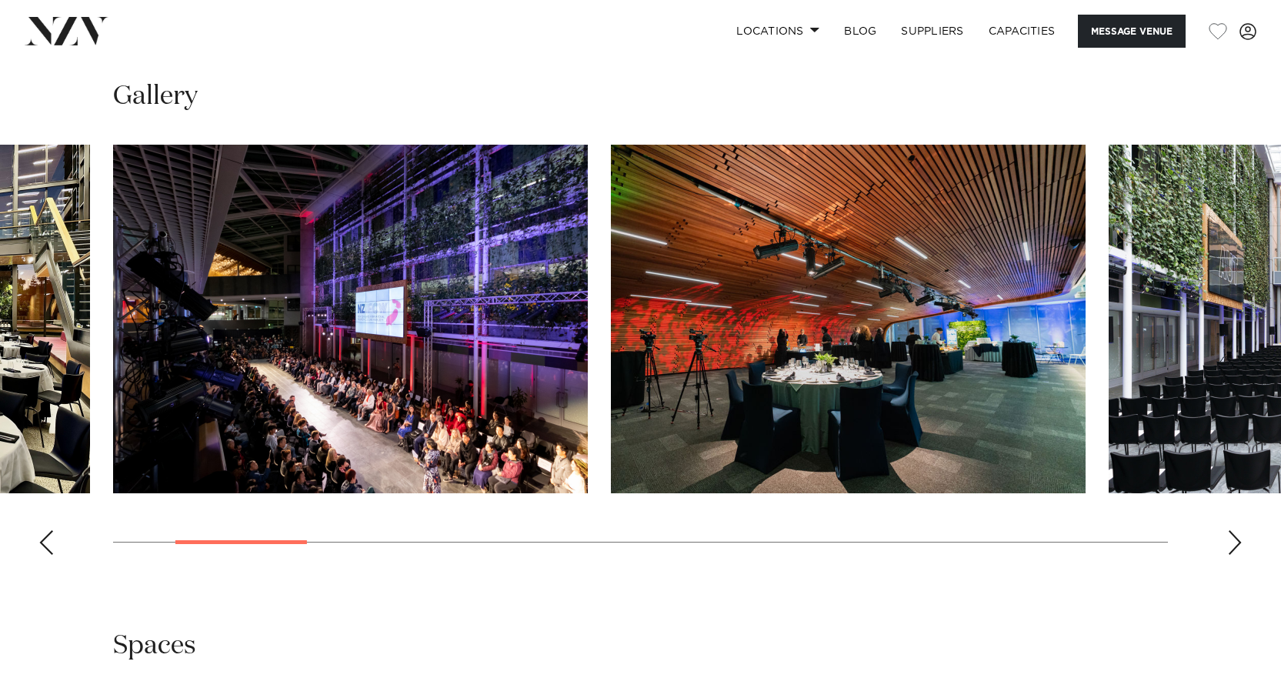
click at [1235, 548] on div "Next slide" at bounding box center [1234, 542] width 15 height 25
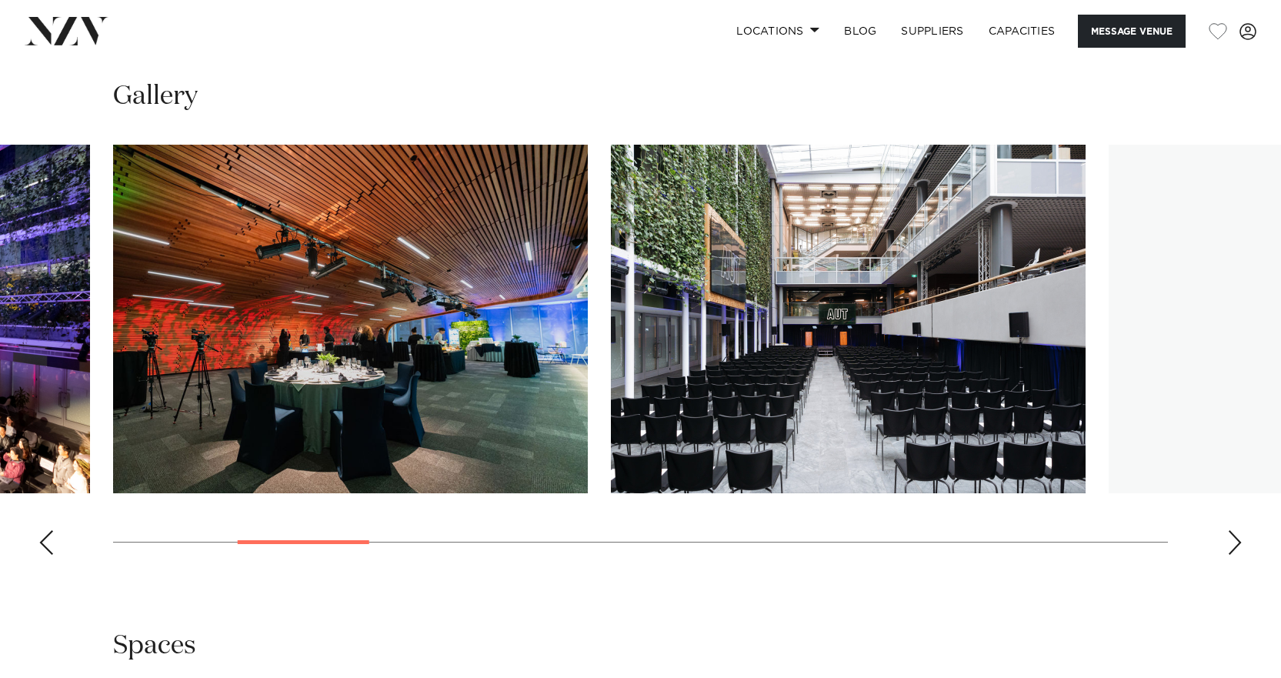
click at [1235, 548] on div "Next slide" at bounding box center [1234, 542] width 15 height 25
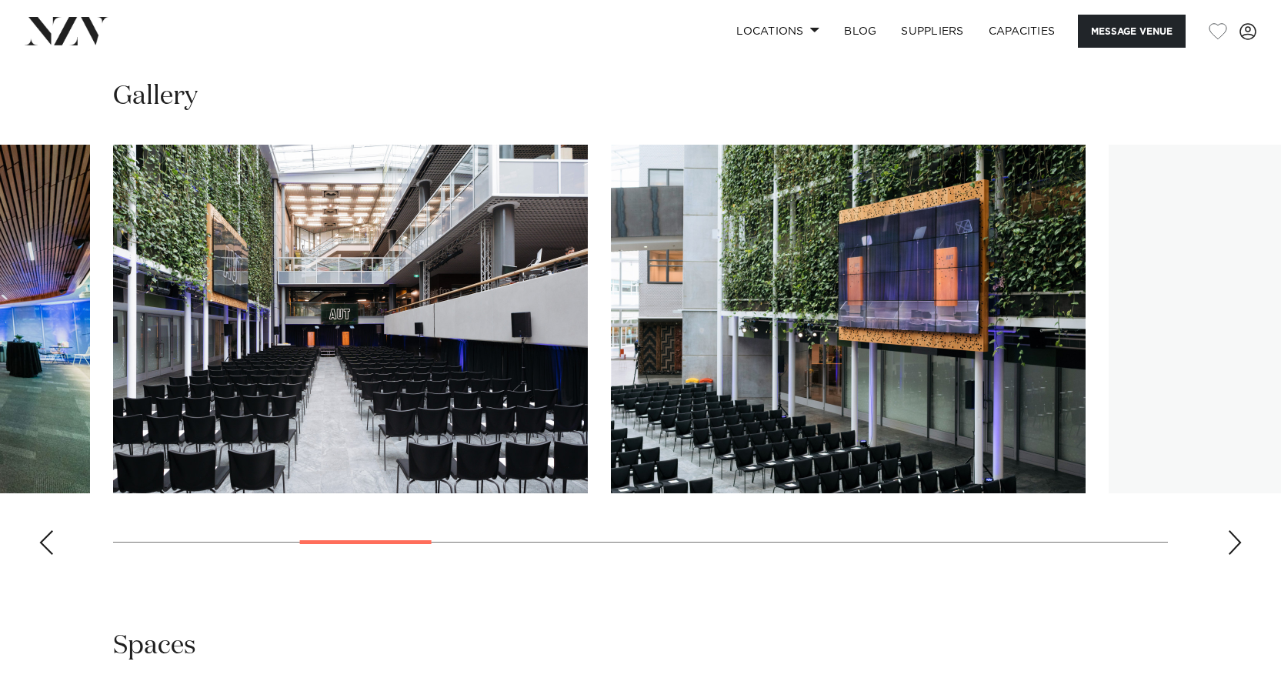
click at [1235, 548] on div "Next slide" at bounding box center [1234, 542] width 15 height 25
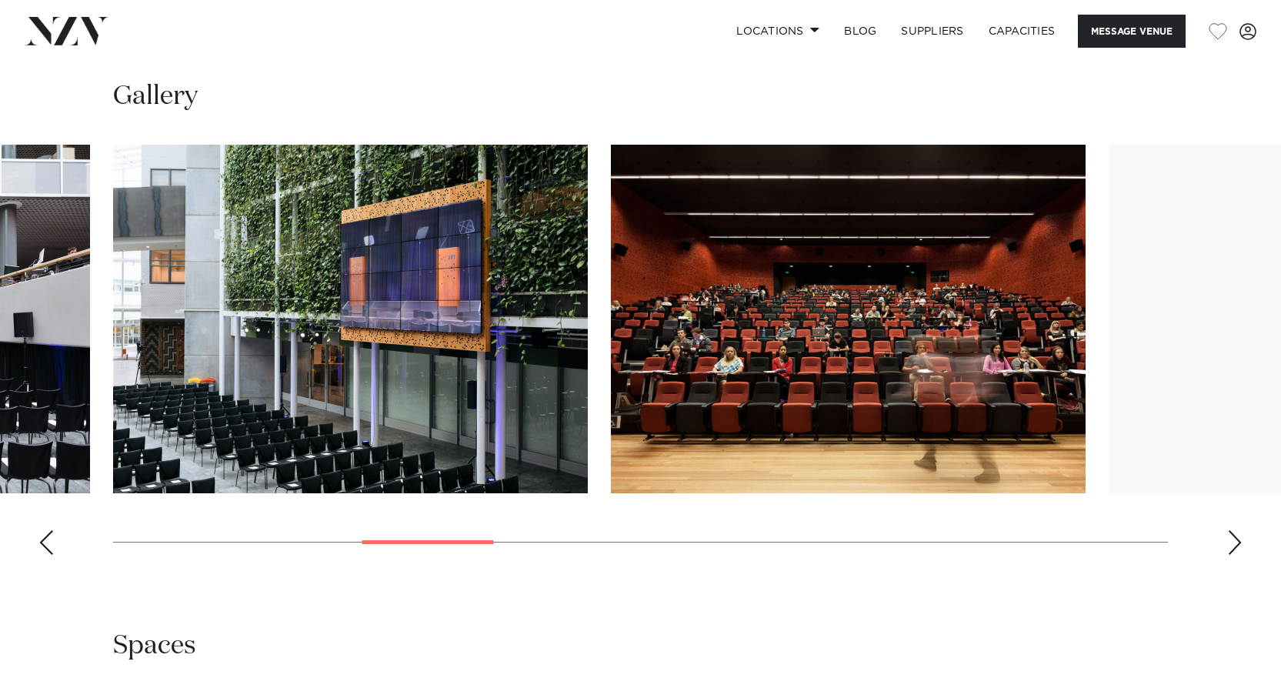
click at [1235, 548] on div "Next slide" at bounding box center [1234, 542] width 15 height 25
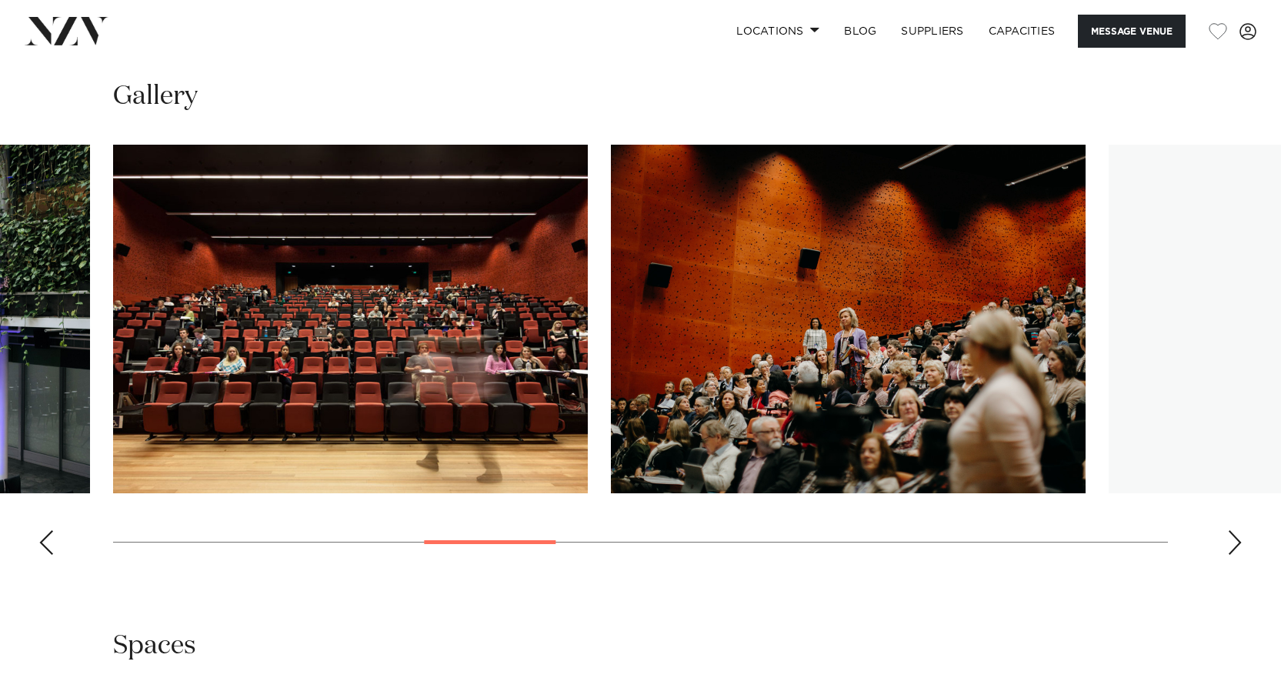
click at [1235, 548] on div "Next slide" at bounding box center [1234, 542] width 15 height 25
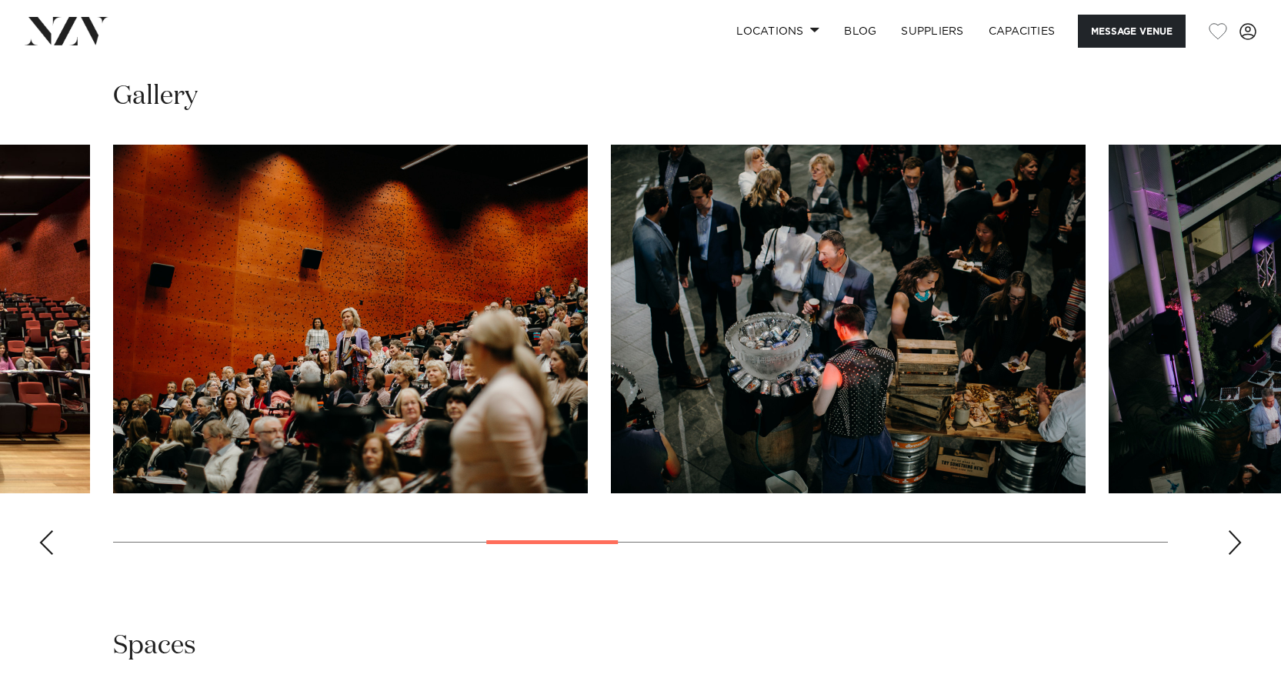
click at [1235, 548] on div "Next slide" at bounding box center [1234, 542] width 15 height 25
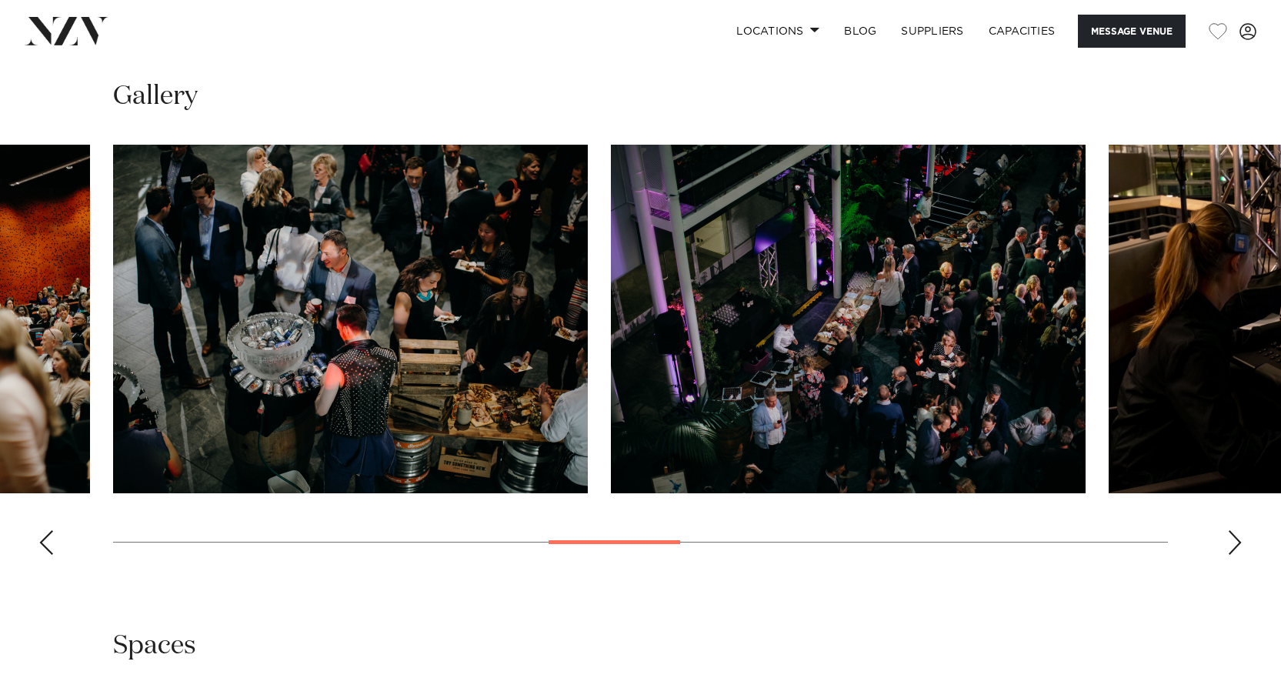
click at [1235, 548] on div "Next slide" at bounding box center [1234, 542] width 15 height 25
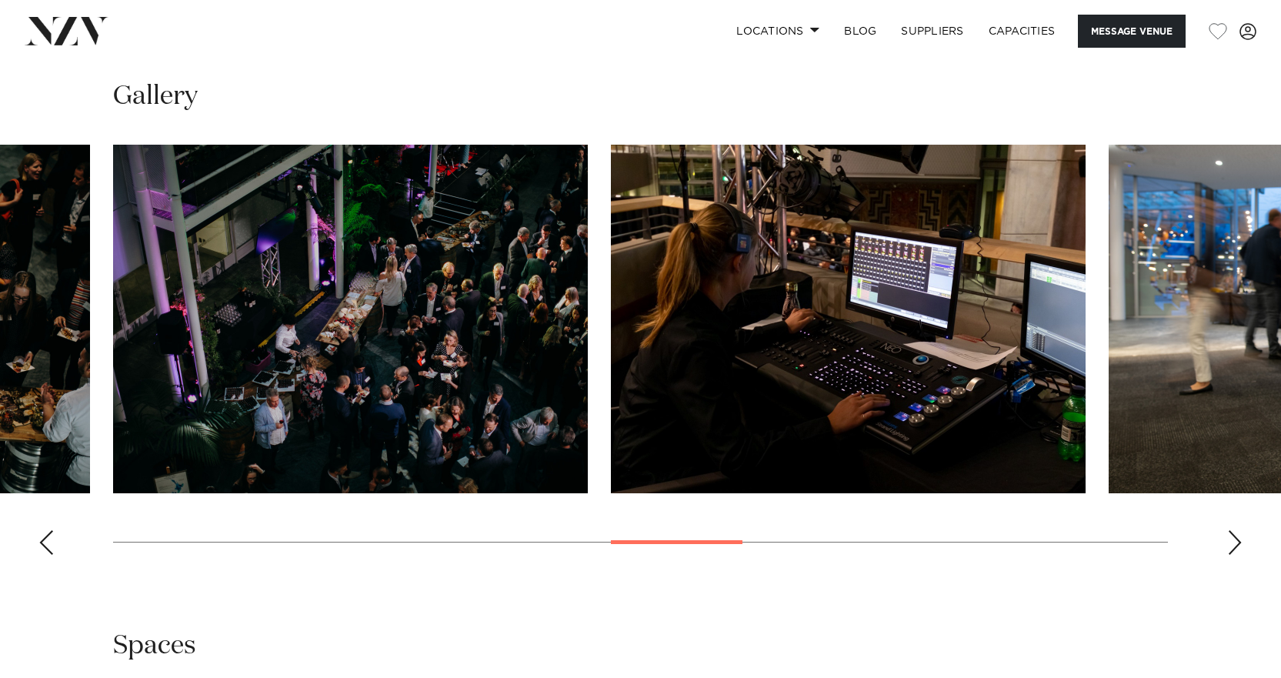
click at [1235, 548] on div "Next slide" at bounding box center [1234, 542] width 15 height 25
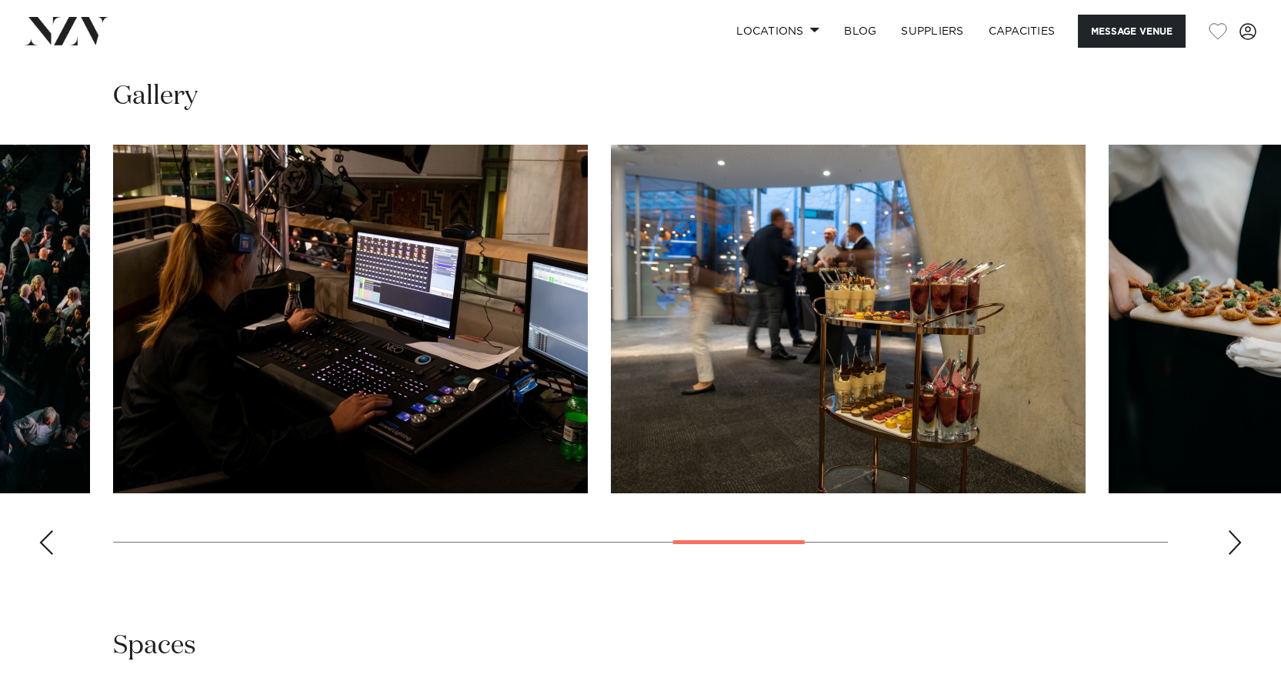
click at [1235, 548] on div "Next slide" at bounding box center [1234, 542] width 15 height 25
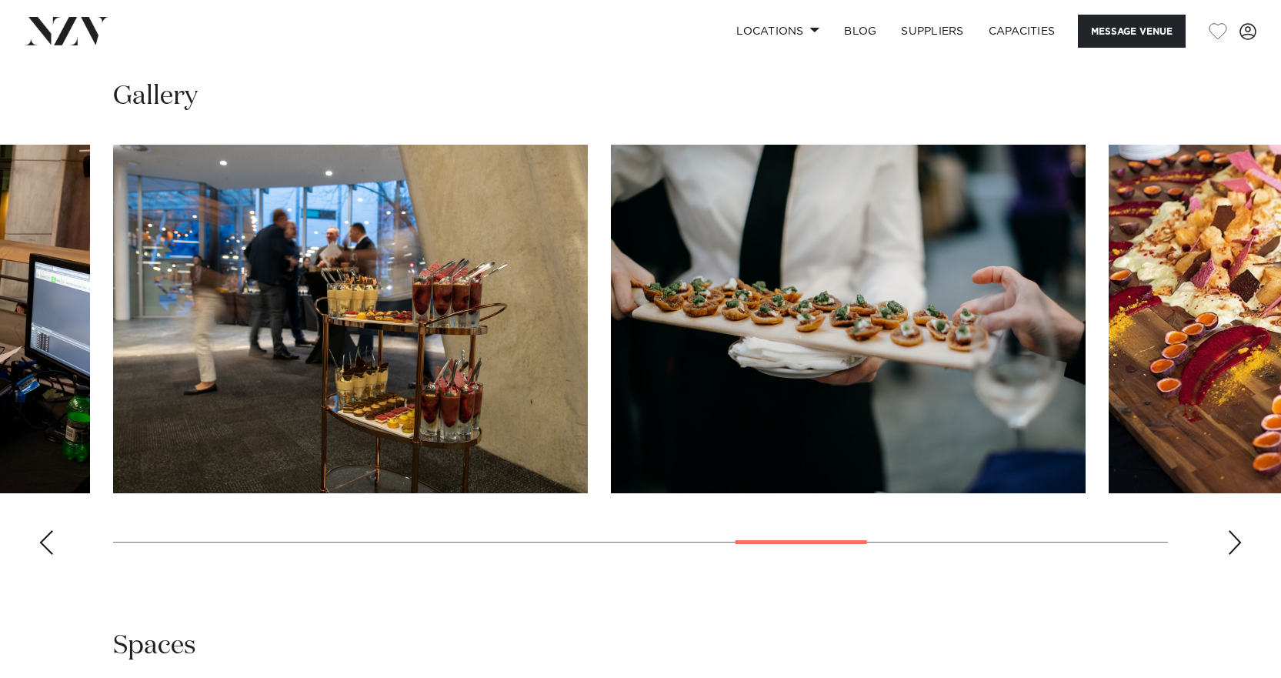
click at [1235, 548] on div "Next slide" at bounding box center [1234, 542] width 15 height 25
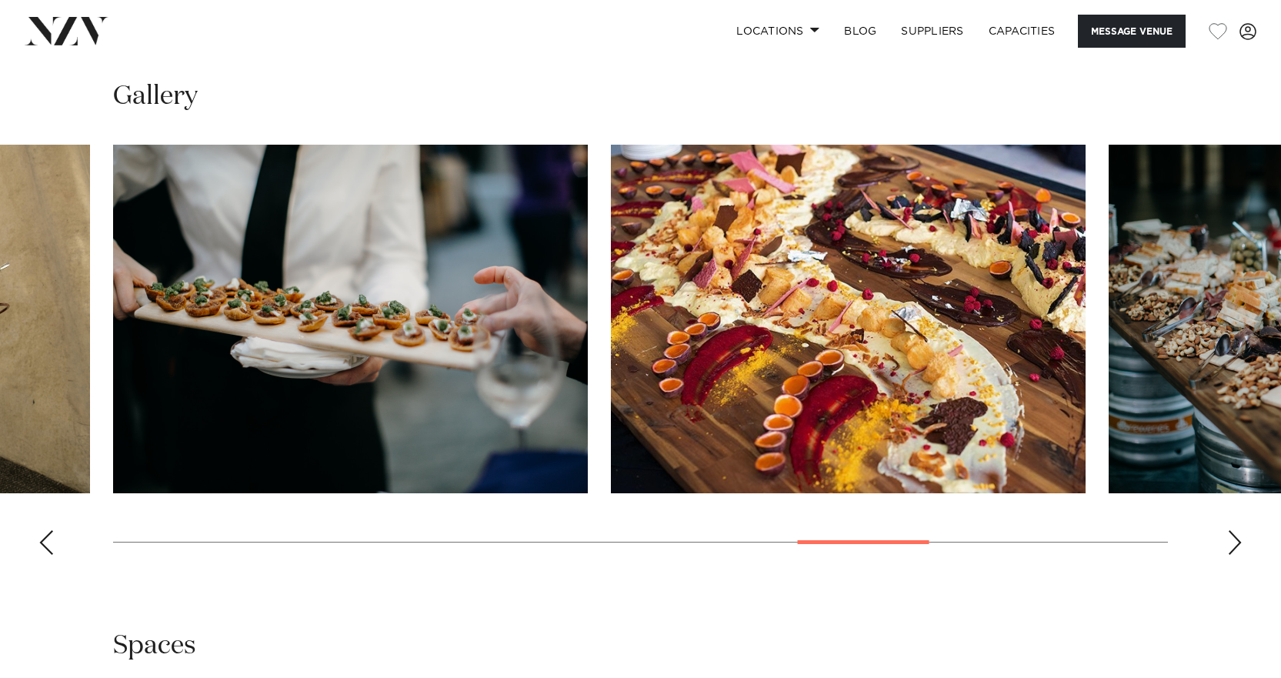
click at [1235, 548] on div "Next slide" at bounding box center [1234, 542] width 15 height 25
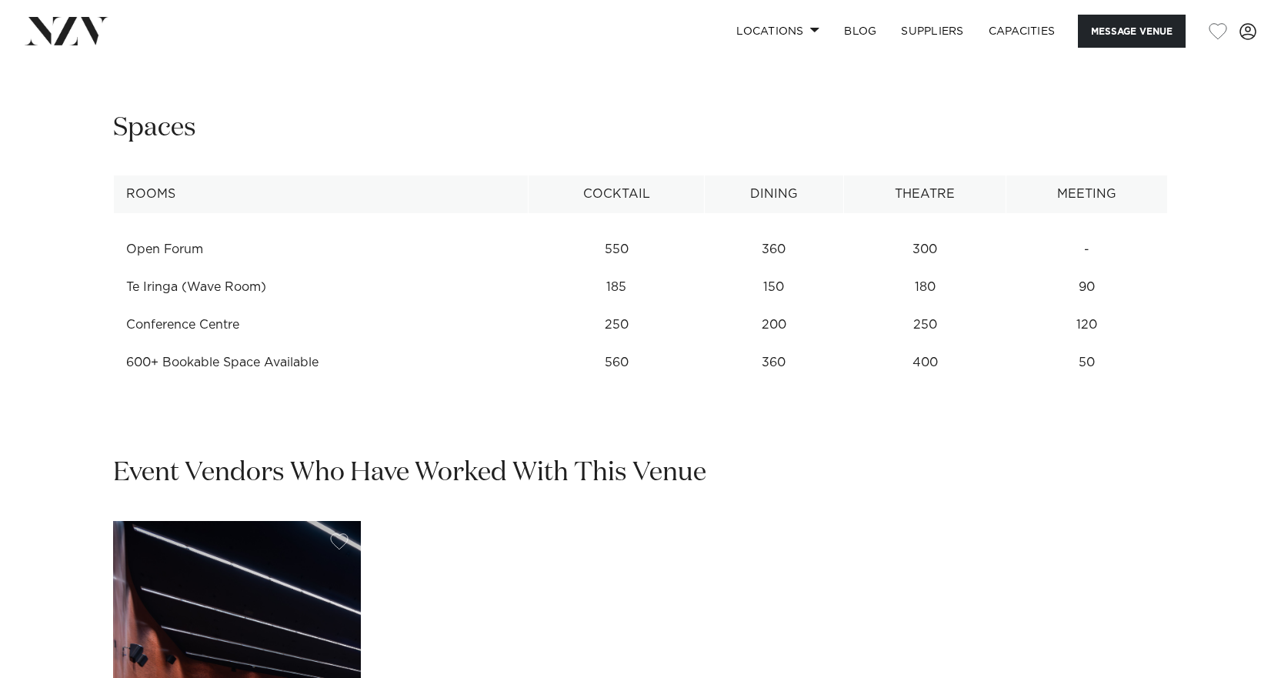
scroll to position [2077, 0]
